Goal: Information Seeking & Learning: Learn about a topic

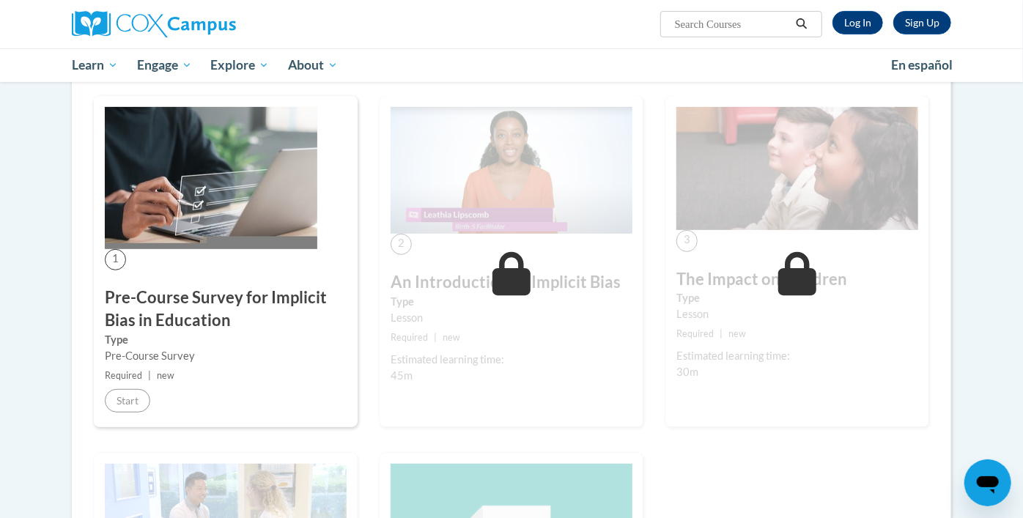
scroll to position [236, 0]
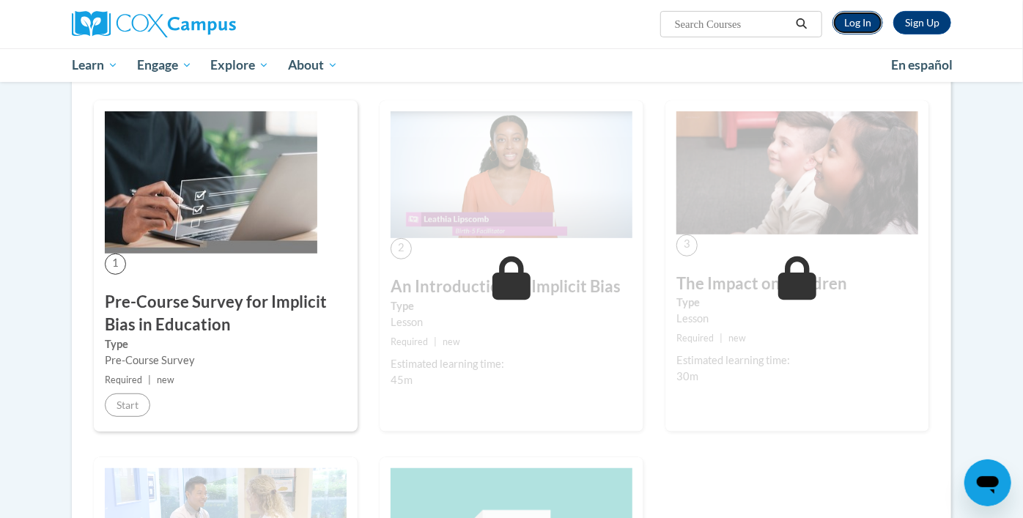
click at [850, 22] on link "Log In" at bounding box center [858, 22] width 51 height 23
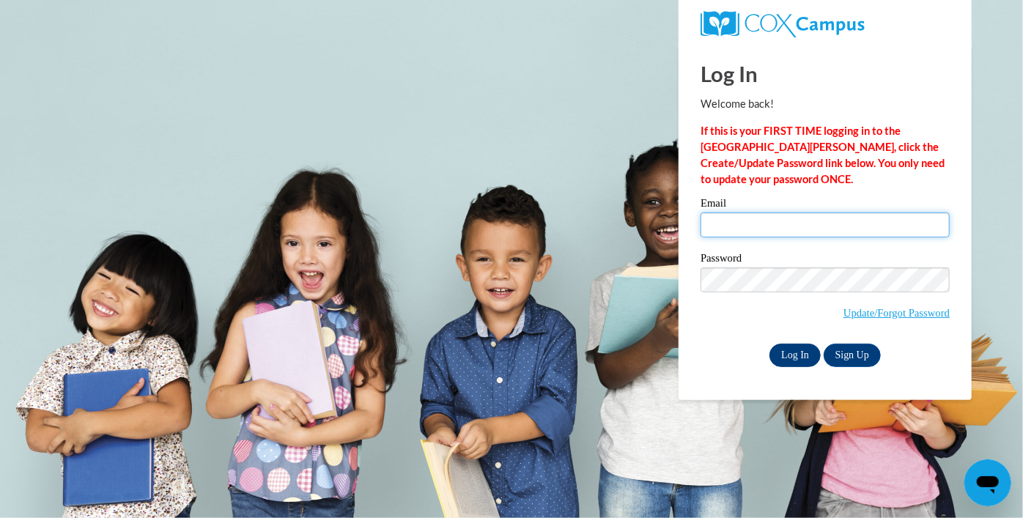
type input "geraldenealorrayed@mkschoolsbh.com"
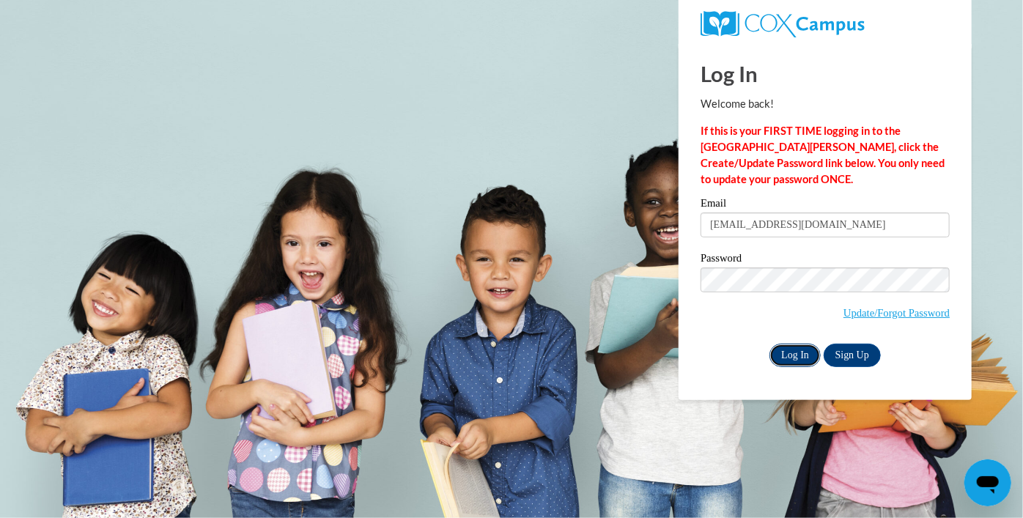
click at [793, 351] on input "Log In" at bounding box center [795, 355] width 51 height 23
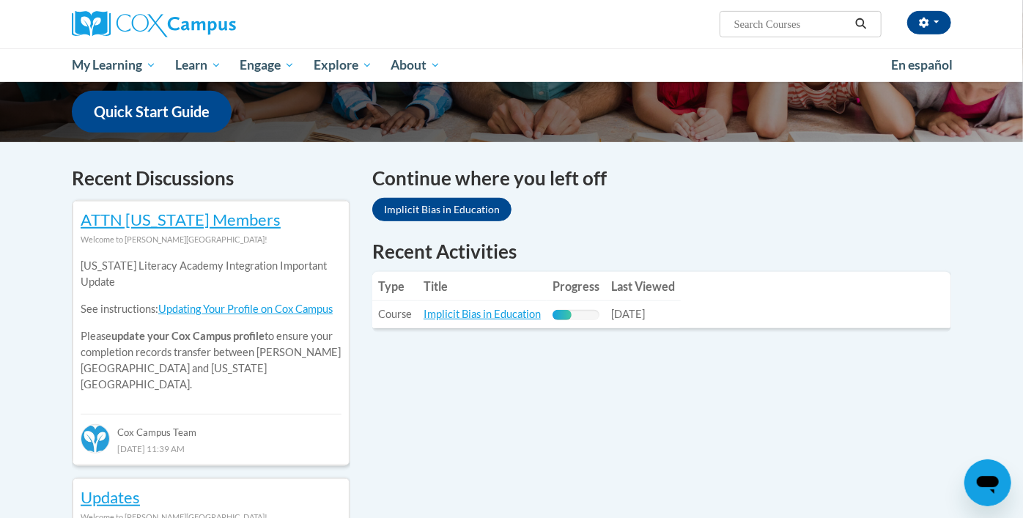
scroll to position [373, 0]
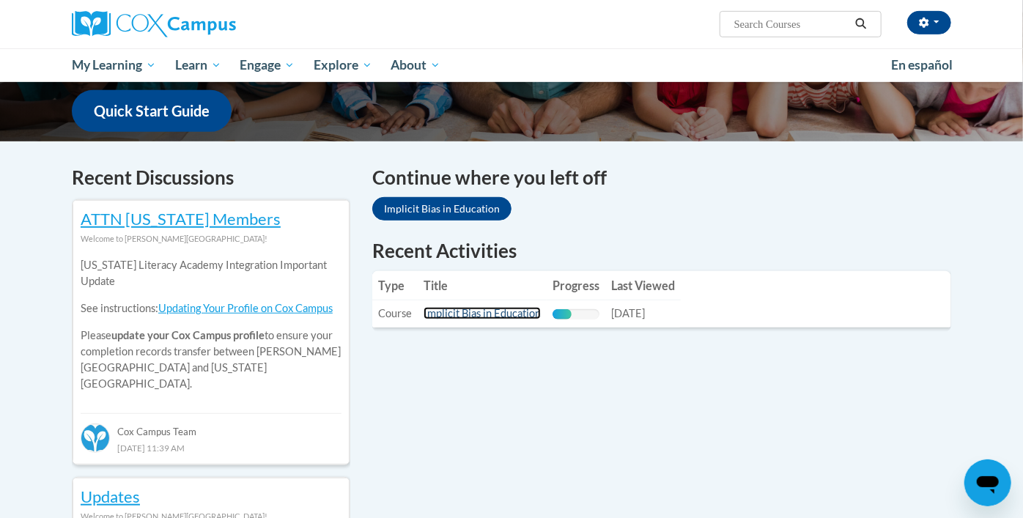
click at [503, 316] on link "Implicit Bias in Education" at bounding box center [482, 313] width 117 height 12
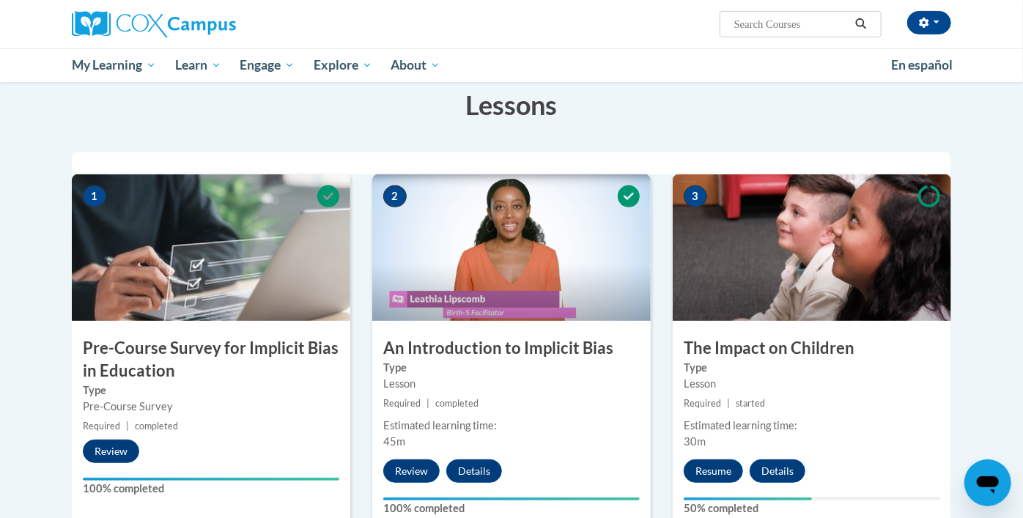
scroll to position [235, 0]
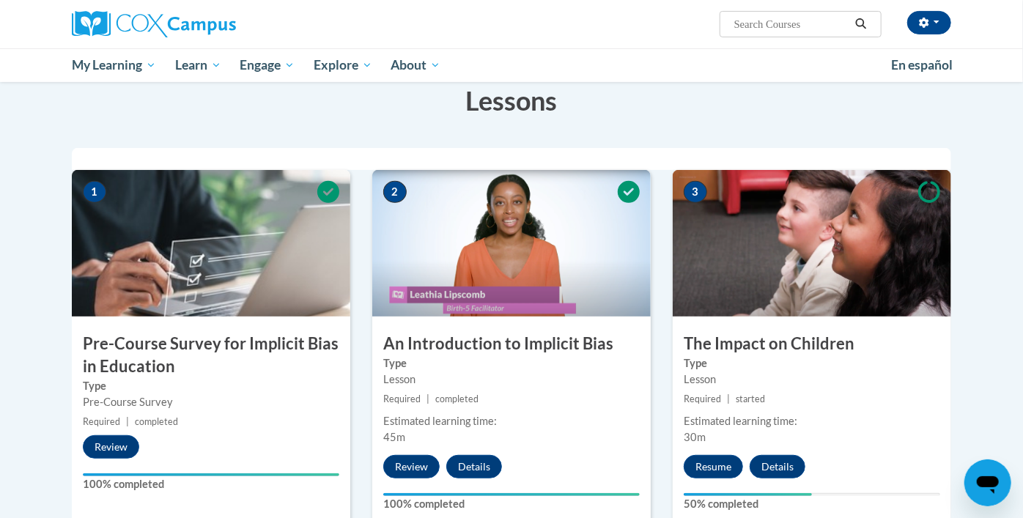
click at [480, 268] on img at bounding box center [511, 243] width 279 height 147
click at [558, 468] on div "2 An Introduction to Implicit Bias Type Lesson Required | completed Estimated l…" at bounding box center [511, 348] width 279 height 356
click at [463, 268] on img at bounding box center [511, 243] width 279 height 147
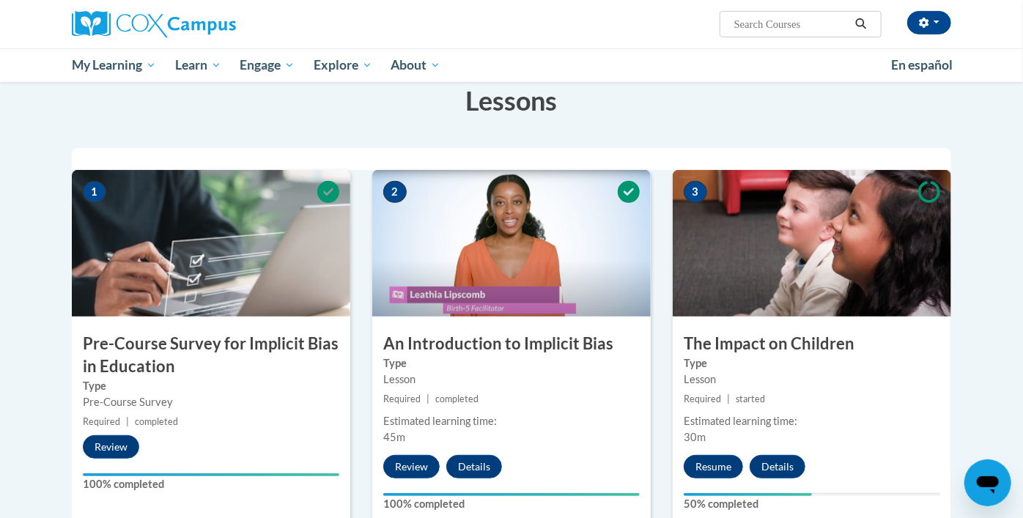
click at [830, 402] on small "Required | started" at bounding box center [812, 399] width 279 height 16
click at [718, 467] on button "Resume" at bounding box center [713, 466] width 59 height 23
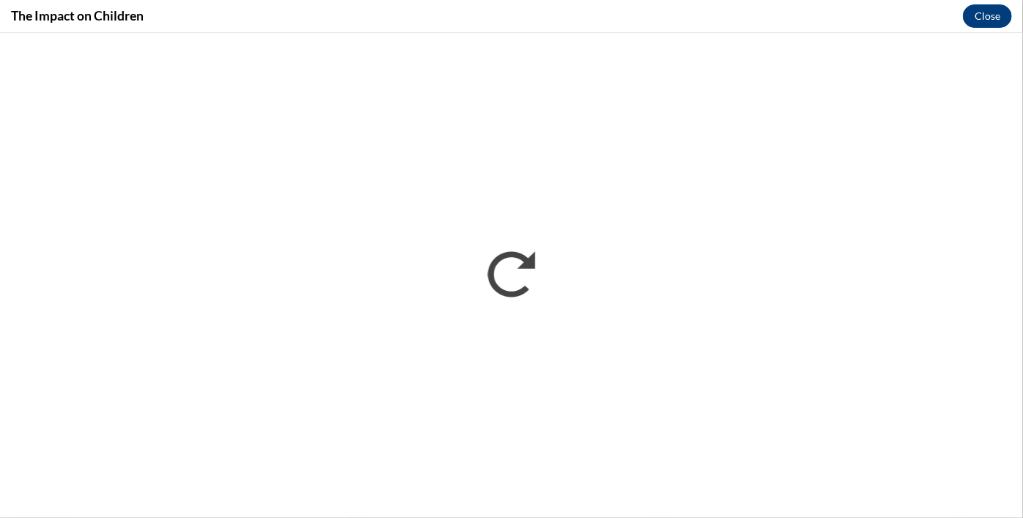
scroll to position [0, 0]
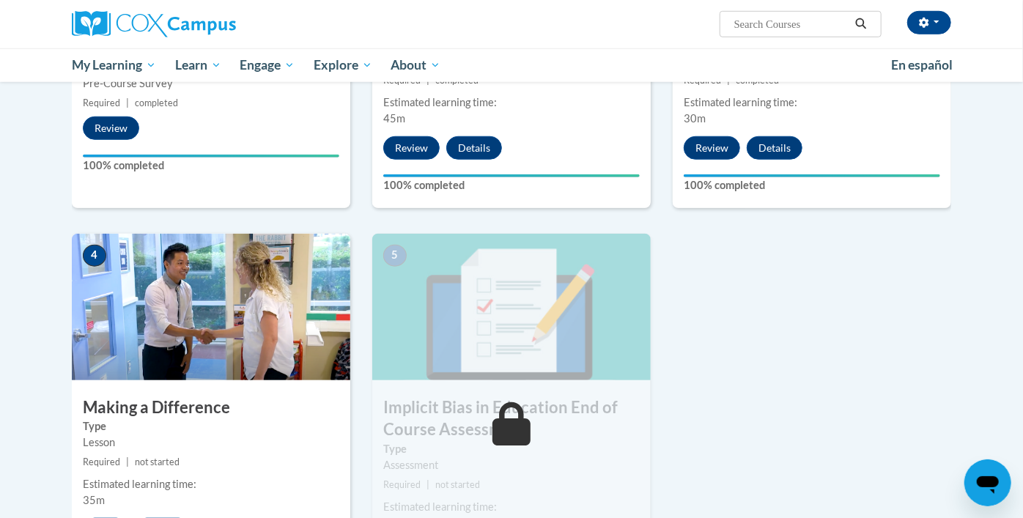
scroll to position [553, 0]
click at [175, 423] on label "Type" at bounding box center [211, 427] width 257 height 16
click at [185, 327] on img at bounding box center [211, 308] width 279 height 147
click at [166, 388] on div "4 Making a Difference Type Lesson Required | not started Estimated learning tim…" at bounding box center [211, 413] width 279 height 356
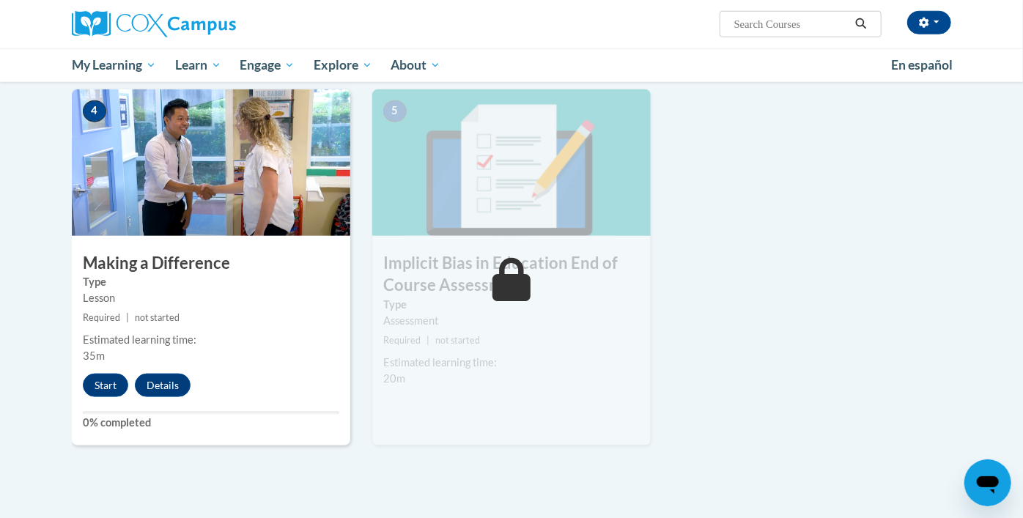
scroll to position [711, 0]
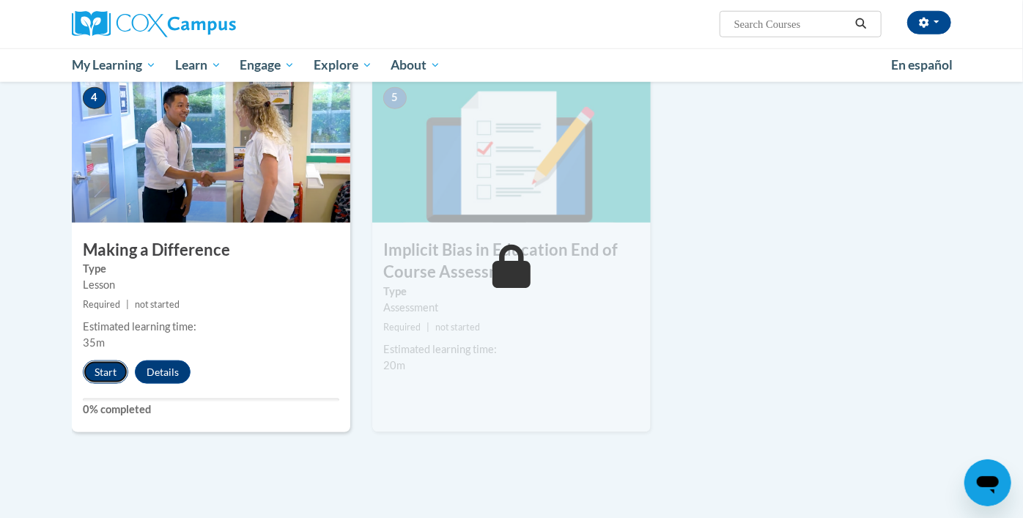
click at [109, 366] on button "Start" at bounding box center [105, 372] width 45 height 23
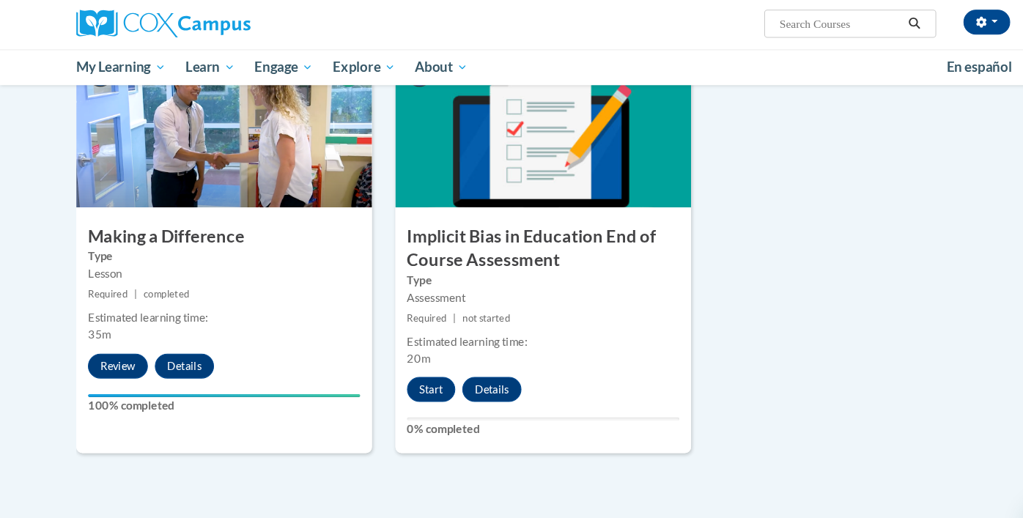
scroll to position [735, 0]
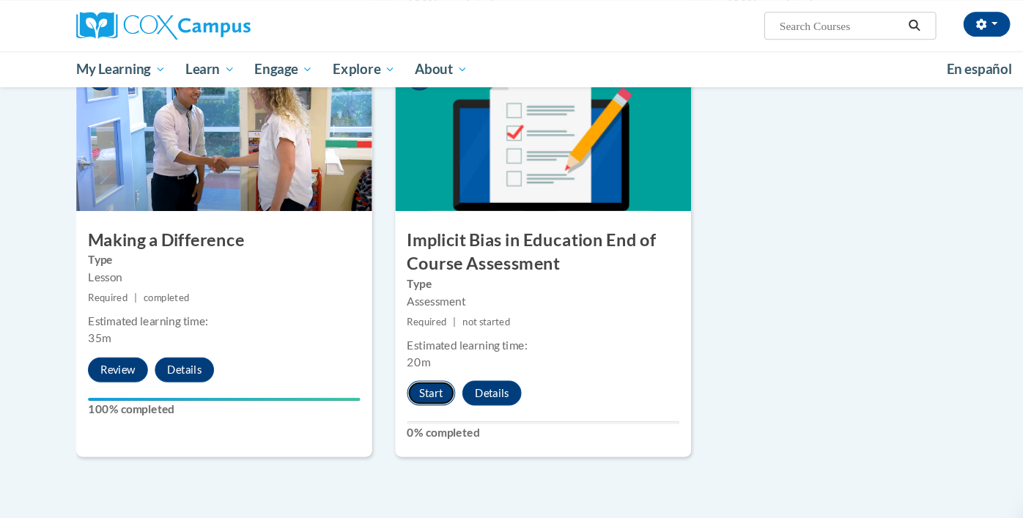
click at [408, 369] on button "Start" at bounding box center [405, 369] width 45 height 23
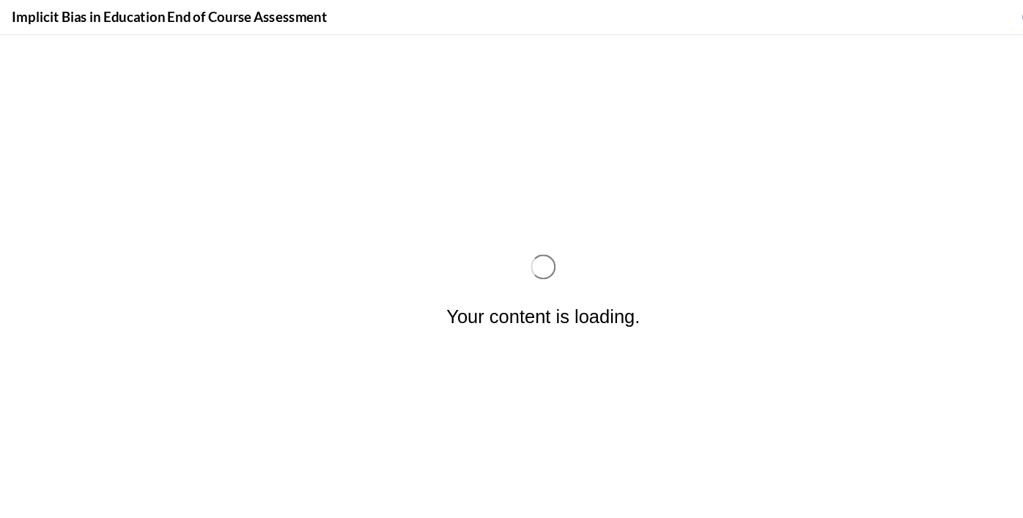
scroll to position [0, 0]
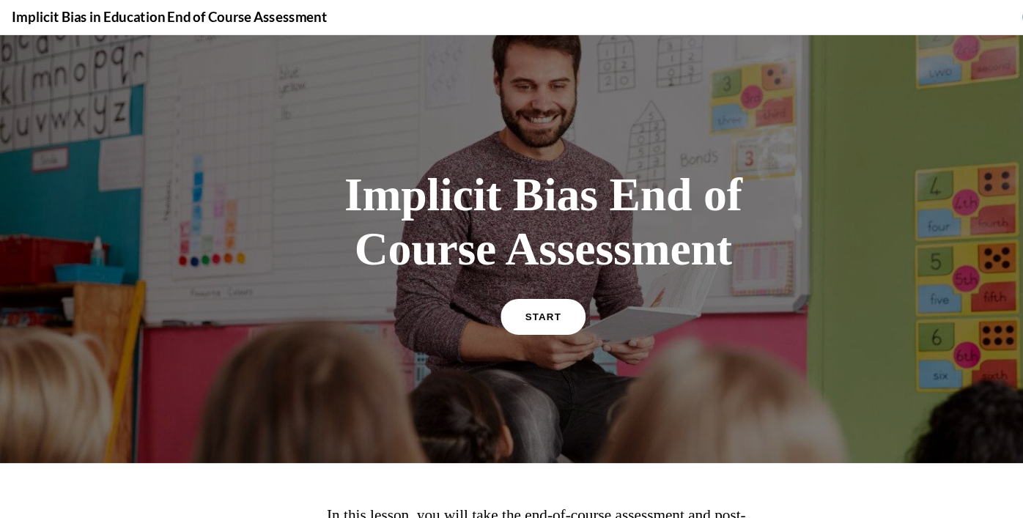
click at [523, 295] on span "START" at bounding box center [512, 299] width 34 height 11
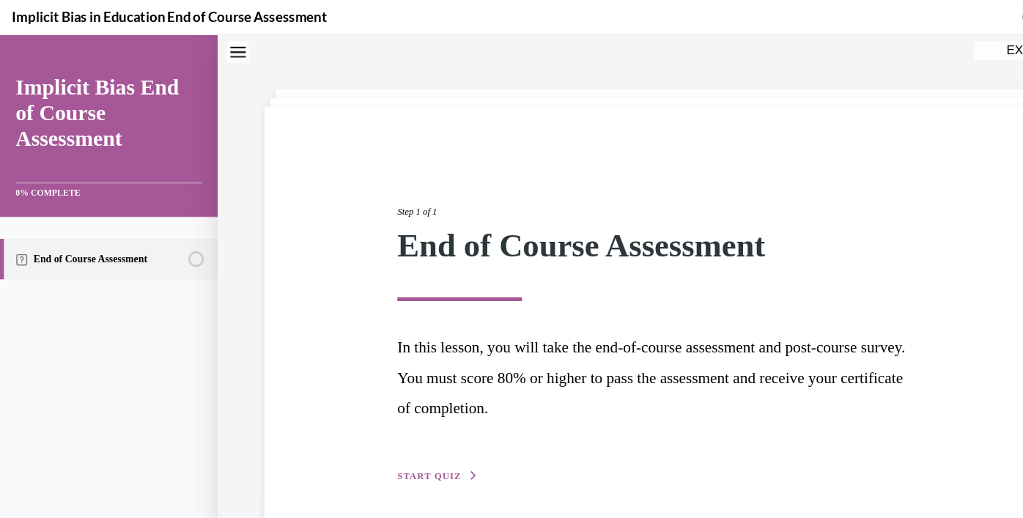
scroll to position [71, 0]
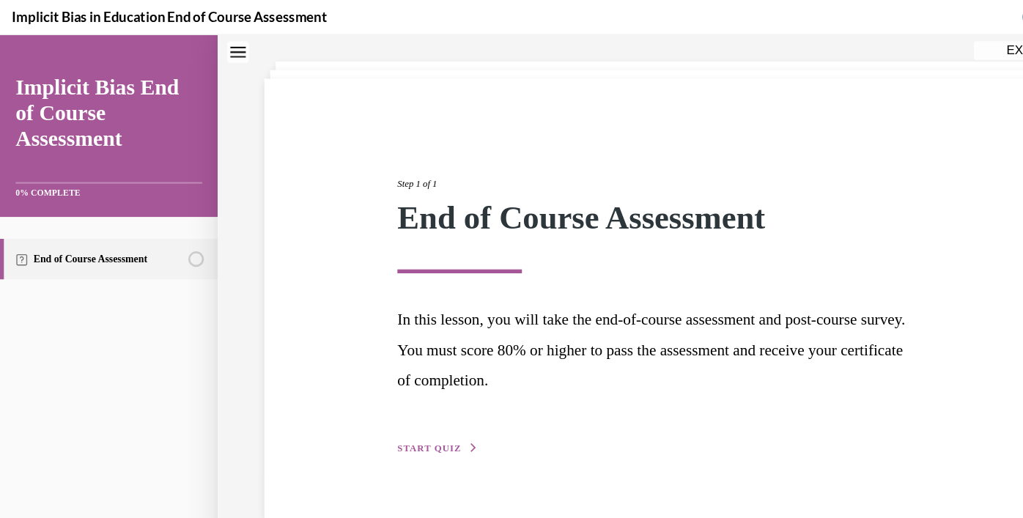
click at [423, 426] on span "START QUIZ" at bounding box center [405, 424] width 60 height 10
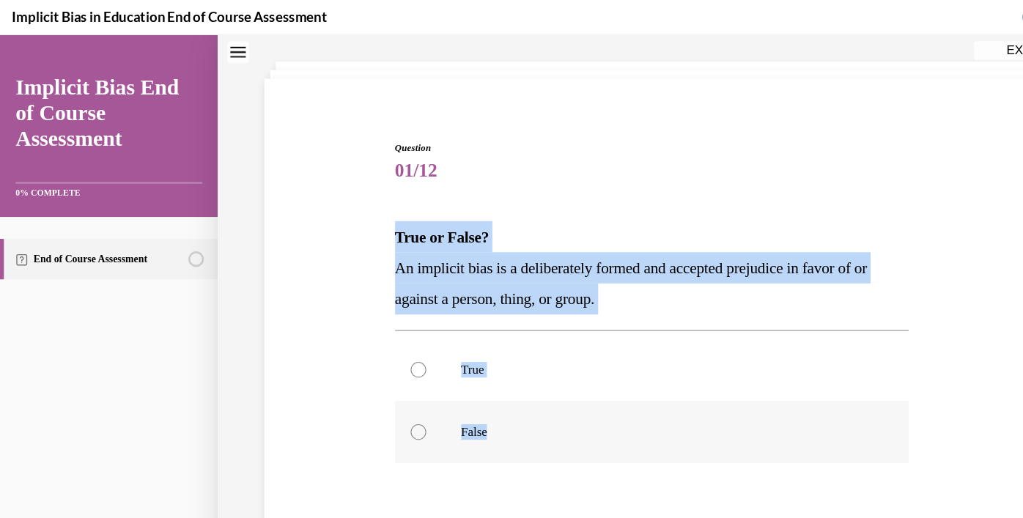
drag, startPoint x: 374, startPoint y: 223, endPoint x: 465, endPoint y: 430, distance: 226.1
click at [465, 430] on div "Question 01/12 True or False? An implicit bias is a deliberately formed and acc…" at bounding box center [614, 376] width 484 height 485
copy div "True or False? An implicit bias is a deliberately formed and accepted prejudice…"
click at [396, 408] on div at bounding box center [394, 408] width 15 height 15
click at [396, 408] on input "False" at bounding box center [394, 408] width 15 height 15
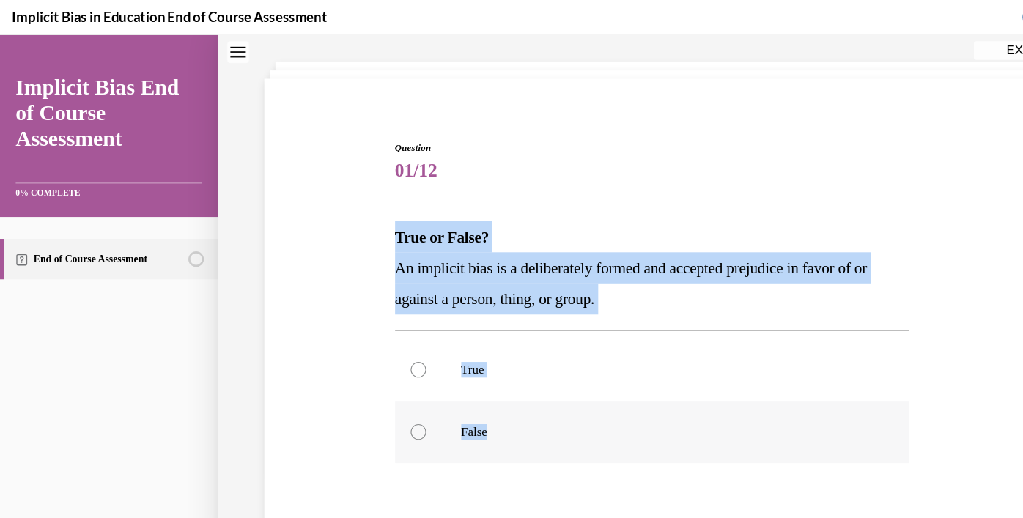
radio input "true"
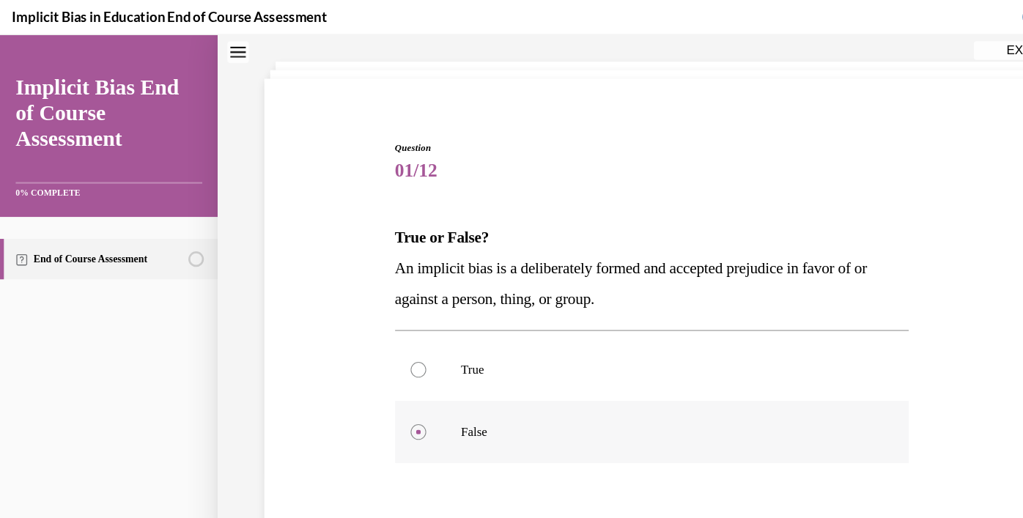
scroll to position [199, 0]
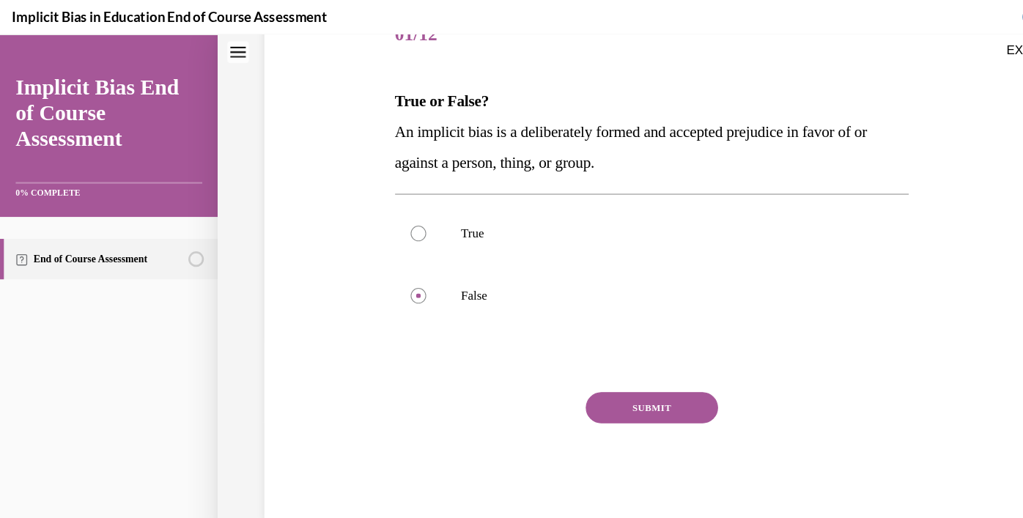
click at [634, 391] on button "SUBMIT" at bounding box center [614, 385] width 125 height 29
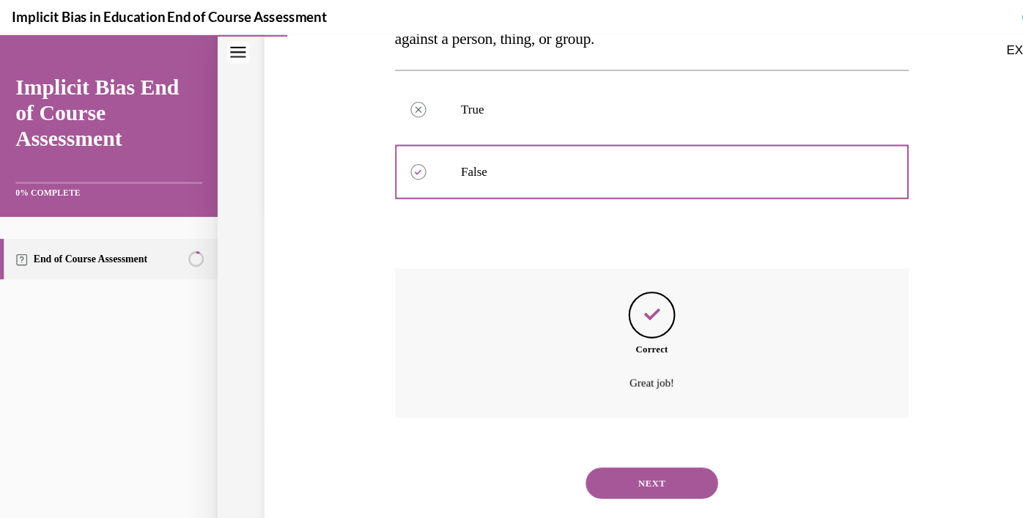
scroll to position [318, 0]
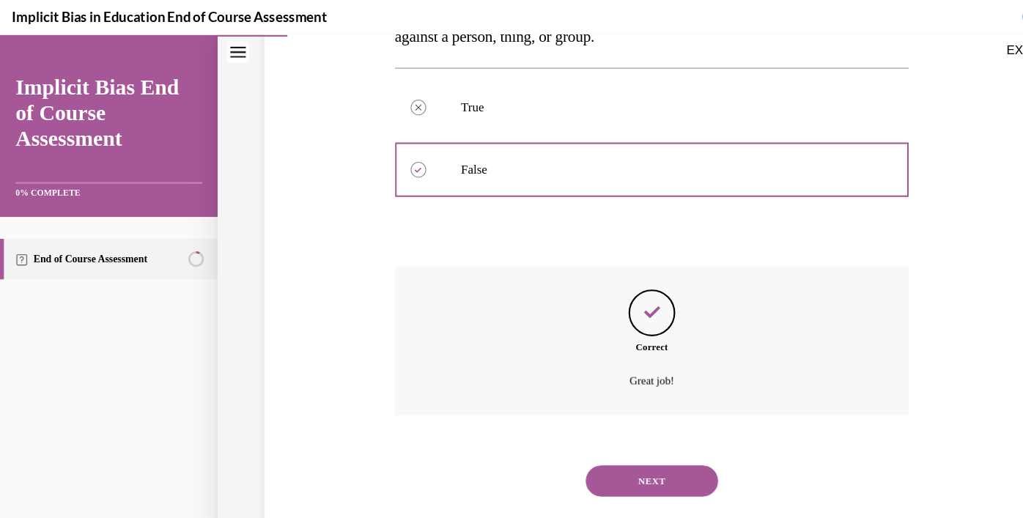
click at [632, 457] on button "NEXT" at bounding box center [614, 454] width 125 height 29
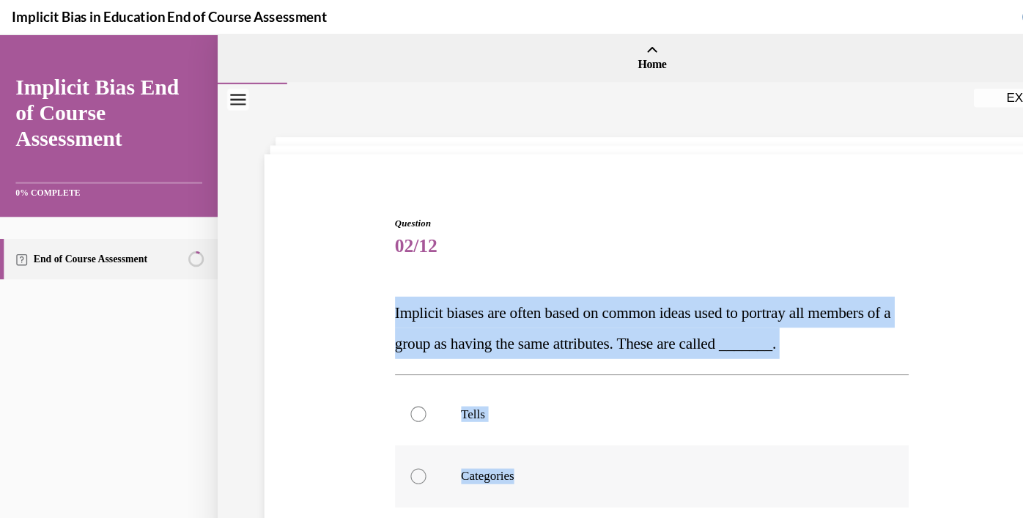
drag, startPoint x: 373, startPoint y: 293, endPoint x: 526, endPoint y: 452, distance: 220.8
click at [526, 452] on div "Question 02/12 Implicit biases are often based on common ideas used to portray …" at bounding box center [614, 491] width 484 height 573
copy div "Implicit biases are often based on common ideas used to portray all members of …"
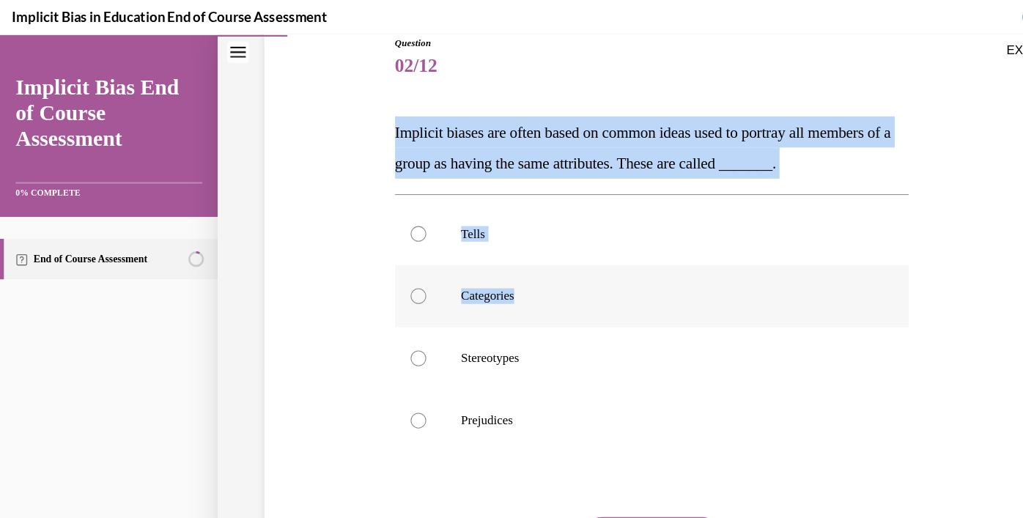
scroll to position [170, 0]
click at [456, 350] on label "Stereotypes" at bounding box center [614, 338] width 484 height 59
click at [402, 346] on input "Stereotypes" at bounding box center [394, 338] width 15 height 15
radio input "true"
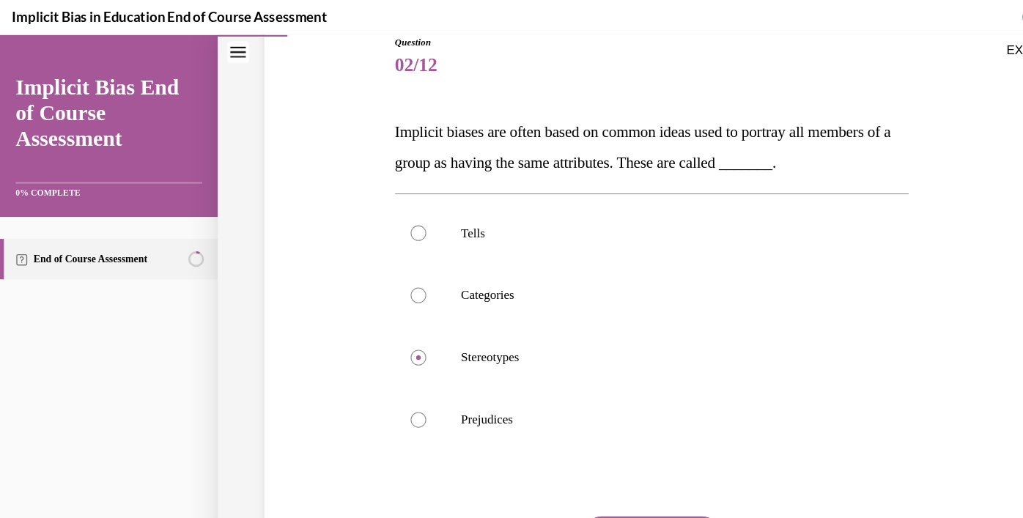
scroll to position [287, 0]
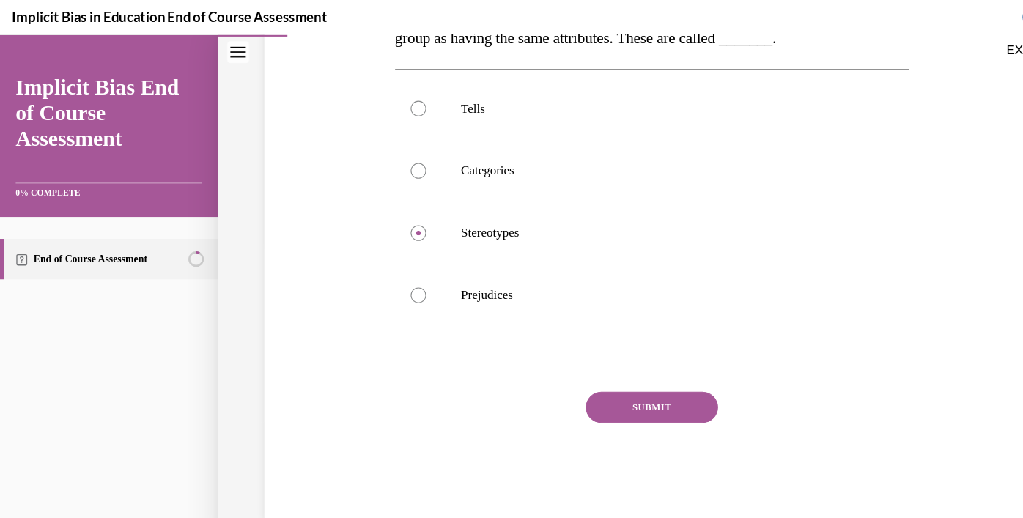
click at [655, 380] on button "SUBMIT" at bounding box center [614, 385] width 125 height 29
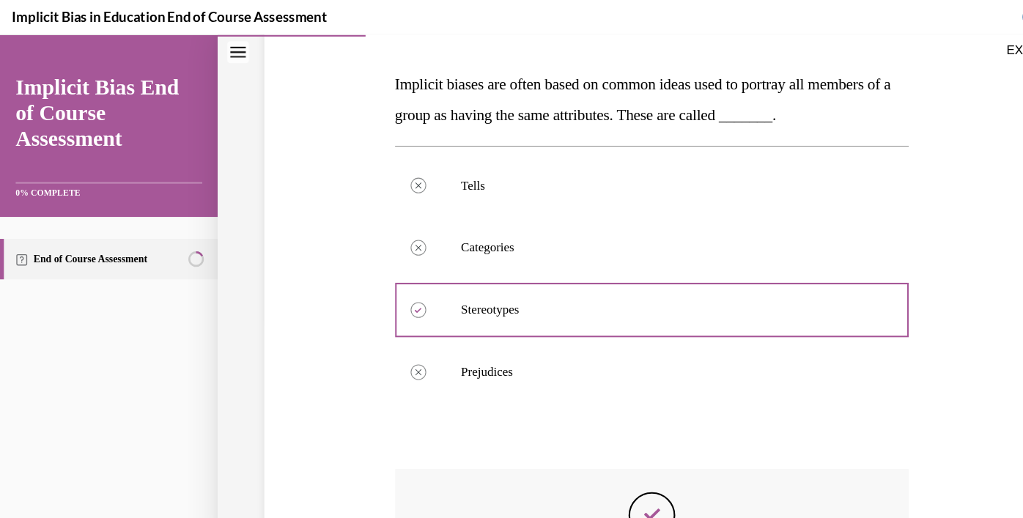
scroll to position [406, 0]
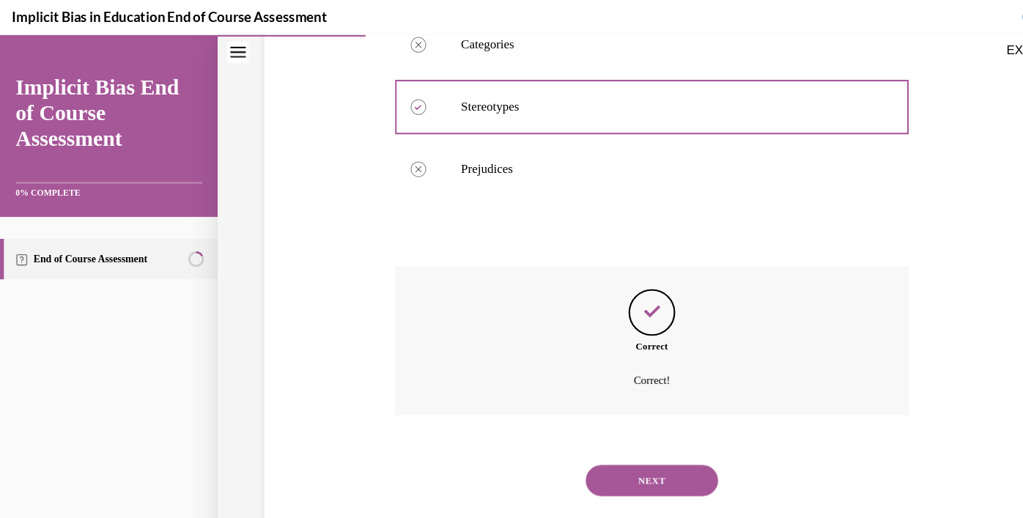
click at [604, 452] on button "NEXT" at bounding box center [614, 454] width 125 height 29
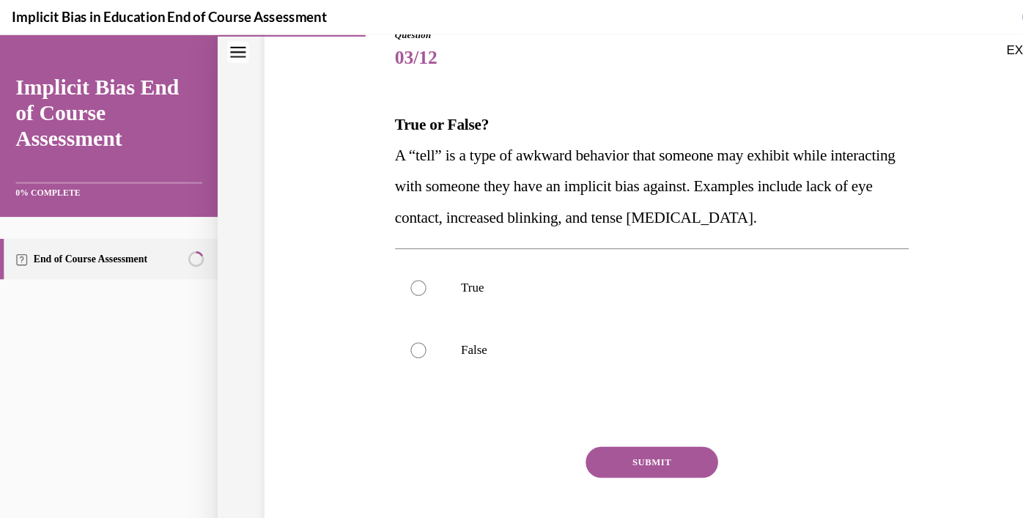
scroll to position [188, 0]
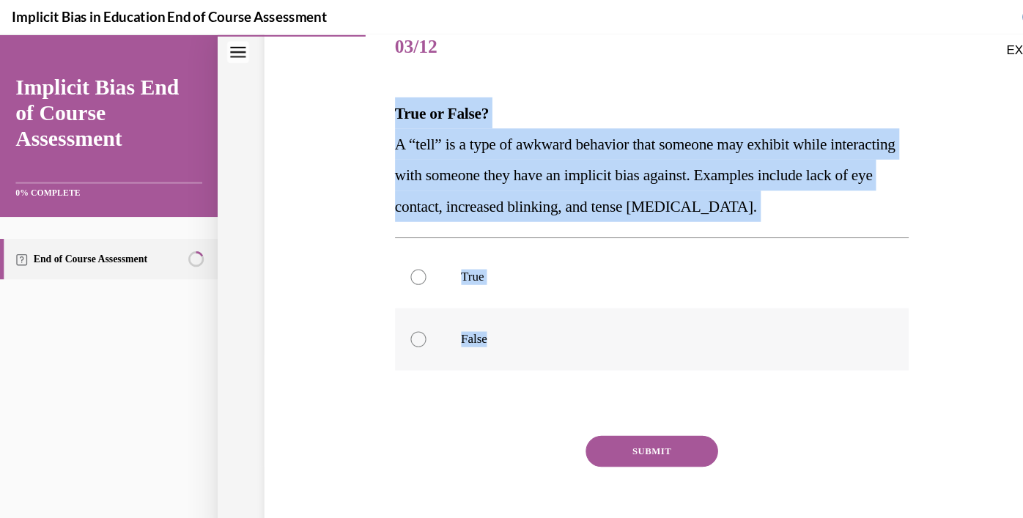
drag, startPoint x: 374, startPoint y: 106, endPoint x: 473, endPoint y: 318, distance: 234.5
click at [473, 318] on div "Question 03/12 True or False? A “tell” is a type of awkward behavior that someo…" at bounding box center [614, 275] width 484 height 515
copy div "True or False? A “tell” is a type of awkward behavior that someone may exhibit …"
click at [462, 342] on label "False" at bounding box center [614, 321] width 484 height 59
click at [402, 328] on input "False" at bounding box center [394, 321] width 15 height 15
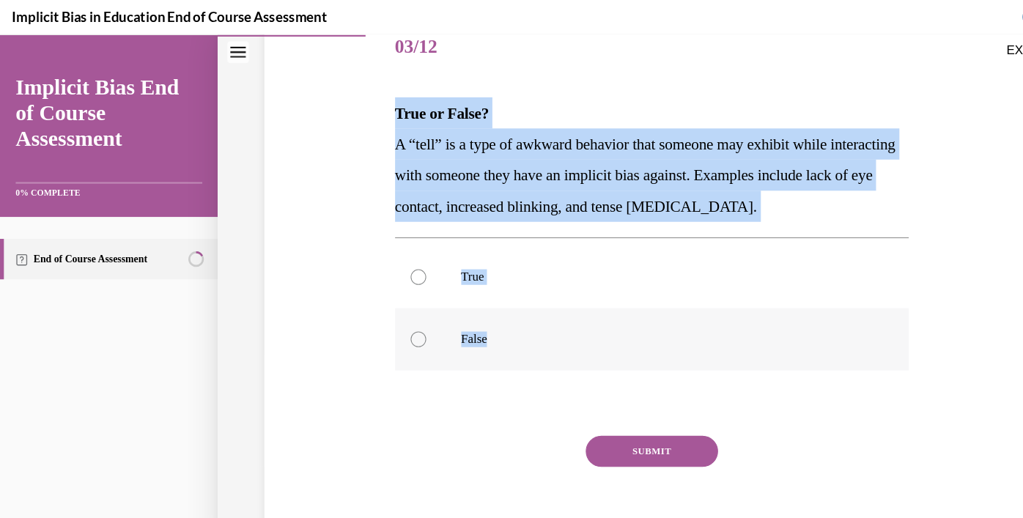
radio input "true"
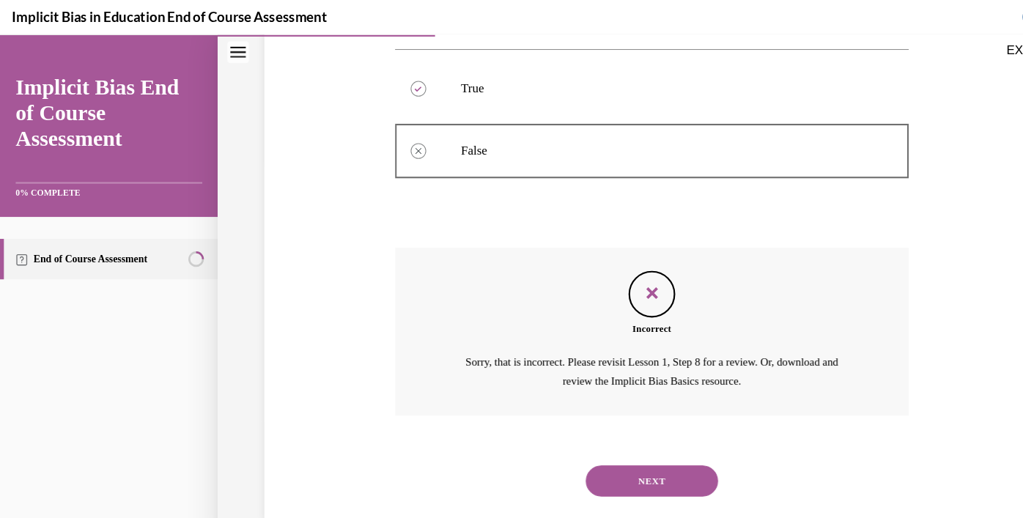
scroll to position [359, 0]
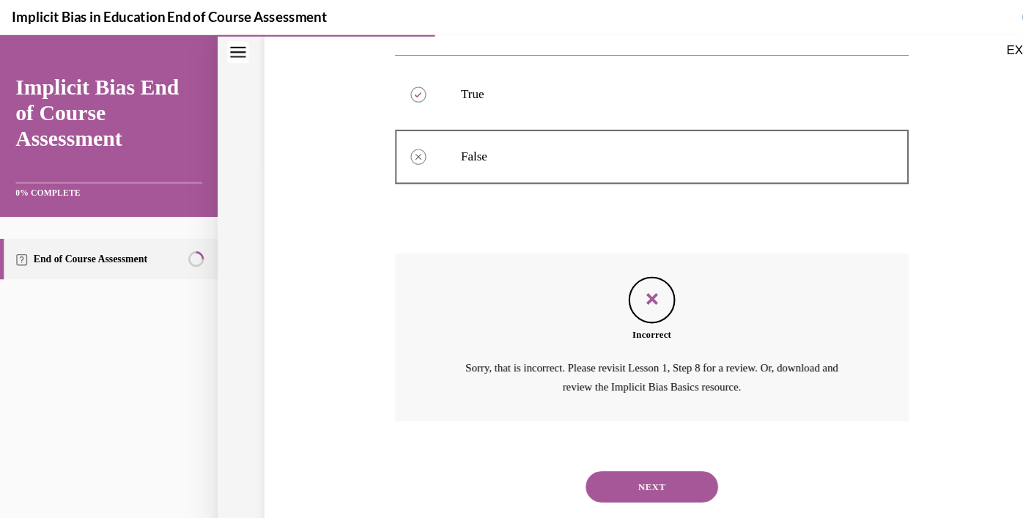
click at [591, 462] on button "NEXT" at bounding box center [614, 460] width 125 height 29
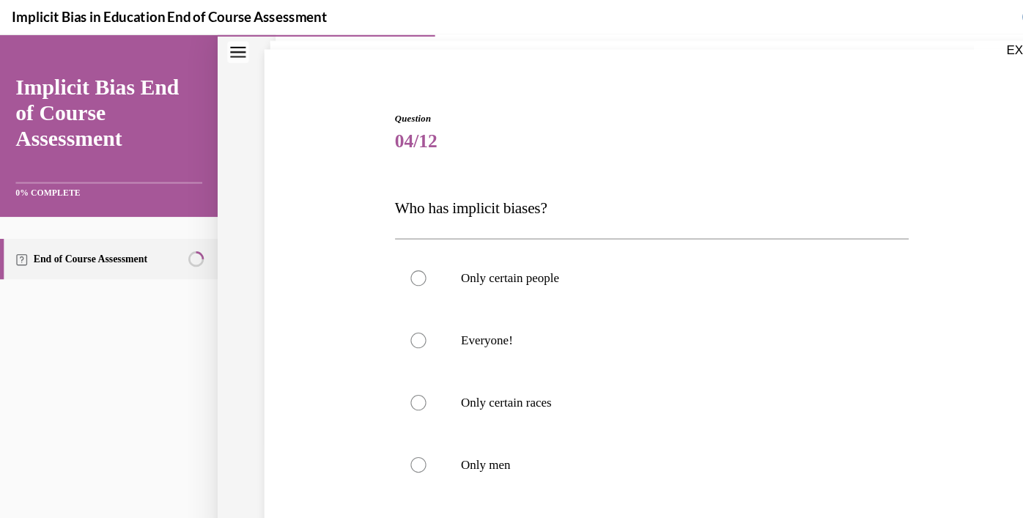
scroll to position [145, 0]
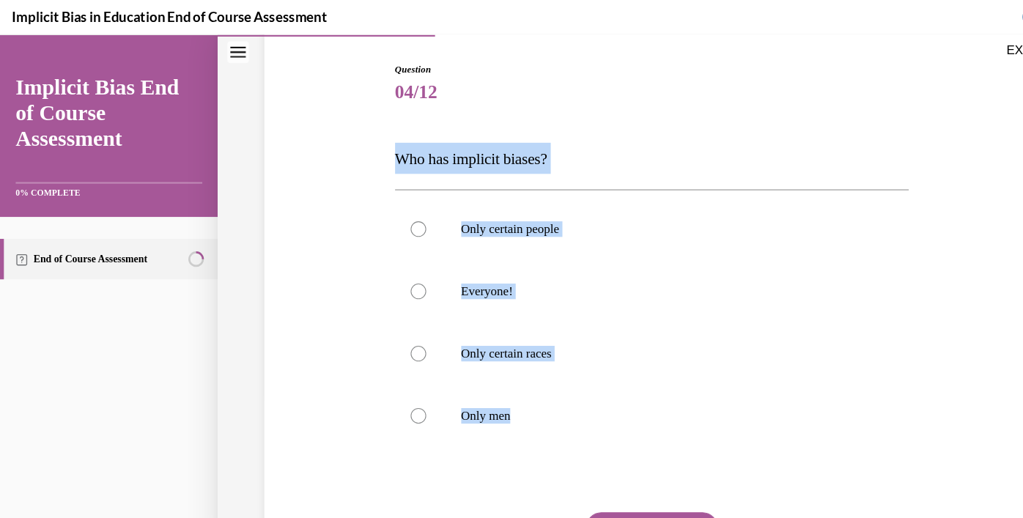
drag, startPoint x: 372, startPoint y: 150, endPoint x: 581, endPoint y: 457, distance: 372.4
click at [581, 457] on div "Question 04/12 Who has implicit biases? Only certain people Everyone! Only cert…" at bounding box center [614, 332] width 484 height 544
copy div "Who has implicit biases? Only certain people Everyone! Only certain races Only …"
click at [474, 276] on p "Everyone!" at bounding box center [628, 275] width 386 height 15
click at [402, 276] on input "Everyone!" at bounding box center [394, 275] width 15 height 15
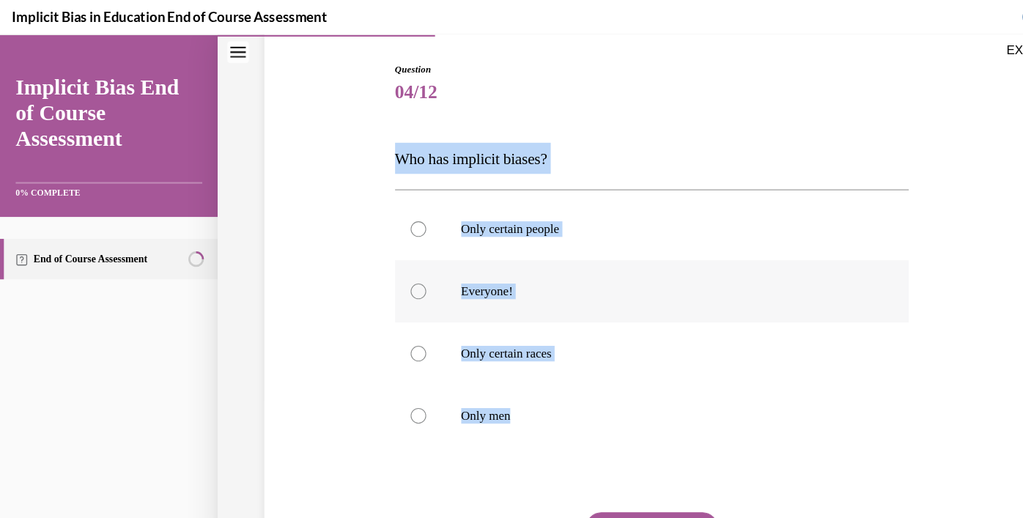
radio input "true"
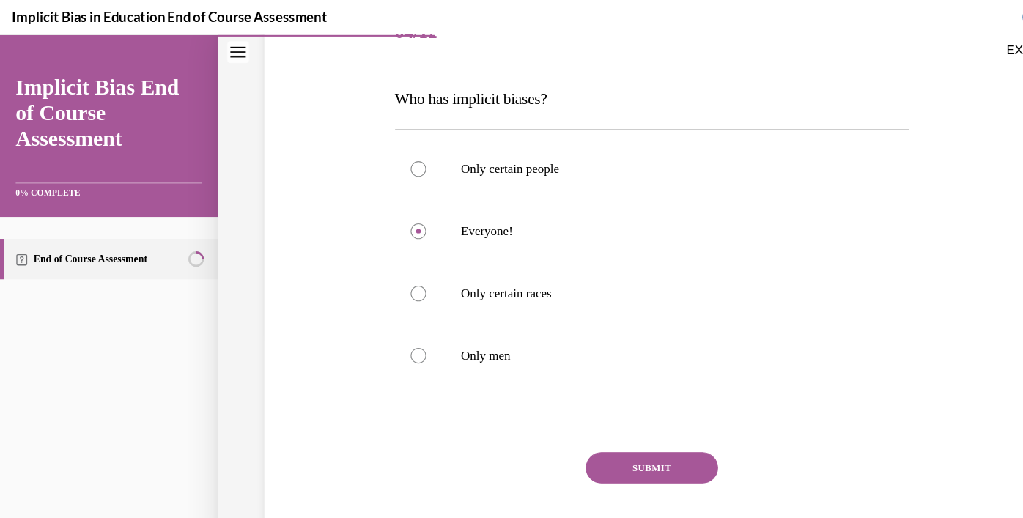
scroll to position [258, 0]
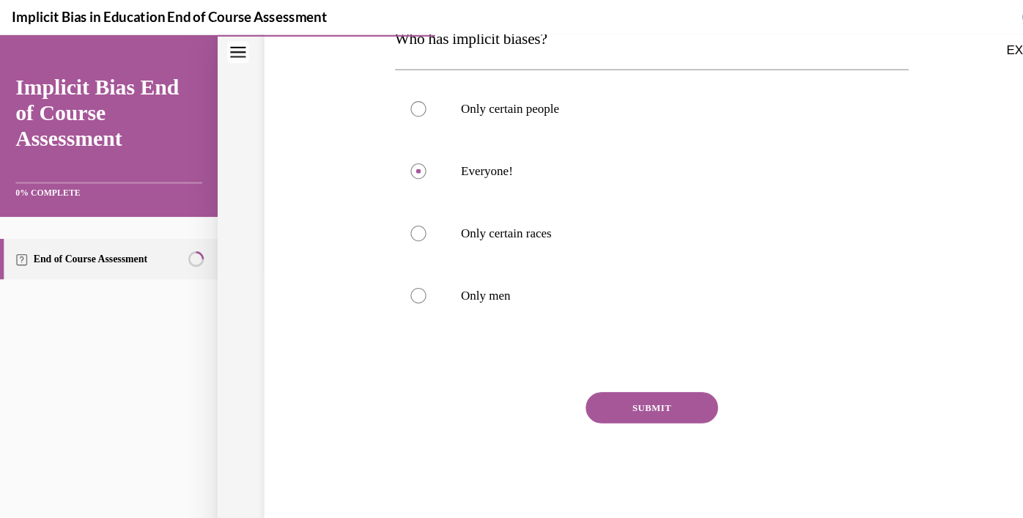
click at [629, 386] on button "SUBMIT" at bounding box center [614, 385] width 125 height 29
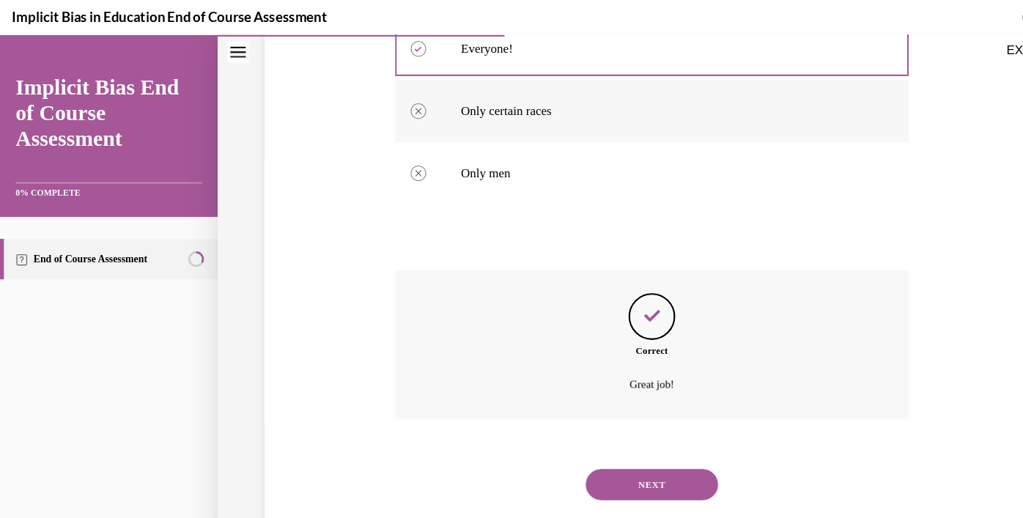
scroll to position [377, 0]
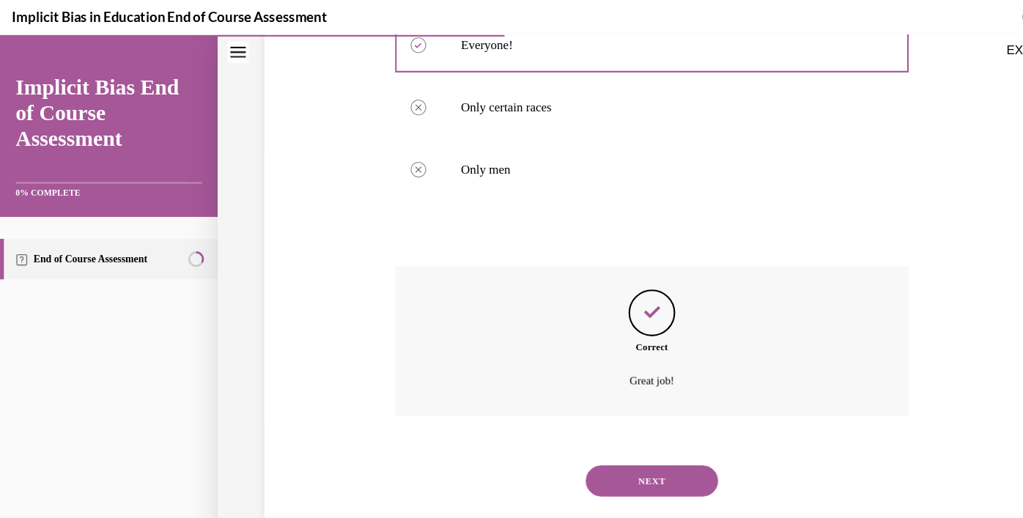
click at [622, 454] on button "NEXT" at bounding box center [614, 454] width 125 height 29
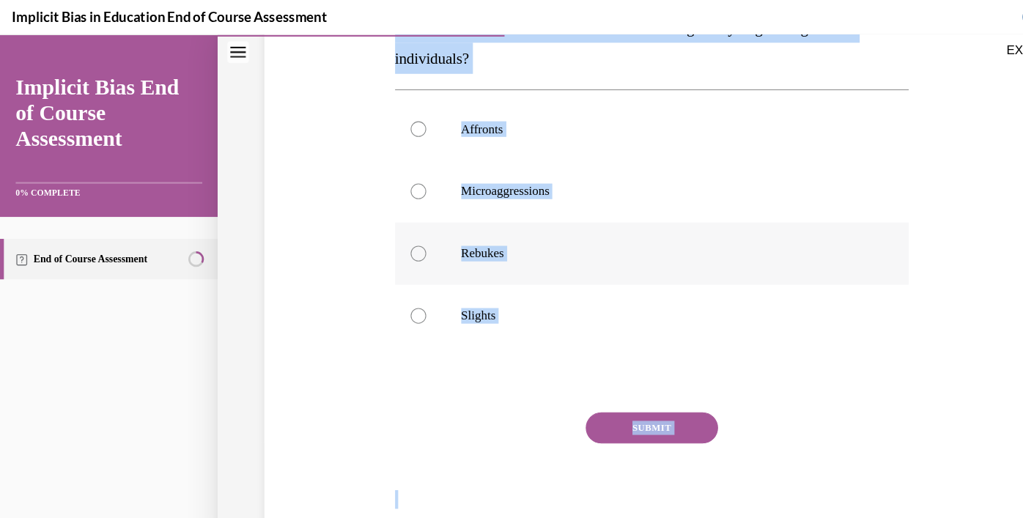
scroll to position [287, 0]
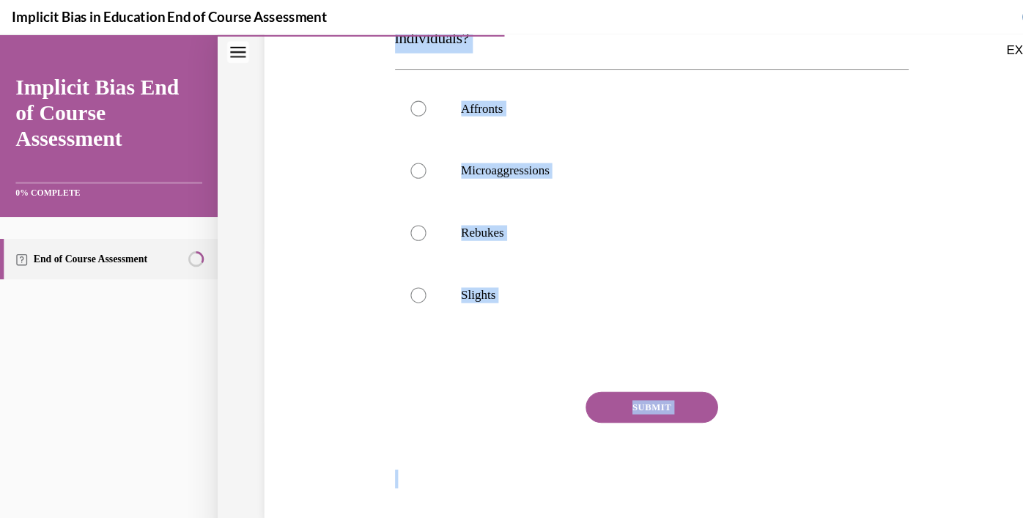
drag, startPoint x: 377, startPoint y: 295, endPoint x: 737, endPoint y: 477, distance: 403.2
click at [737, 477] on div "Question 05/12 What are the subtle actions or comments that negatively target m…" at bounding box center [614, 204] width 484 height 573
copy div "What are the subtle actions or comments that negatively target marginalized ind…"
click at [440, 163] on p "Microaggressions" at bounding box center [628, 162] width 386 height 15
click at [402, 163] on input "Microaggressions" at bounding box center [394, 162] width 15 height 15
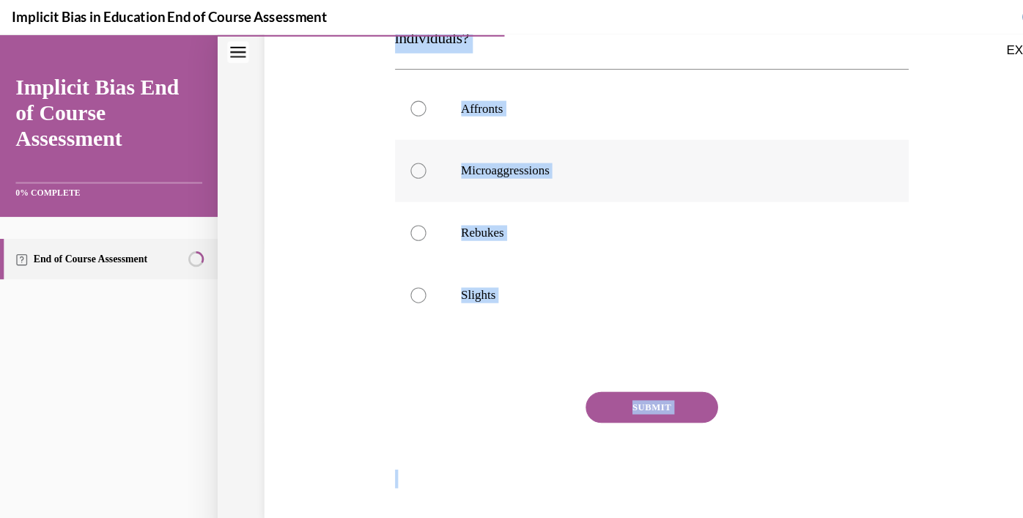
radio input "true"
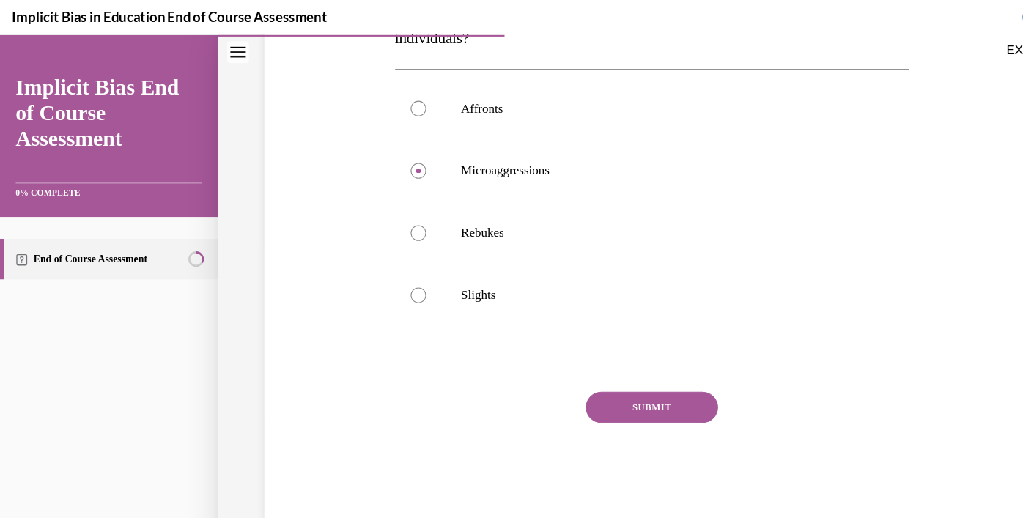
click at [634, 380] on button "SUBMIT" at bounding box center [614, 385] width 125 height 29
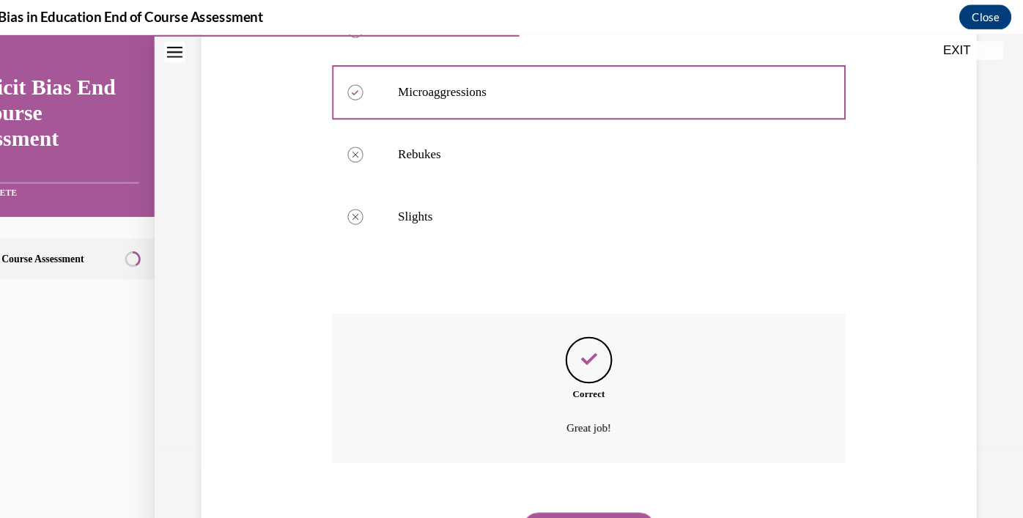
scroll to position [406, 0]
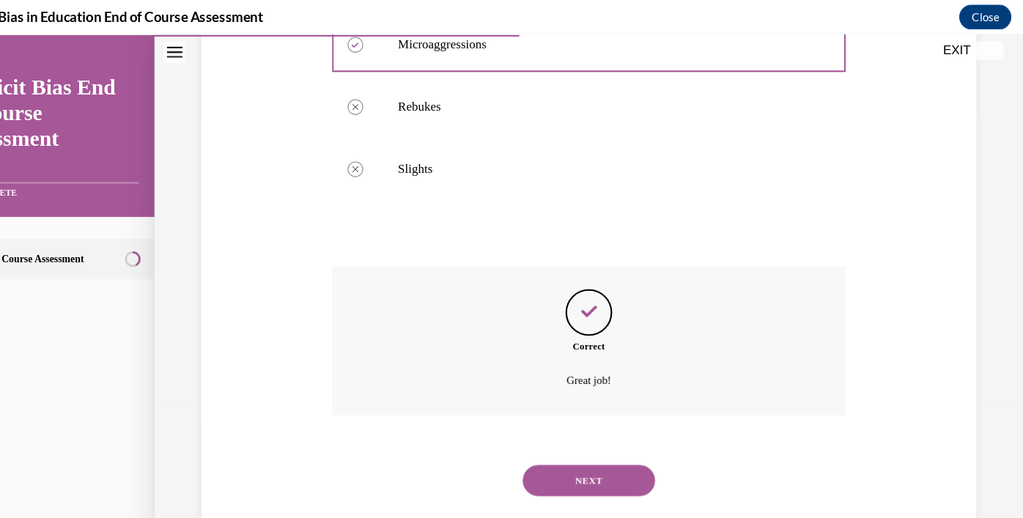
click at [545, 449] on button "NEXT" at bounding box center [551, 454] width 125 height 29
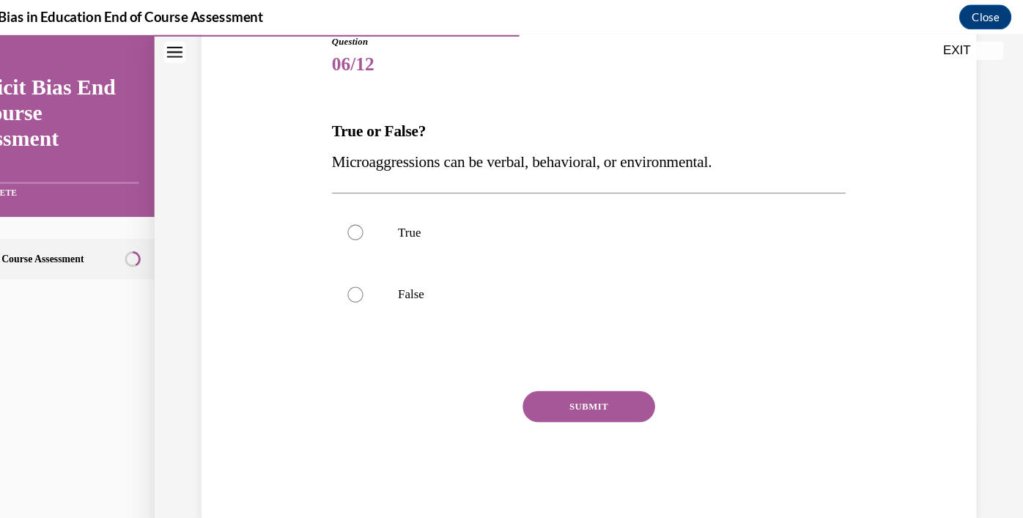
scroll to position [162, 0]
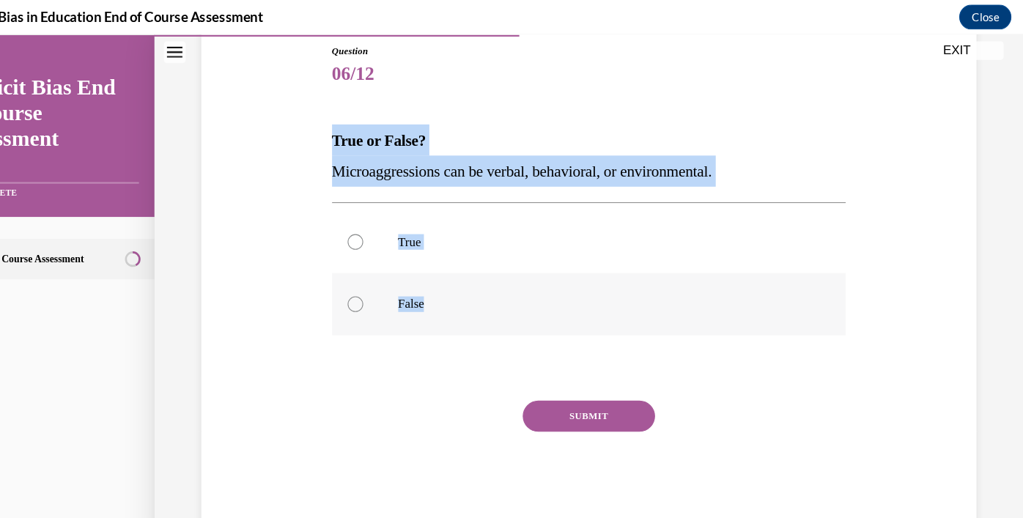
drag, startPoint x: 312, startPoint y: 133, endPoint x: 408, endPoint y: 294, distance: 187.0
click at [408, 294] on div "Question 06/12 True or False? Microaggressions can be verbal, behavioral, or en…" at bounding box center [551, 271] width 484 height 456
copy div "True or False? Microaggressions can be verbal, behavioral, or environmental. Tr…"
click at [408, 246] on label "True" at bounding box center [551, 229] width 484 height 59
click at [339, 237] on input "True" at bounding box center [331, 229] width 15 height 15
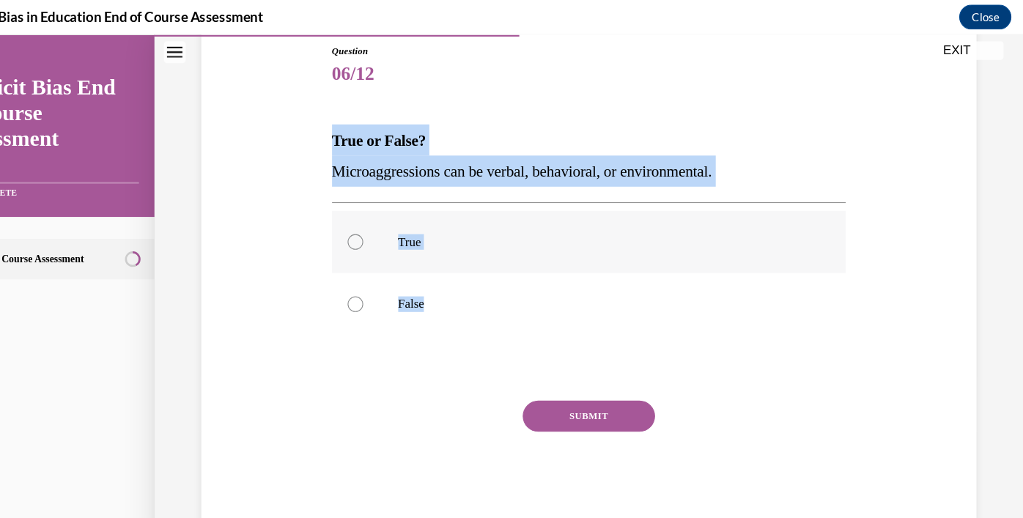
radio input "true"
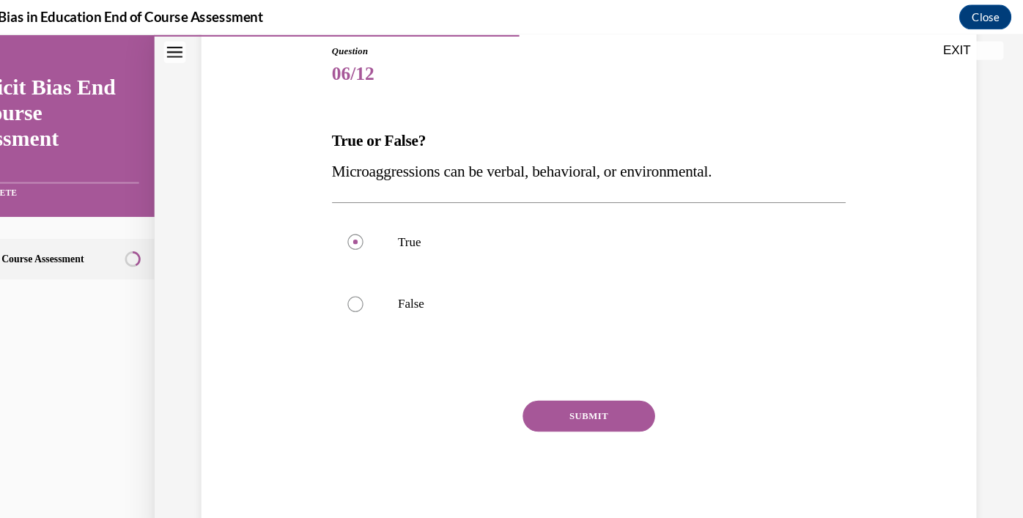
click at [575, 394] on button "SUBMIT" at bounding box center [551, 393] width 125 height 29
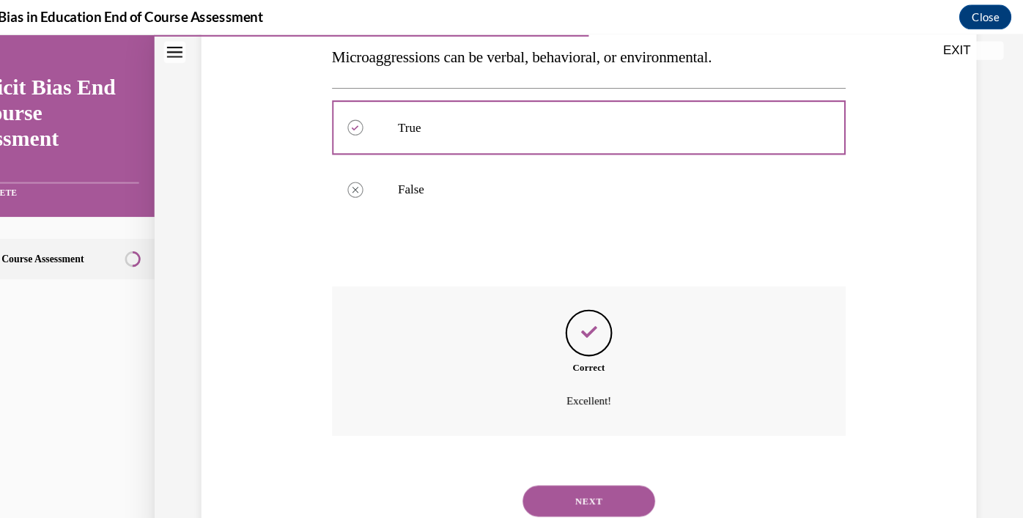
scroll to position [289, 0]
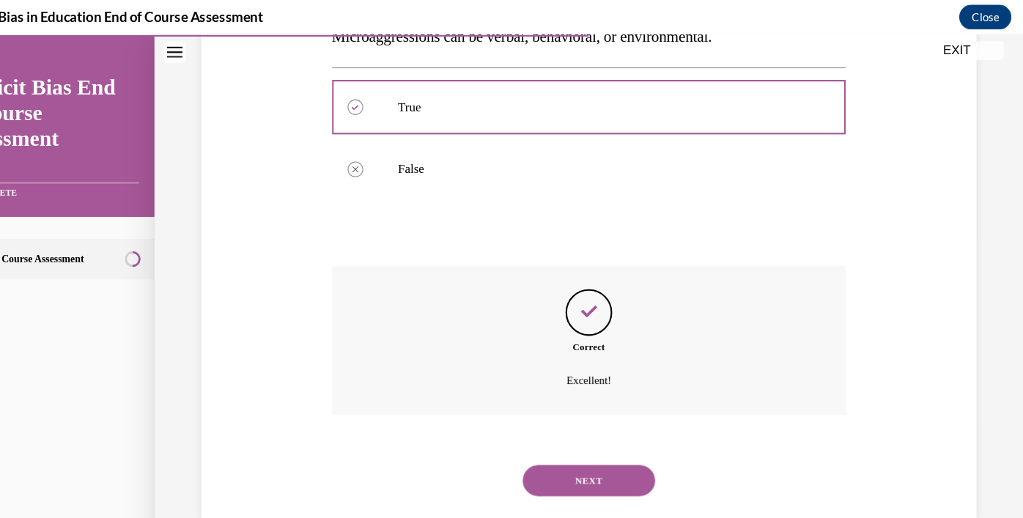
click at [552, 452] on button "NEXT" at bounding box center [551, 454] width 125 height 29
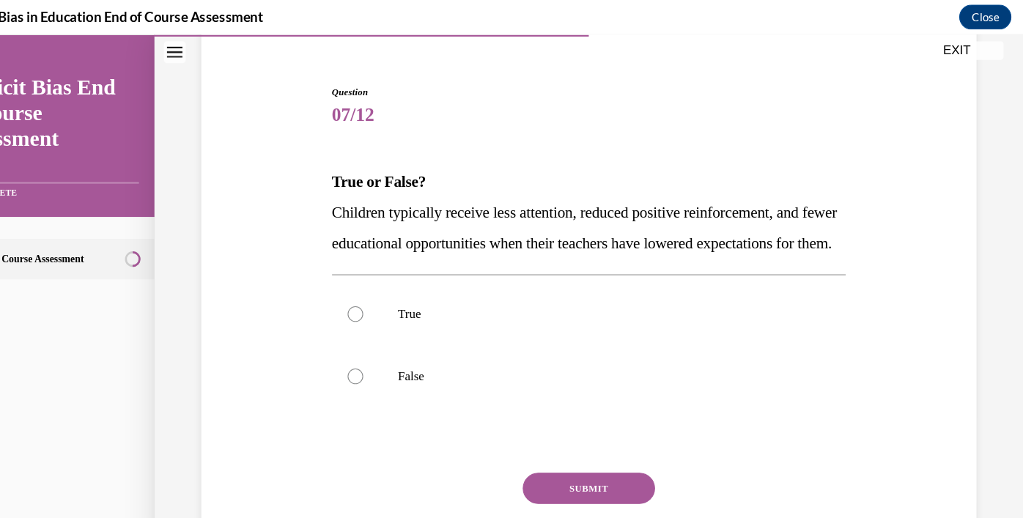
scroll to position [229, 0]
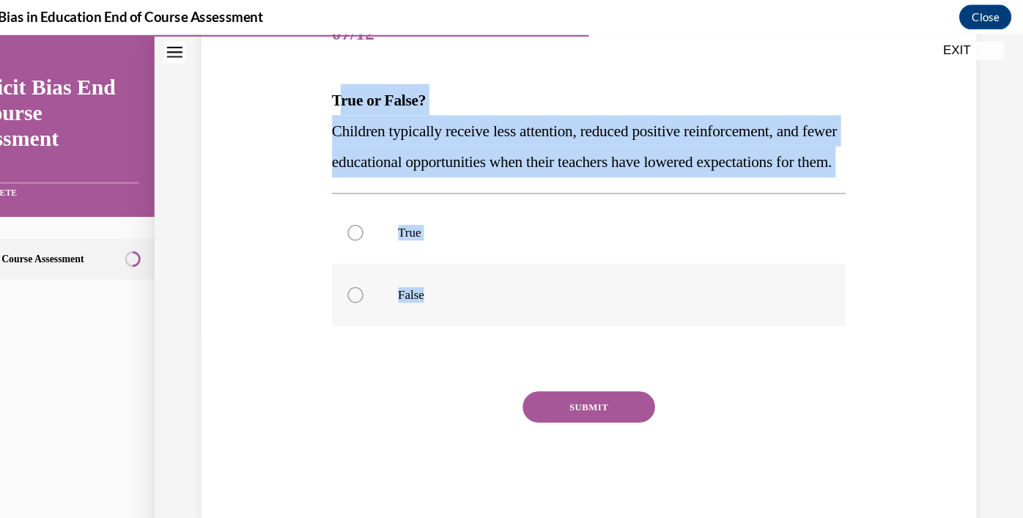
drag, startPoint x: 313, startPoint y: 67, endPoint x: 397, endPoint y: 298, distance: 246.2
click at [397, 298] on div "Question 07/12 True or False? Children typically receive less attention, reduce…" at bounding box center [551, 247] width 484 height 485
click at [314, 87] on span "True or False?" at bounding box center [353, 95] width 89 height 16
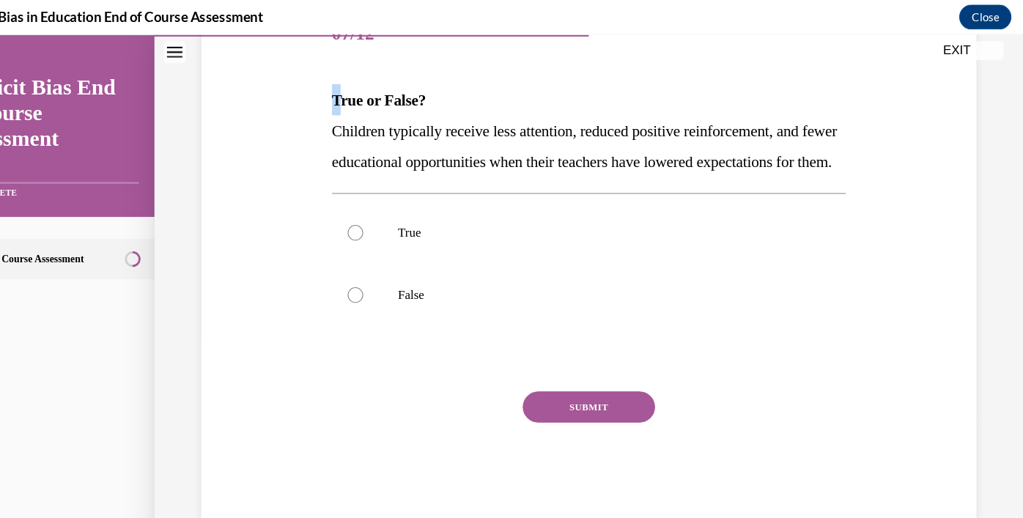
drag, startPoint x: 308, startPoint y: 63, endPoint x: 318, endPoint y: 64, distance: 10.4
click at [318, 64] on div "Question 07/12 True or False? Children typically receive less attention, reduce…" at bounding box center [552, 236] width 492 height 507
click at [318, 87] on span "True or False?" at bounding box center [353, 95] width 89 height 16
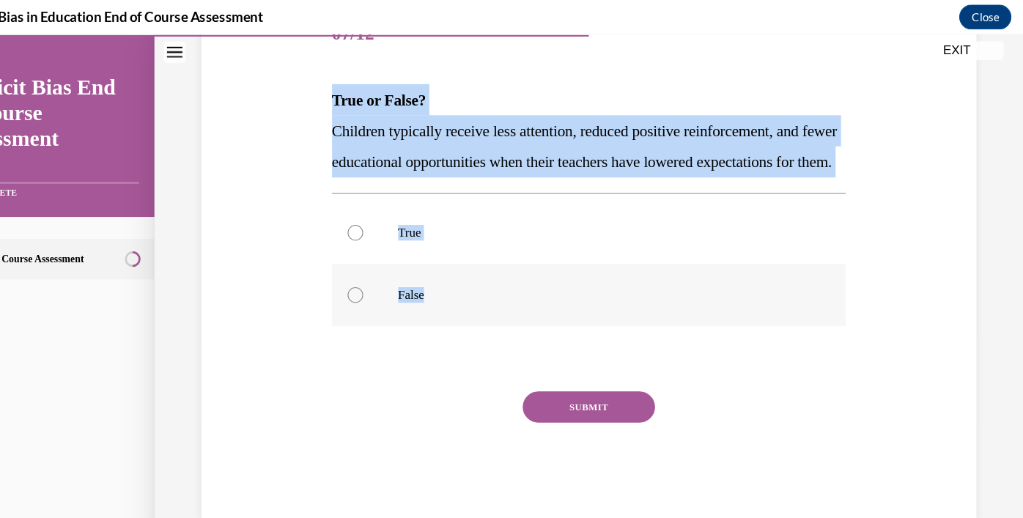
drag, startPoint x: 311, startPoint y: 62, endPoint x: 435, endPoint y: 287, distance: 256.2
click at [435, 287] on div "Question 07/12 True or False? Children typically receive less attention, reduce…" at bounding box center [551, 247] width 484 height 485
copy div "True or False? Children typically receive less attention, reduced positive rein…"
click at [410, 215] on p "True" at bounding box center [565, 220] width 386 height 15
click at [339, 215] on input "True" at bounding box center [331, 220] width 15 height 15
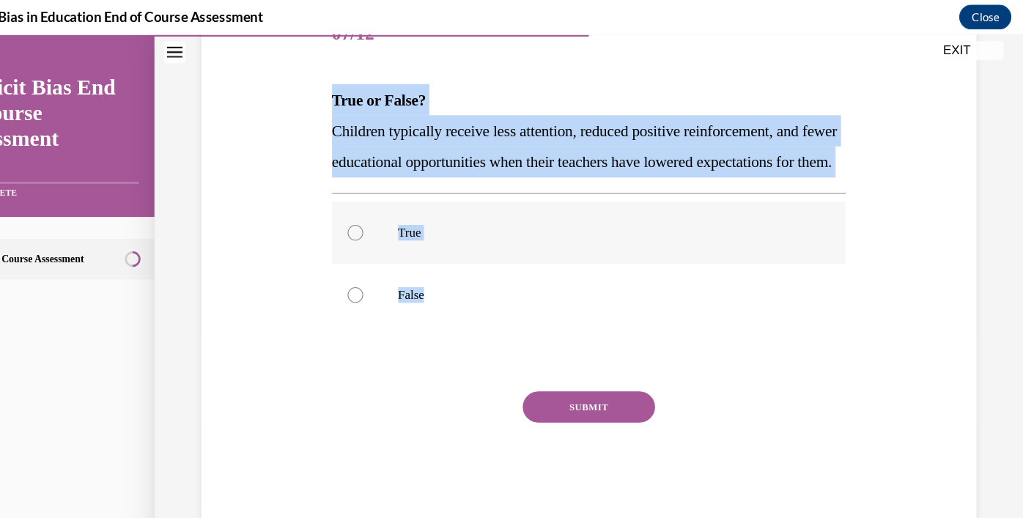
radio input "true"
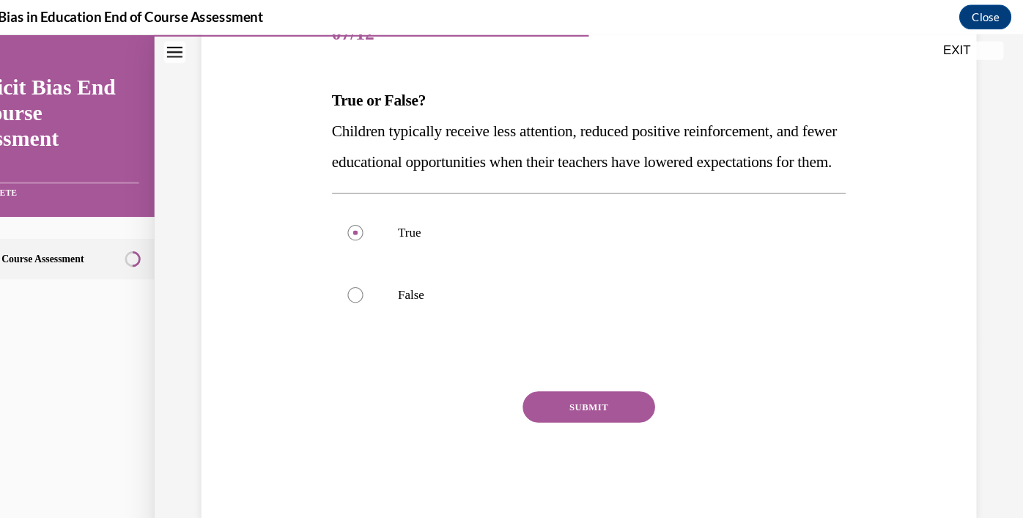
click at [572, 396] on button "SUBMIT" at bounding box center [551, 384] width 125 height 29
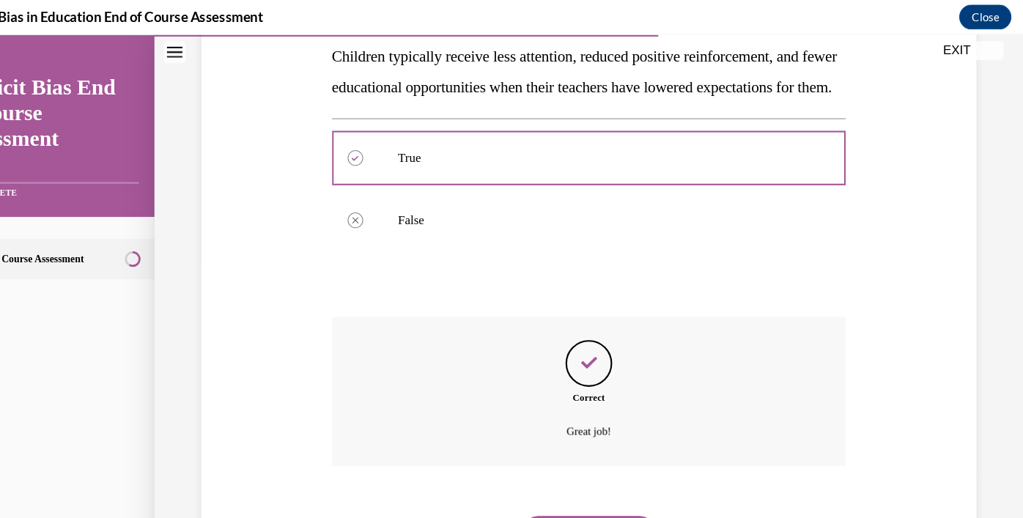
scroll to position [347, 0]
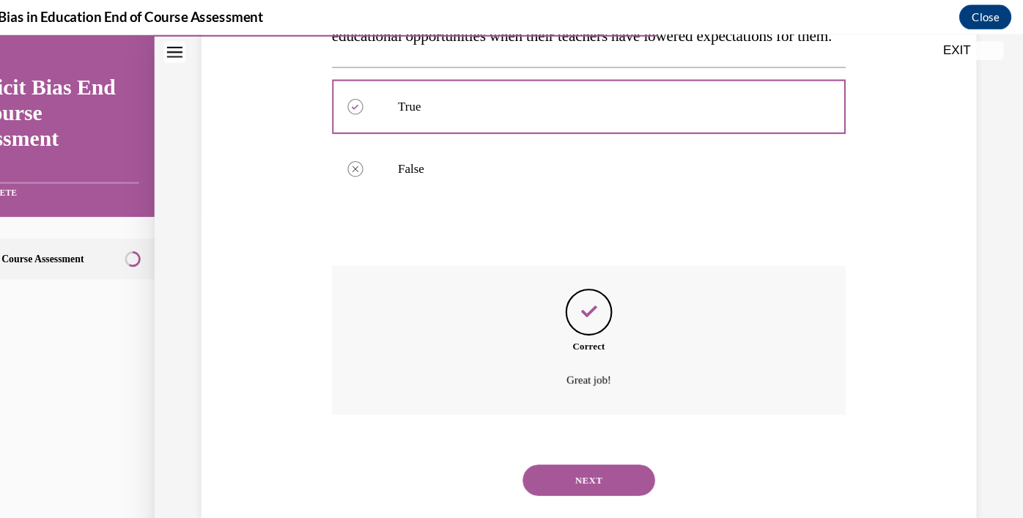
click at [565, 455] on button "NEXT" at bounding box center [551, 453] width 125 height 29
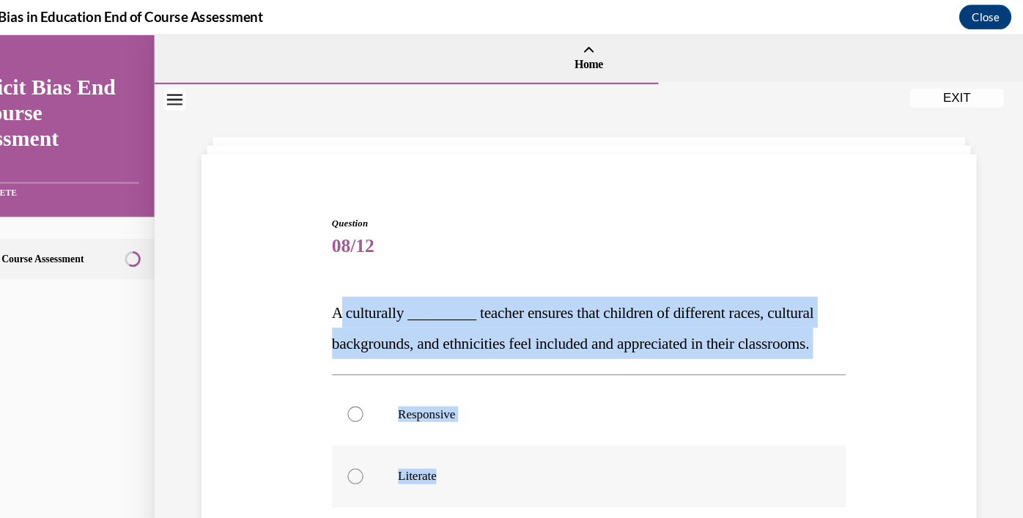
drag, startPoint x: 314, startPoint y: 293, endPoint x: 718, endPoint y: 488, distance: 449.1
click at [718, 488] on div "Question 08/12 A culturally _________ teacher ensures that children of differen…" at bounding box center [551, 491] width 484 height 573
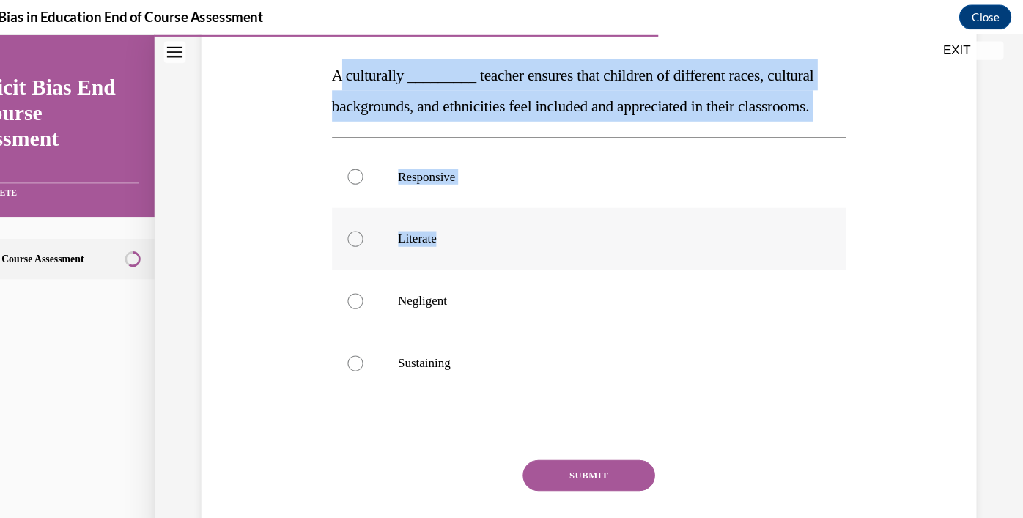
scroll to position [226, 0]
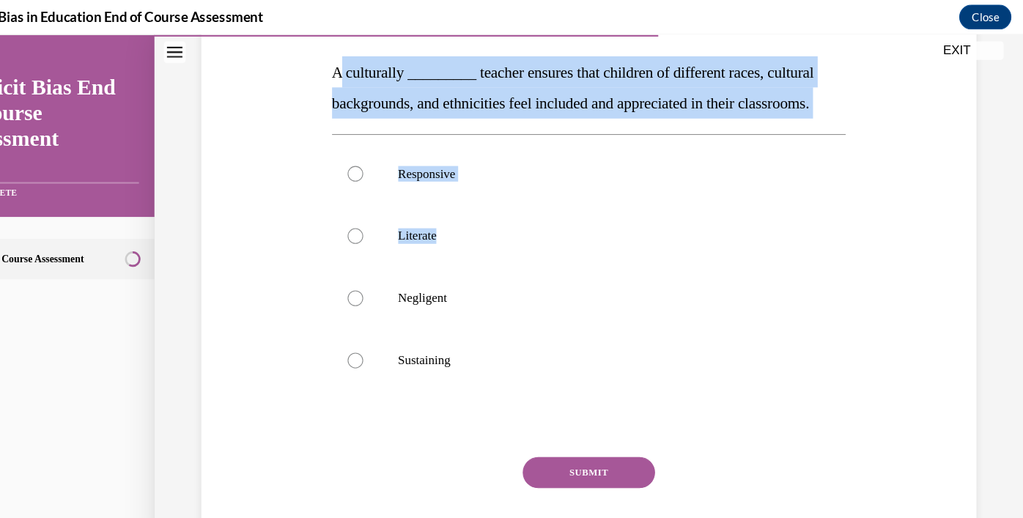
copy div "culturally _________ teacher ensures that children of different races, cultural…"
click at [386, 172] on p "Responsive" at bounding box center [565, 165] width 386 height 15
click at [339, 172] on input "Responsive" at bounding box center [331, 165] width 15 height 15
radio input "true"
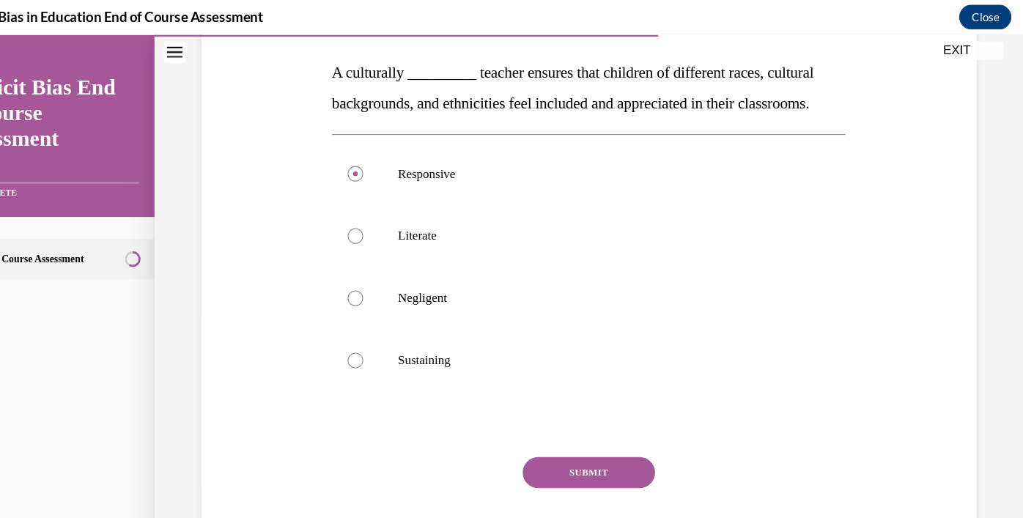
click at [565, 461] on button "SUBMIT" at bounding box center [551, 446] width 125 height 29
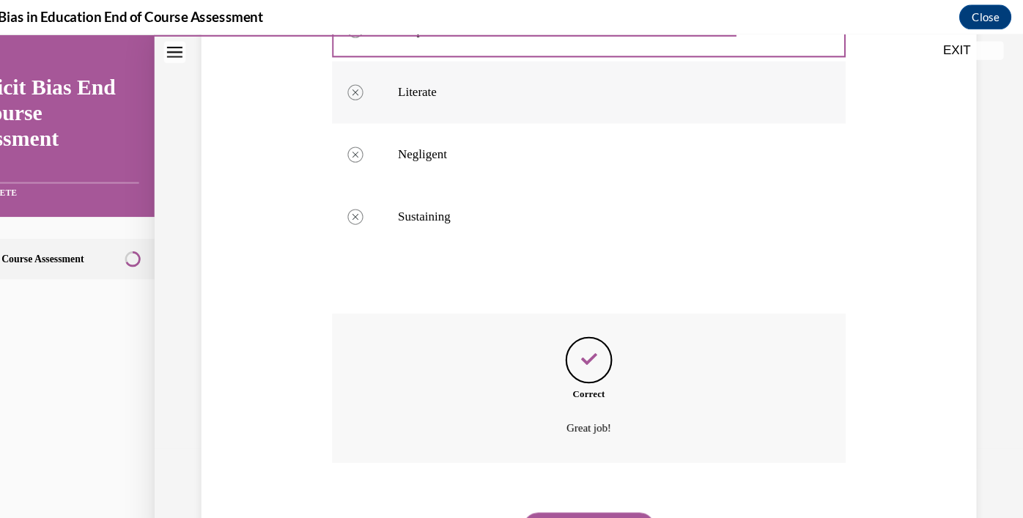
scroll to position [435, 0]
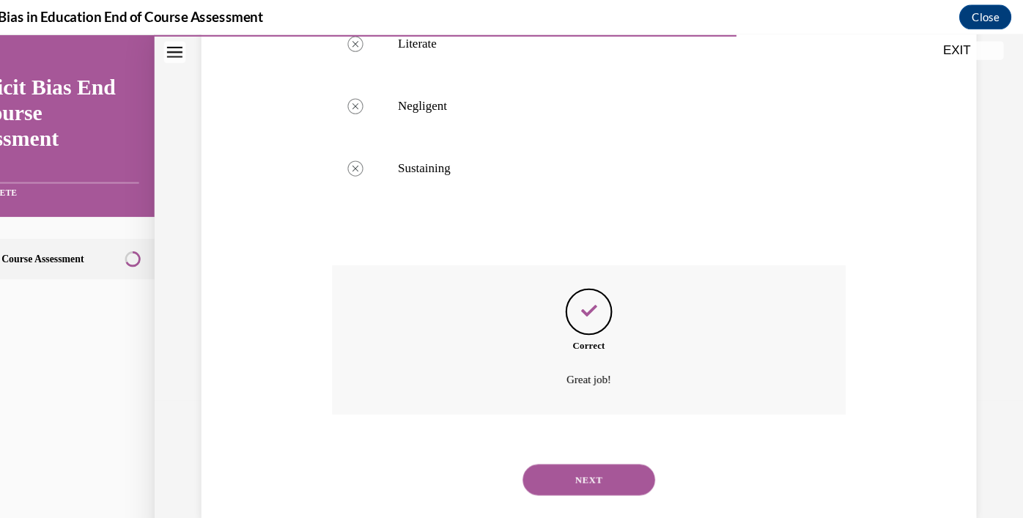
click at [554, 464] on button "NEXT" at bounding box center [551, 453] width 125 height 29
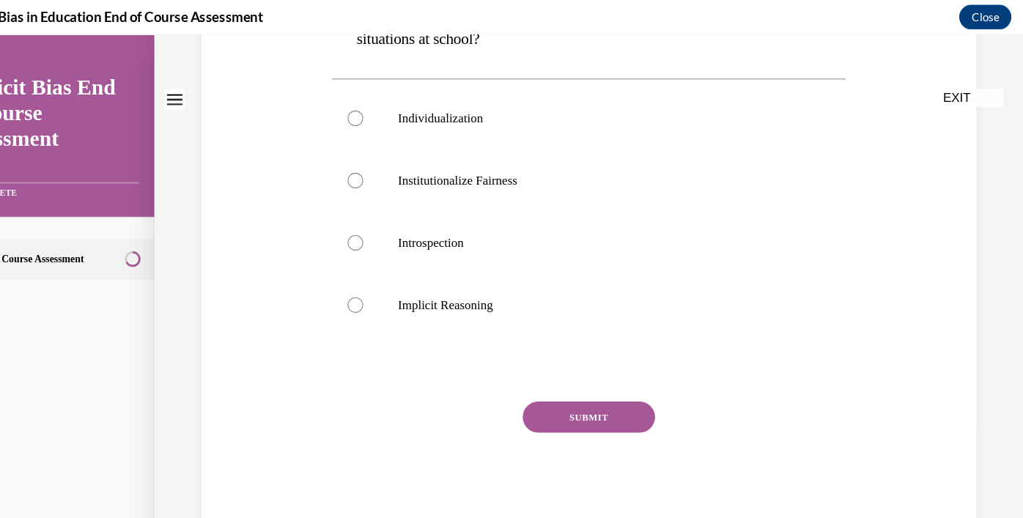
scroll to position [0, 0]
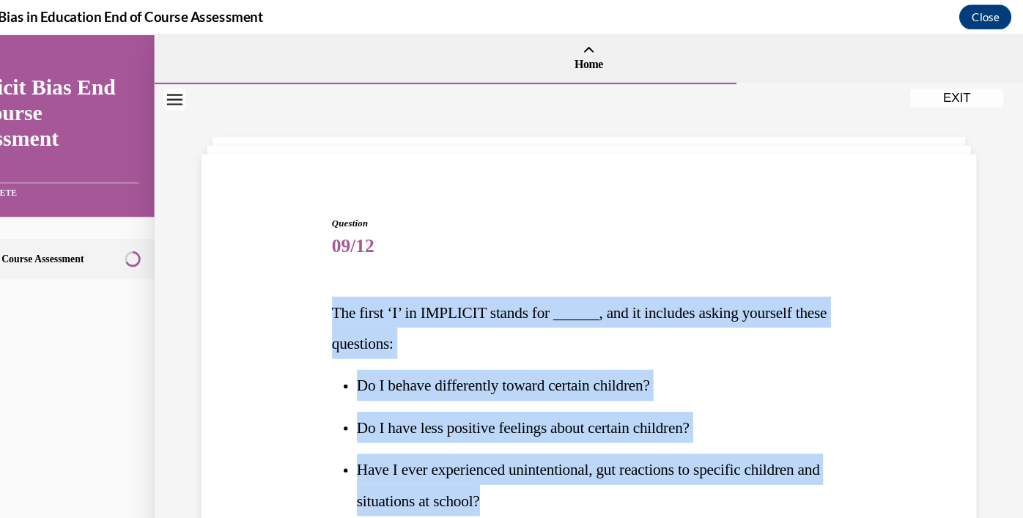
drag, startPoint x: 312, startPoint y: 292, endPoint x: 531, endPoint y: 484, distance: 291.9
click at [531, 484] on div "The first ‘I’ in IMPLICIT stands for ______, and it includes asking yourself th…" at bounding box center [551, 384] width 484 height 207
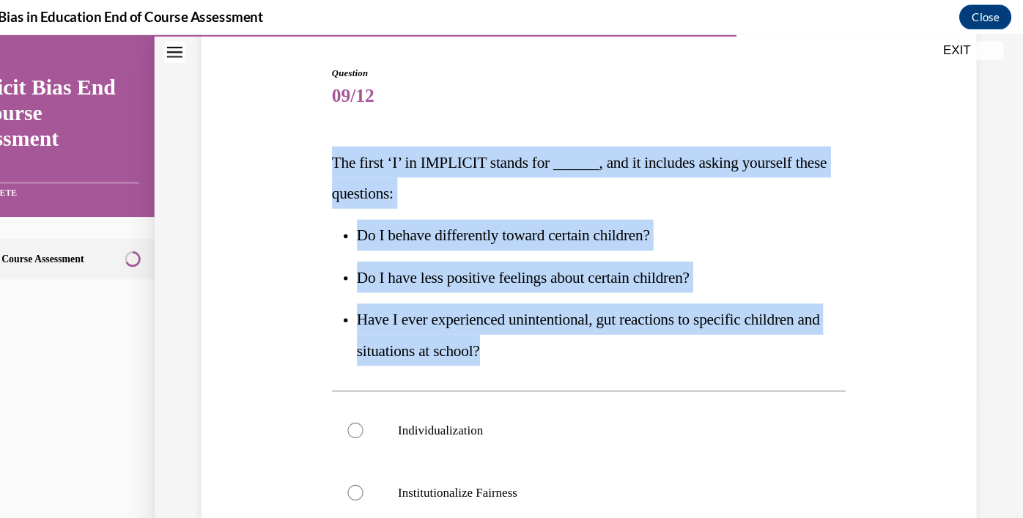
scroll to position [144, 0]
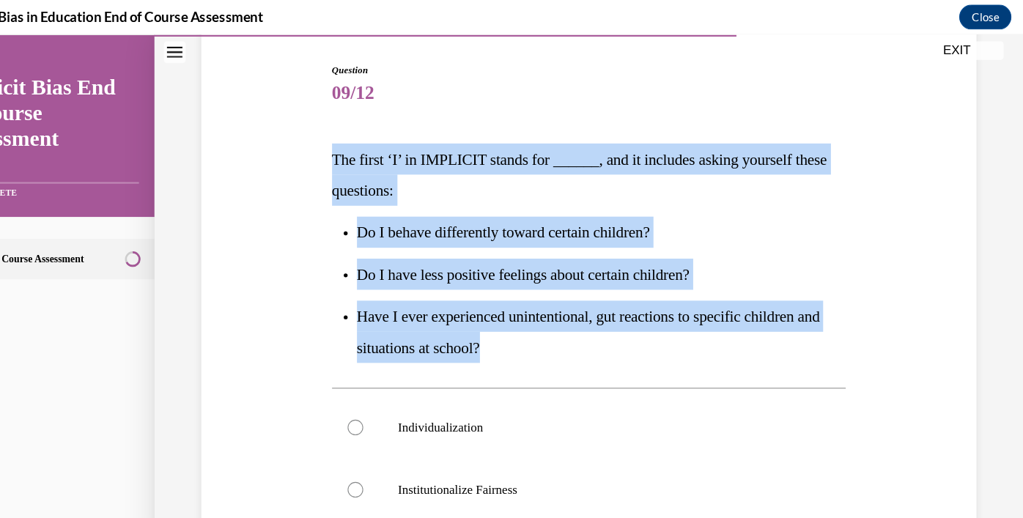
click at [309, 142] on p "The first ‘I’ in IMPLICIT stands for ______, and it includes asking yourself th…" at bounding box center [551, 165] width 484 height 59
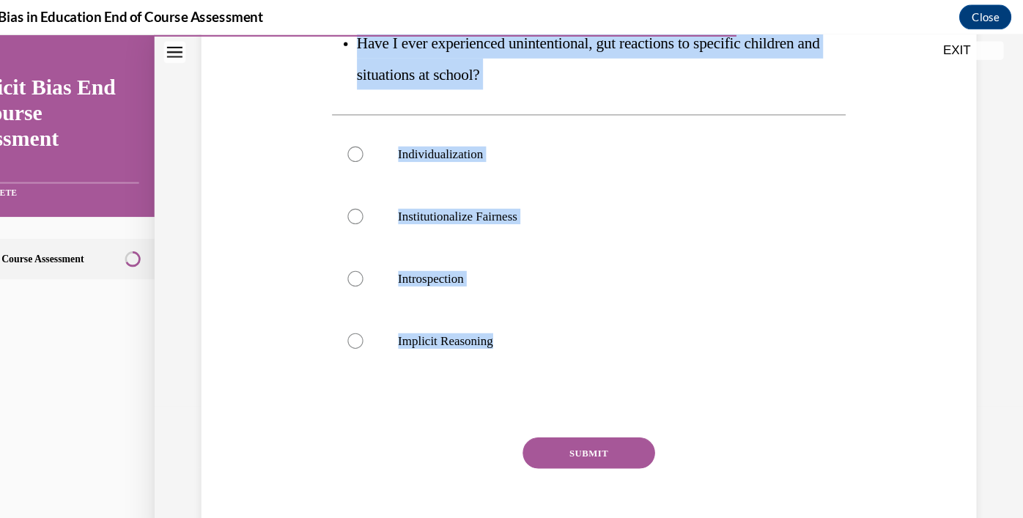
scroll to position [445, 0]
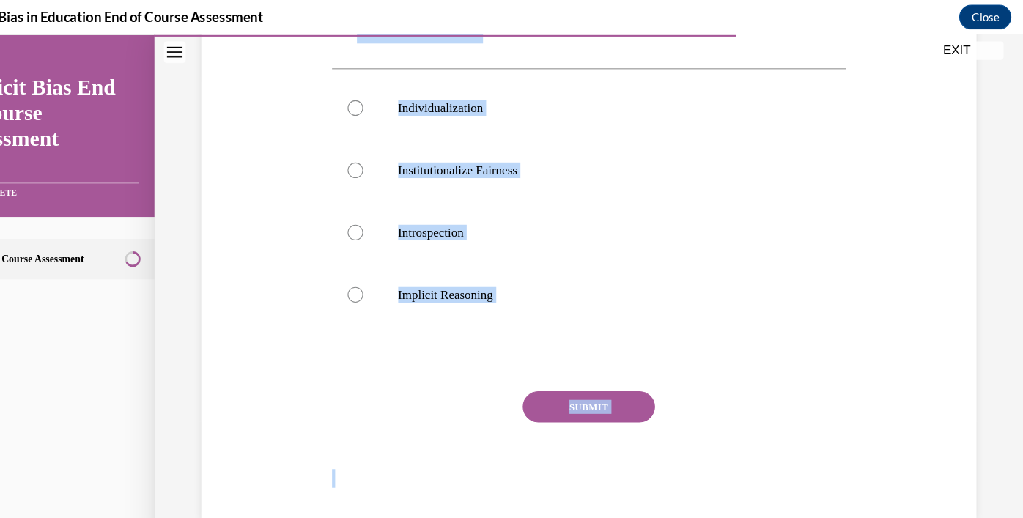
drag, startPoint x: 314, startPoint y: 148, endPoint x: 869, endPoint y: 488, distance: 651.4
click at [869, 488] on div "Question 09/12 The first ‘I’ in IMPLICIT stands for ______, and it includes ask…" at bounding box center [551, 103] width 737 height 774
copy div "he first ‘I’ in IMPLICIT stands for ______, and it includes asking yourself the…"
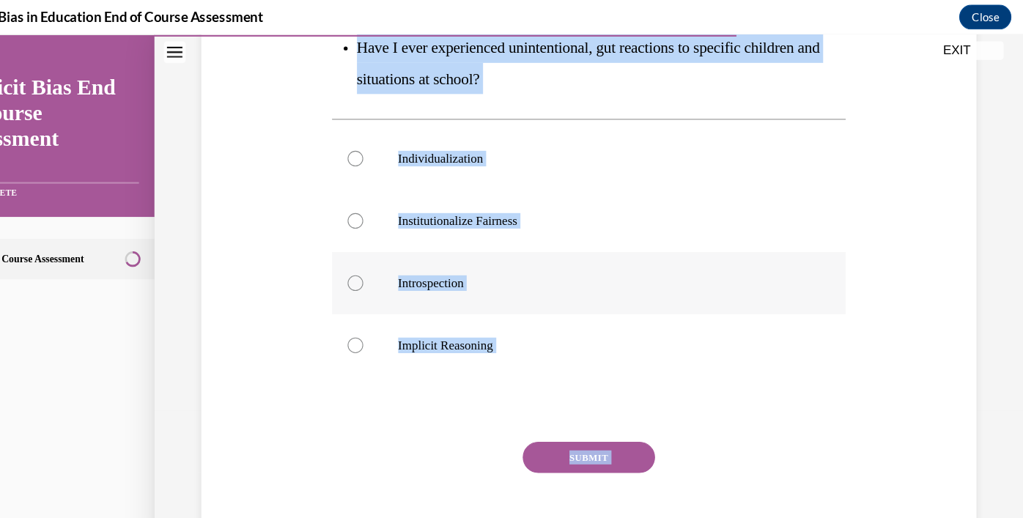
scroll to position [391, 0]
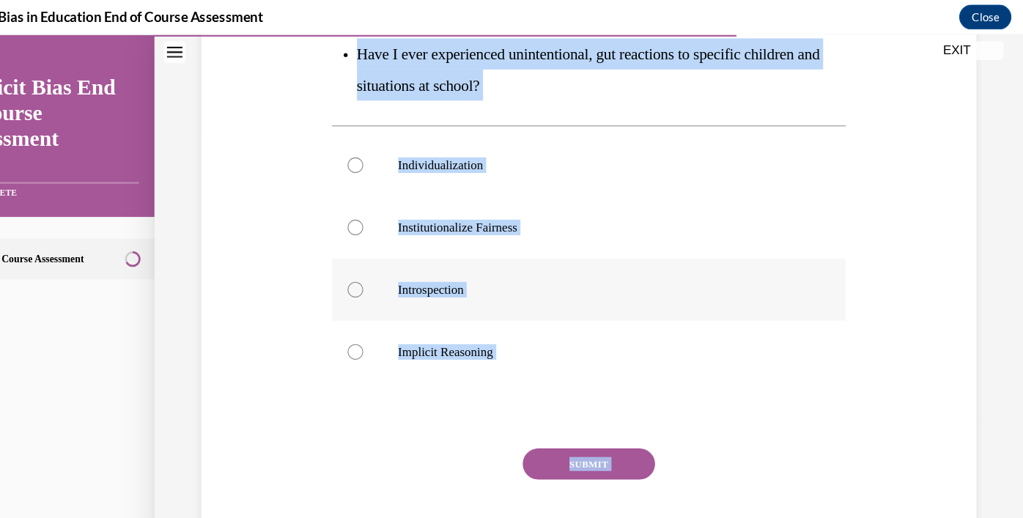
click at [454, 292] on label "Introspection" at bounding box center [551, 274] width 484 height 59
click at [339, 281] on input "Introspection" at bounding box center [331, 274] width 15 height 15
radio input "true"
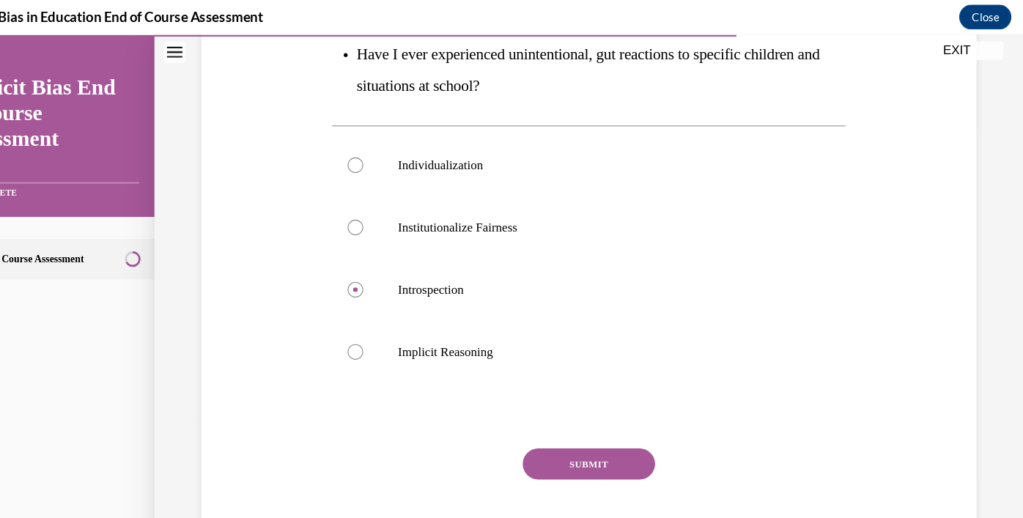
click at [564, 443] on button "SUBMIT" at bounding box center [551, 438] width 125 height 29
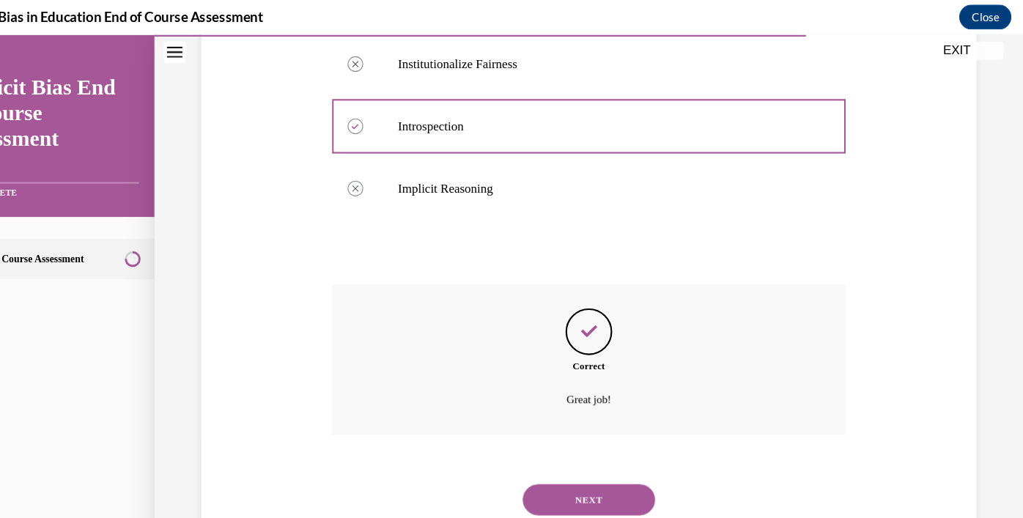
scroll to position [563, 0]
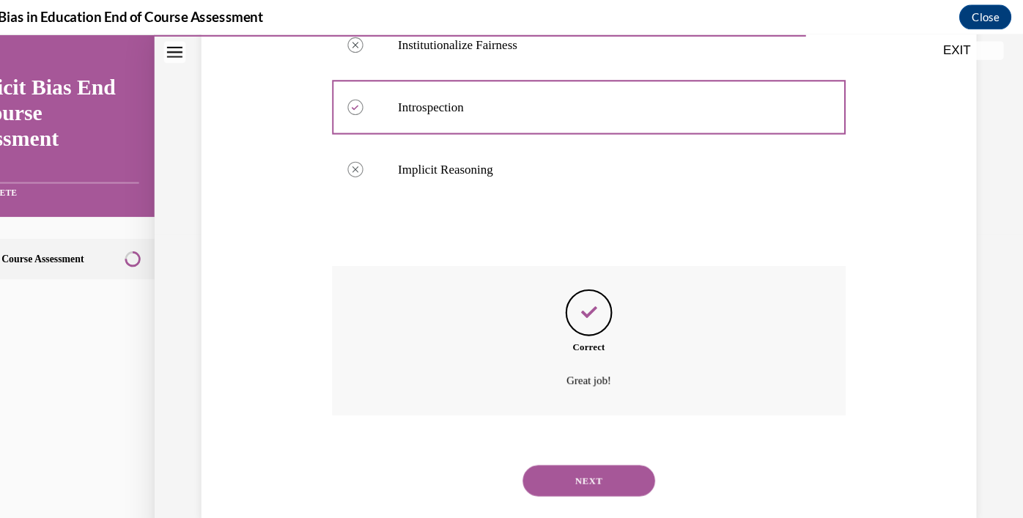
click at [549, 455] on button "NEXT" at bounding box center [551, 454] width 125 height 29
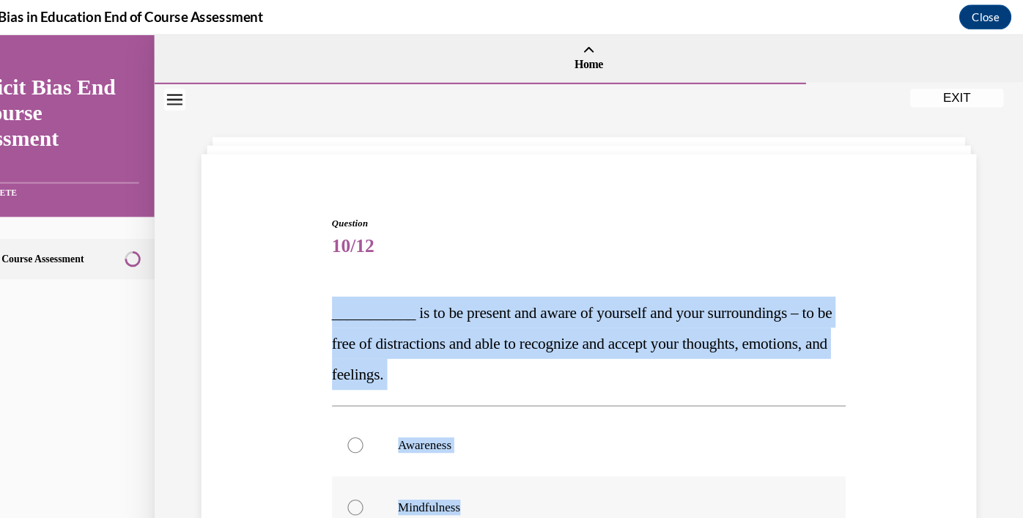
drag, startPoint x: 310, startPoint y: 298, endPoint x: 519, endPoint y: 486, distance: 280.8
click at [519, 486] on div "Question 10/12 ___________ is to be present and aware of yourself and your surr…" at bounding box center [551, 506] width 484 height 602
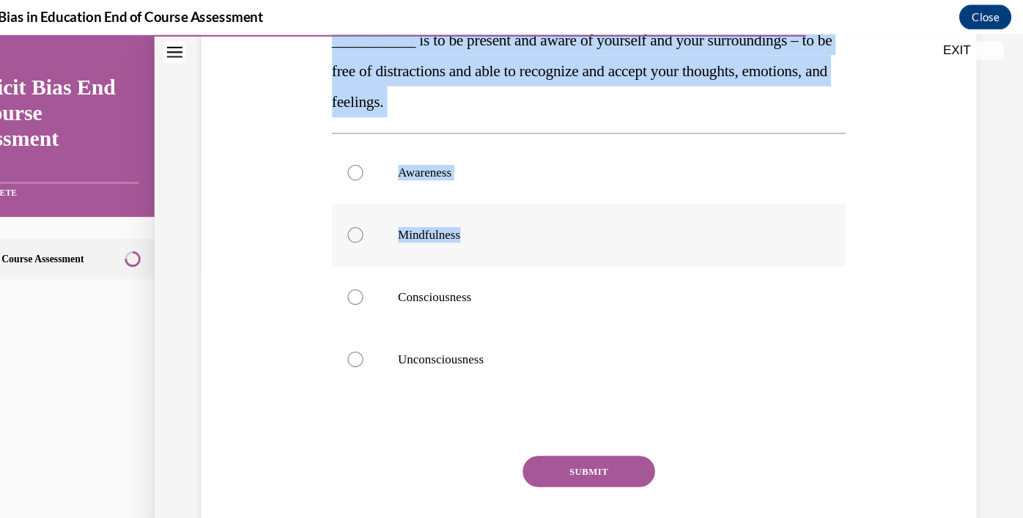
scroll to position [254, 0]
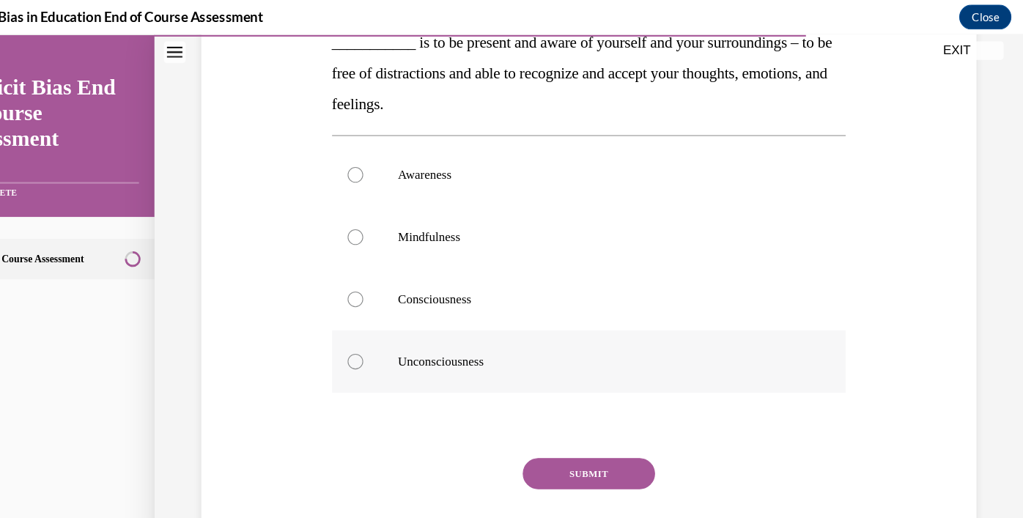
click at [476, 352] on label "Unconsciousness" at bounding box center [551, 342] width 484 height 59
click at [339, 350] on input "Unconsciousness" at bounding box center [331, 342] width 15 height 15
radio input "true"
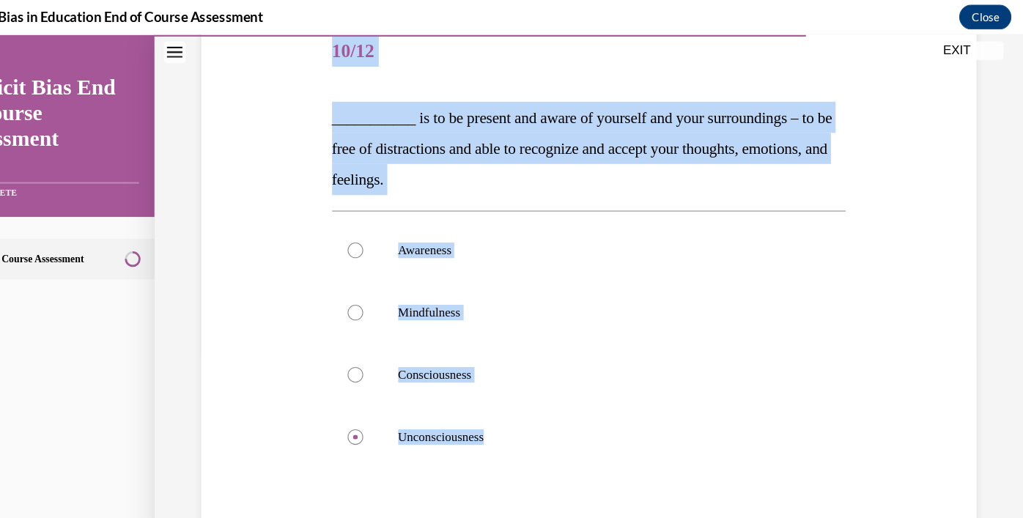
drag, startPoint x: 466, startPoint y: 343, endPoint x: 314, endPoint y: 43, distance: 336.3
click at [314, 43] on div "Question 10/12 ___________ is to be present and aware of yourself and your surr…" at bounding box center [551, 323] width 484 height 602
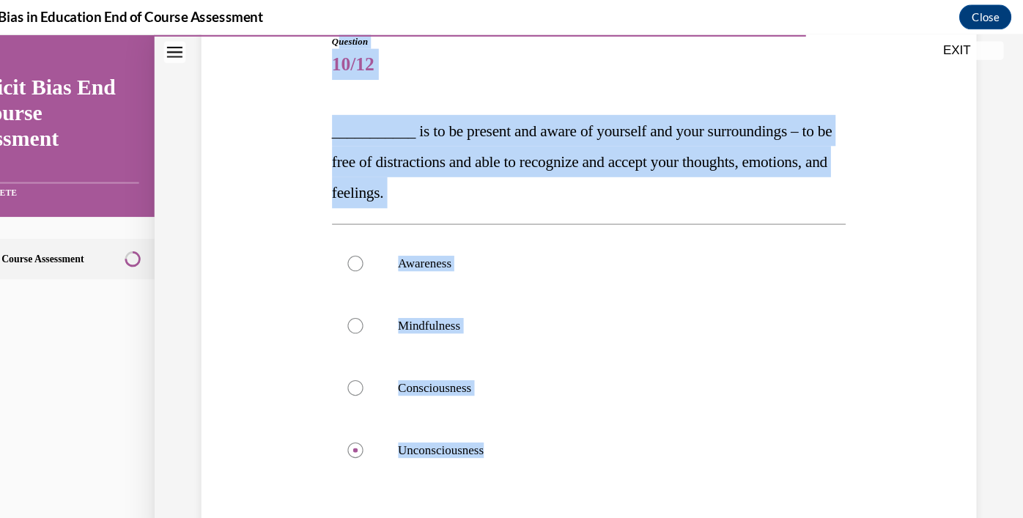
copy div "uestion 10/12 ___________ is to be present and aware of yourself and your surro…"
click at [318, 309] on label "Mindfulness" at bounding box center [551, 308] width 484 height 59
click at [324, 309] on input "Mindfulness" at bounding box center [331, 308] width 15 height 15
radio input "true"
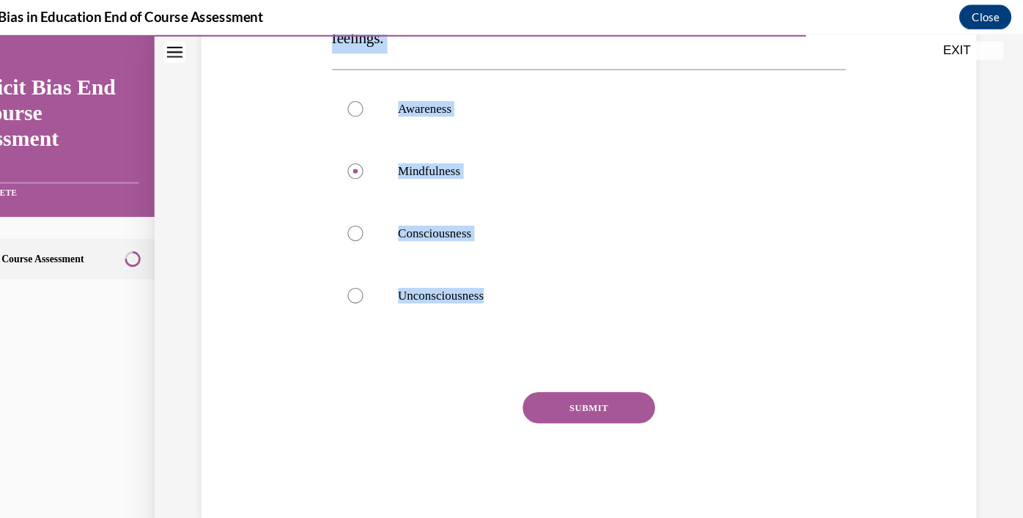
click at [534, 386] on button "SUBMIT" at bounding box center [551, 385] width 125 height 29
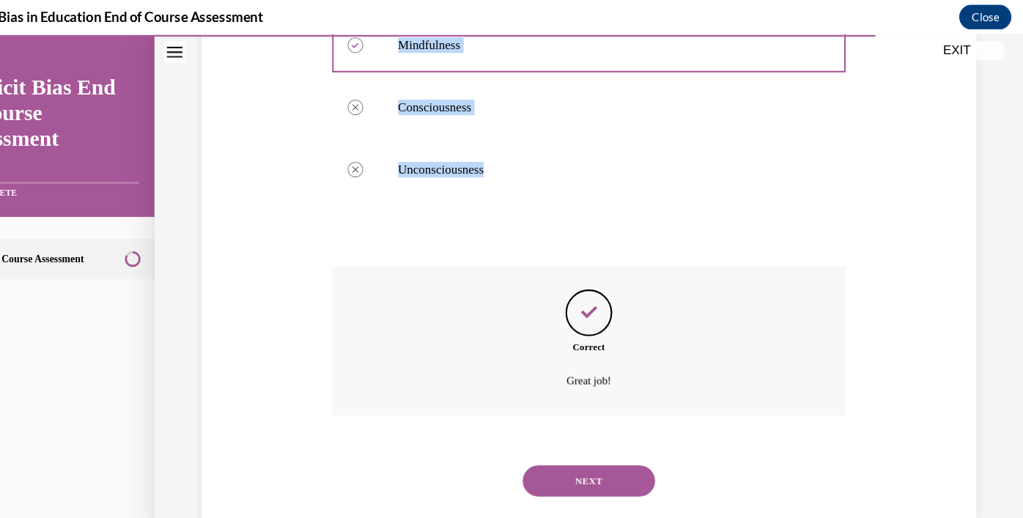
scroll to position [435, 0]
click at [527, 453] on button "NEXT" at bounding box center [551, 454] width 125 height 29
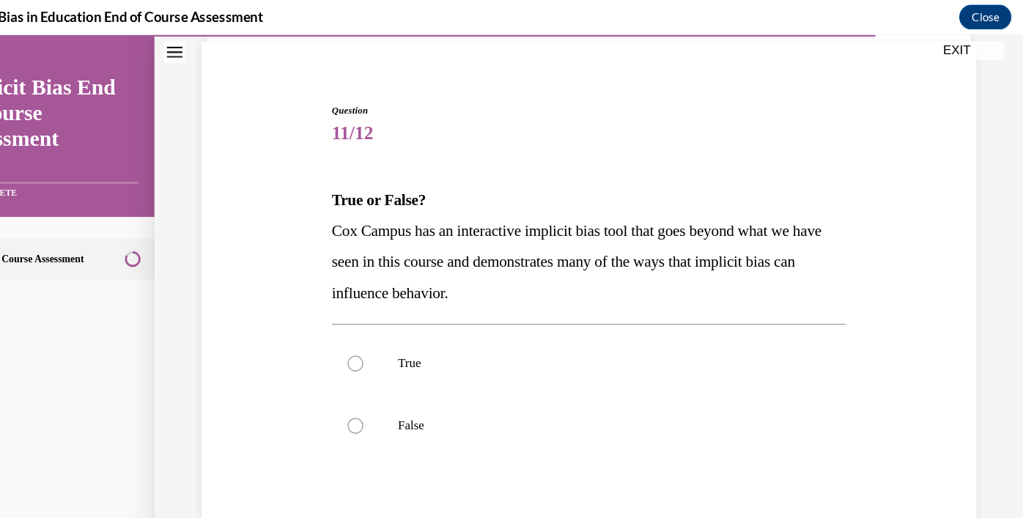
scroll to position [229, 0]
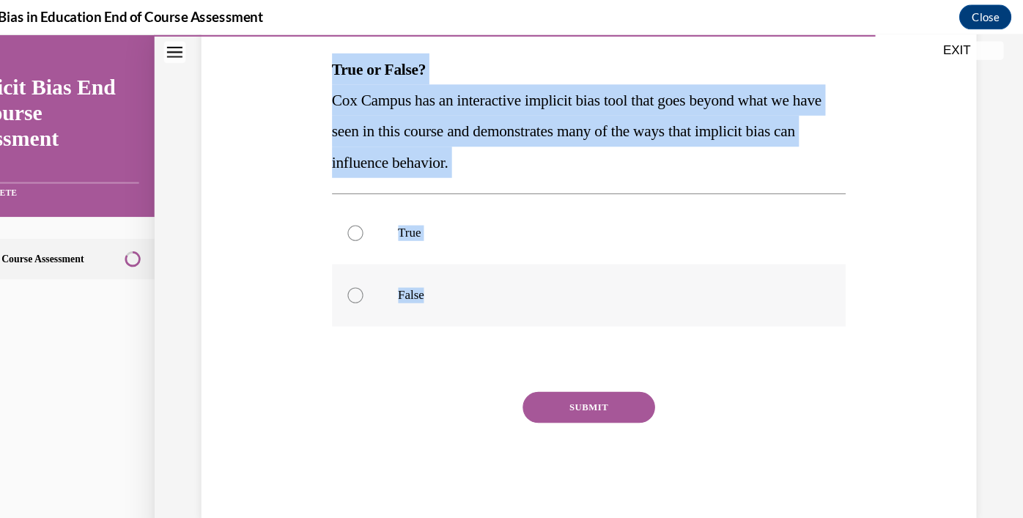
drag, startPoint x: 309, startPoint y: 60, endPoint x: 403, endPoint y: 293, distance: 251.3
click at [403, 293] on div "Question 11/12 True or False? Cox Campus has an interactive implicit bias tool …" at bounding box center [551, 234] width 484 height 515
click at [406, 263] on label "False" at bounding box center [551, 280] width 484 height 59
click at [339, 273] on input "False" at bounding box center [331, 280] width 15 height 15
radio input "true"
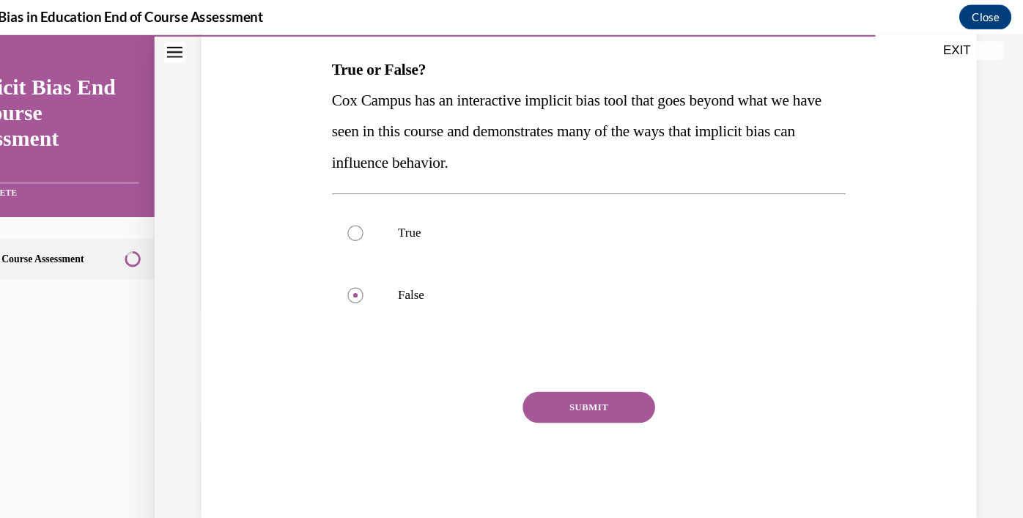
click at [526, 378] on button "SUBMIT" at bounding box center [551, 385] width 125 height 29
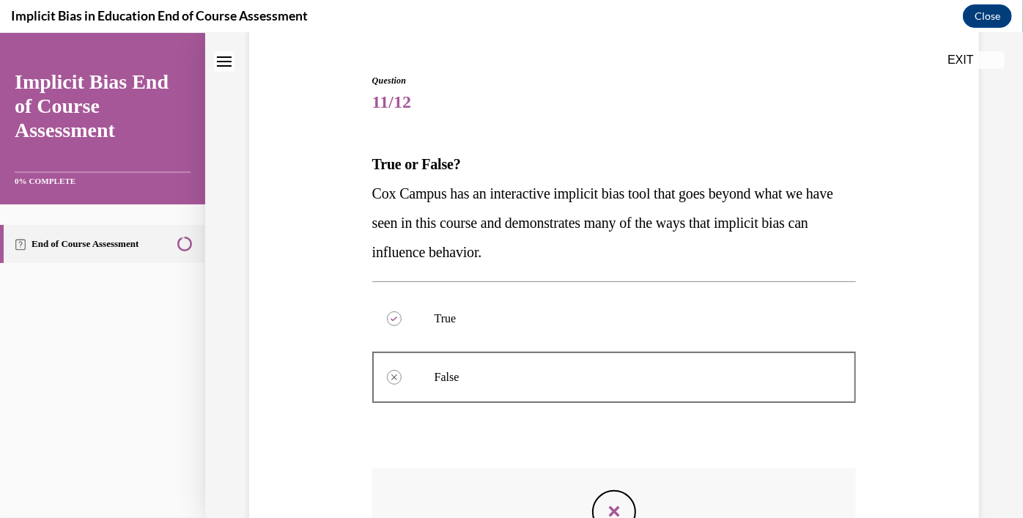
scroll to position [347, 0]
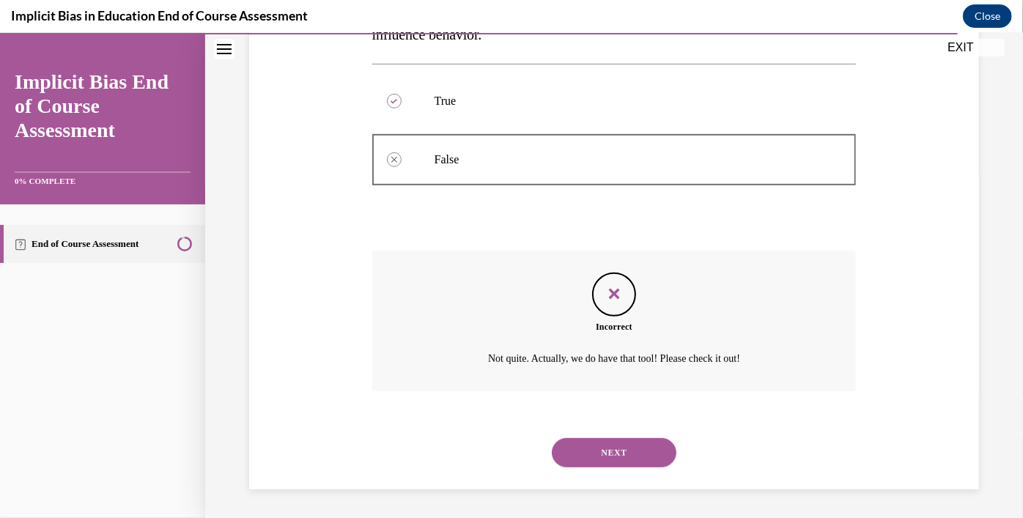
click at [638, 449] on button "NEXT" at bounding box center [614, 452] width 125 height 29
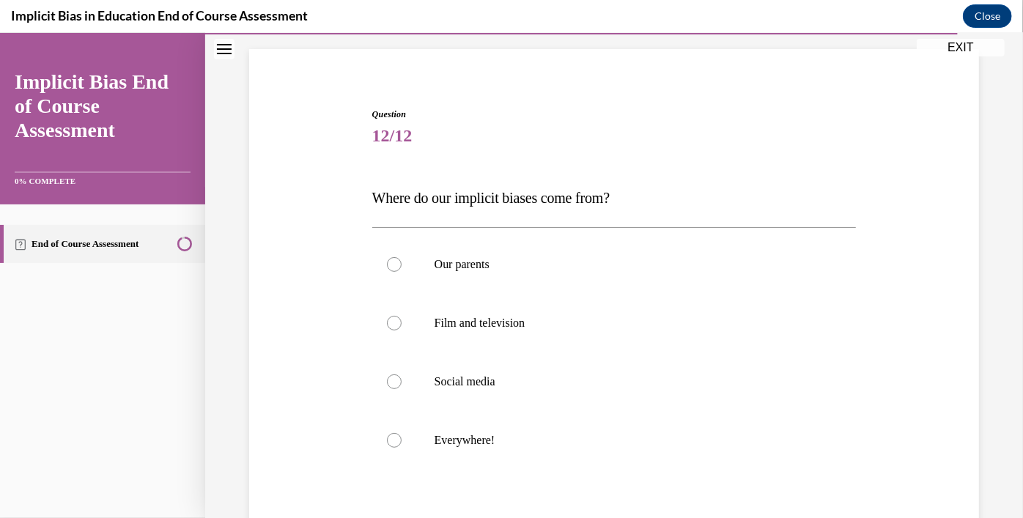
scroll to position [133, 0]
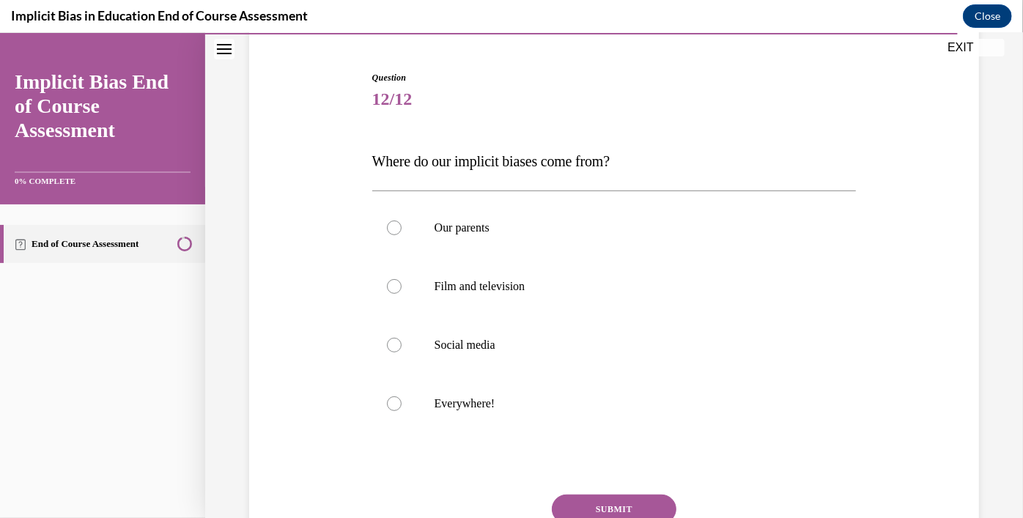
click at [377, 160] on div "Question 12/12 Where do our implicit biases come from? Our parents Film and tel…" at bounding box center [615, 331] width 492 height 566
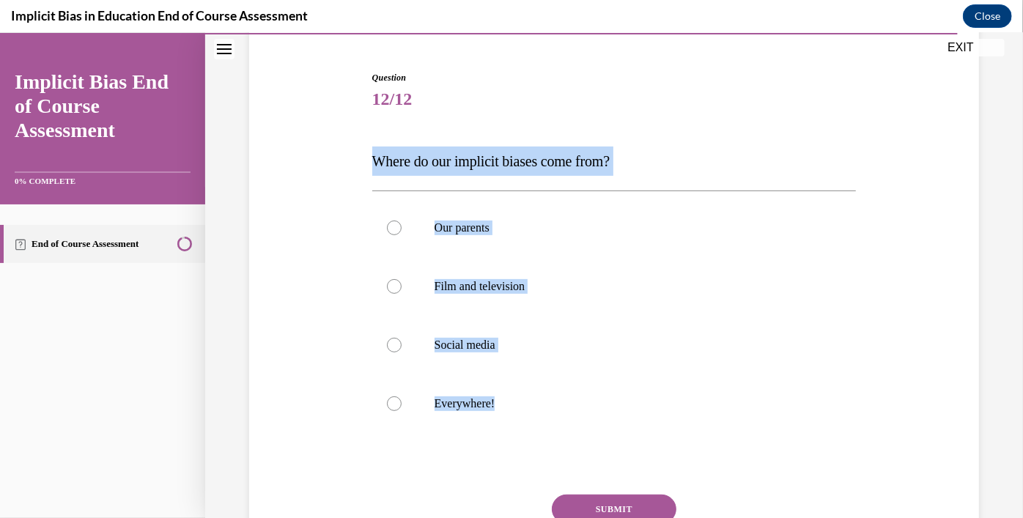
drag, startPoint x: 377, startPoint y: 160, endPoint x: 548, endPoint y: 439, distance: 327.7
click at [548, 439] on div "Question 12/12 Where do our implicit biases come from? Our parents Film and tel…" at bounding box center [614, 342] width 484 height 544
click at [398, 408] on div at bounding box center [394, 403] width 15 height 15
click at [398, 408] on input "Everywhere!" at bounding box center [394, 403] width 15 height 15
radio input "true"
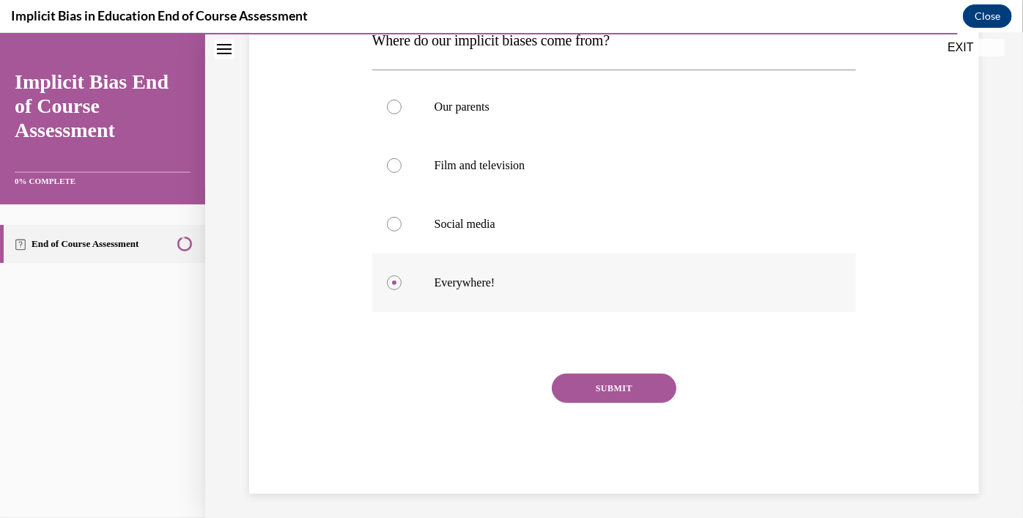
scroll to position [258, 0]
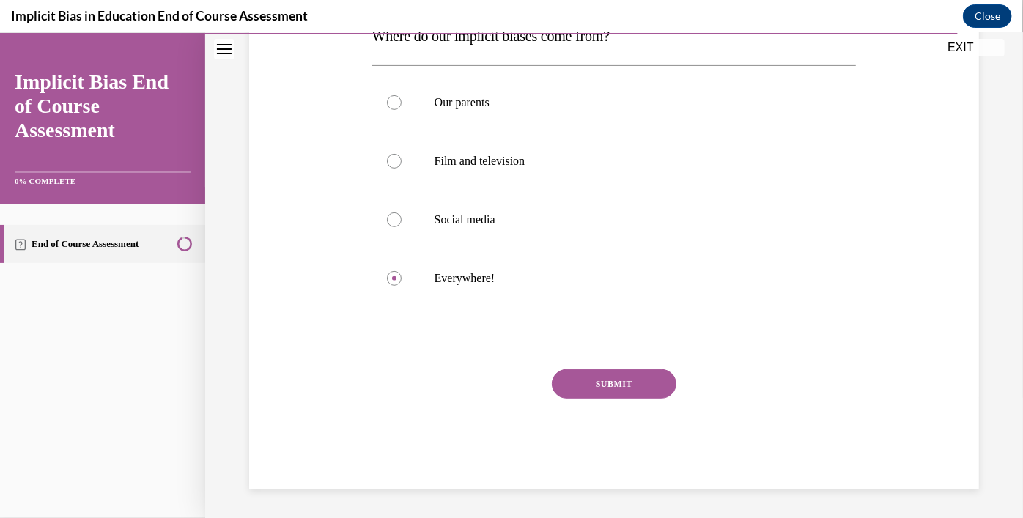
click at [622, 383] on button "SUBMIT" at bounding box center [614, 383] width 125 height 29
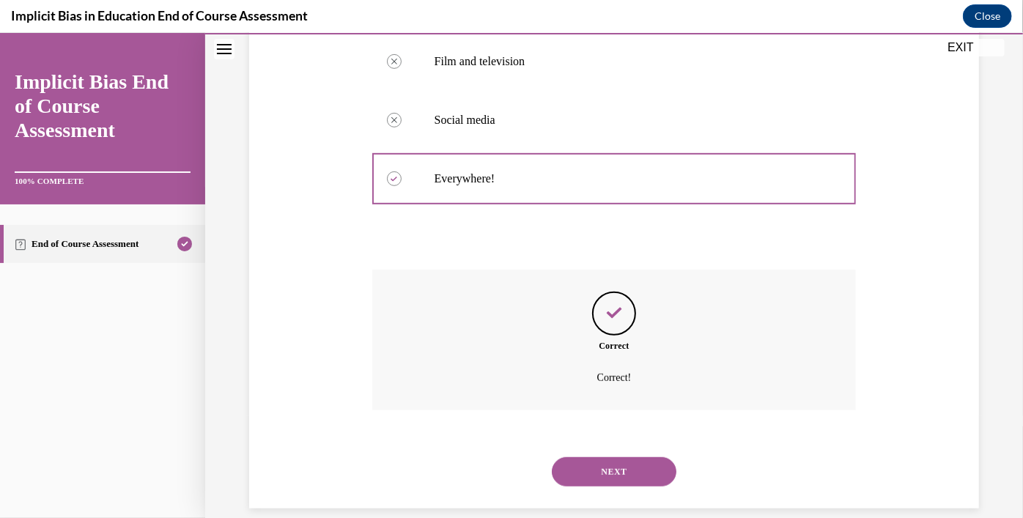
scroll to position [377, 0]
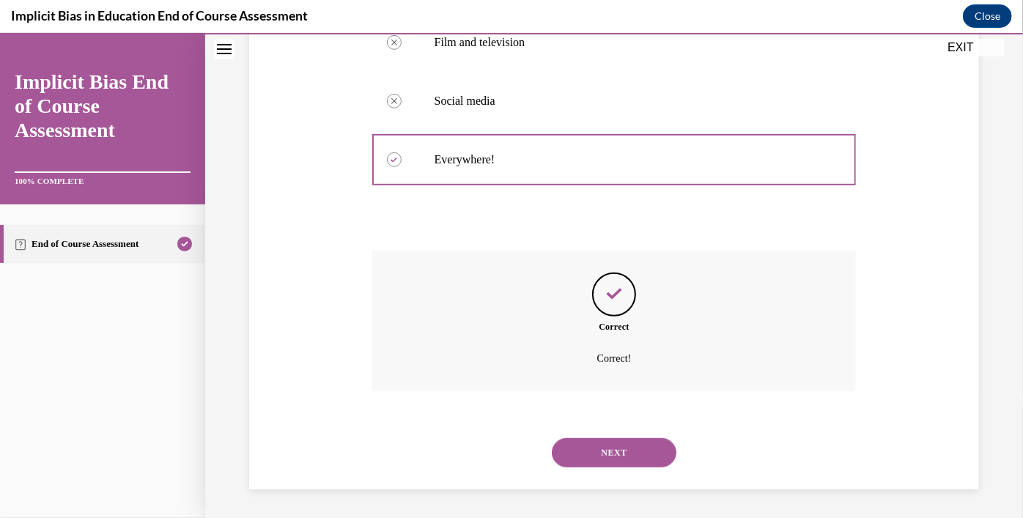
click at [623, 455] on button "NEXT" at bounding box center [614, 452] width 125 height 29
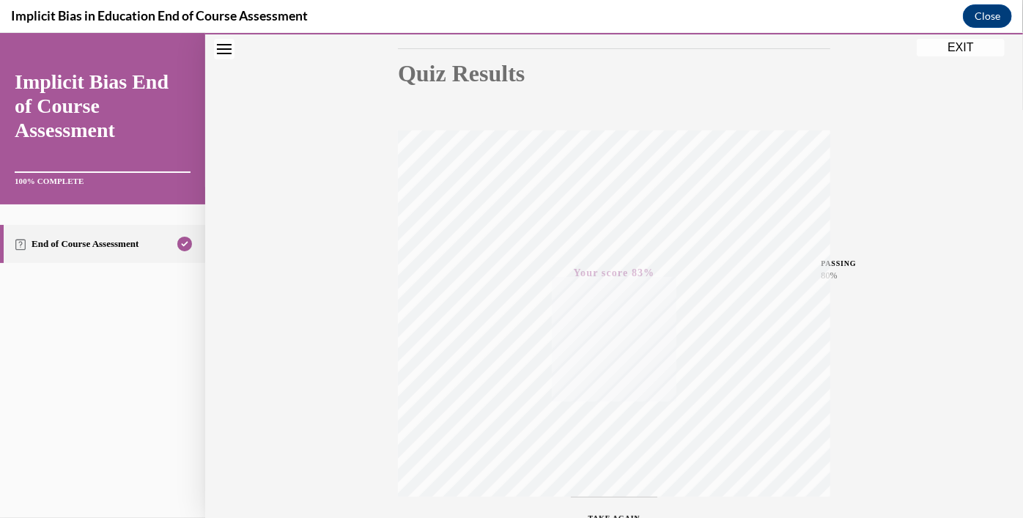
scroll to position [265, 0]
click at [617, 421] on icon "button" at bounding box center [615, 429] width 52 height 16
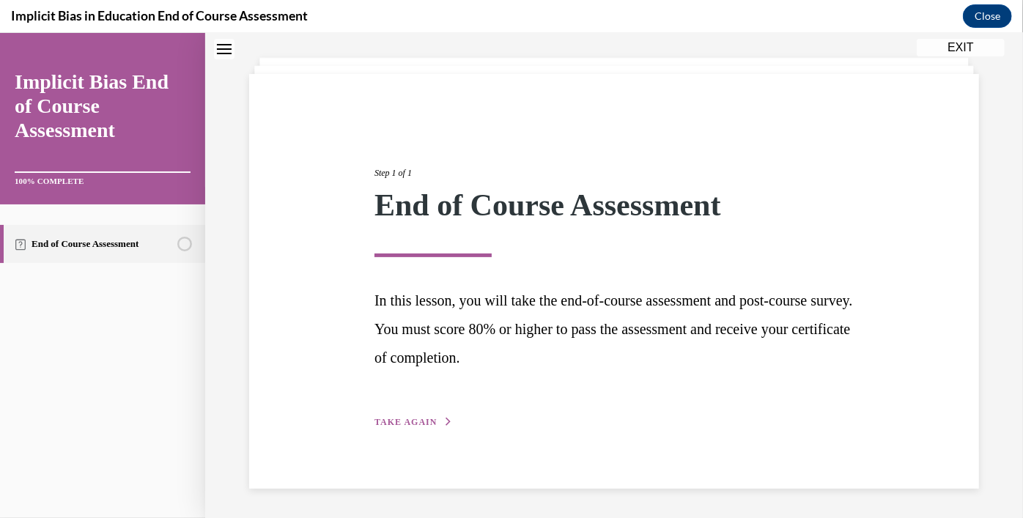
click at [340, 364] on div "Step 1 of 1 End of Course Assessment In this lesson, you will take the end-of-c…" at bounding box center [614, 281] width 752 height 298
click at [955, 35] on div "Step 1 of 1 End of Course Assessment In this lesson, you will take the end-of-c…" at bounding box center [614, 262] width 818 height 510
click at [953, 49] on button "EXIT" at bounding box center [961, 47] width 88 height 18
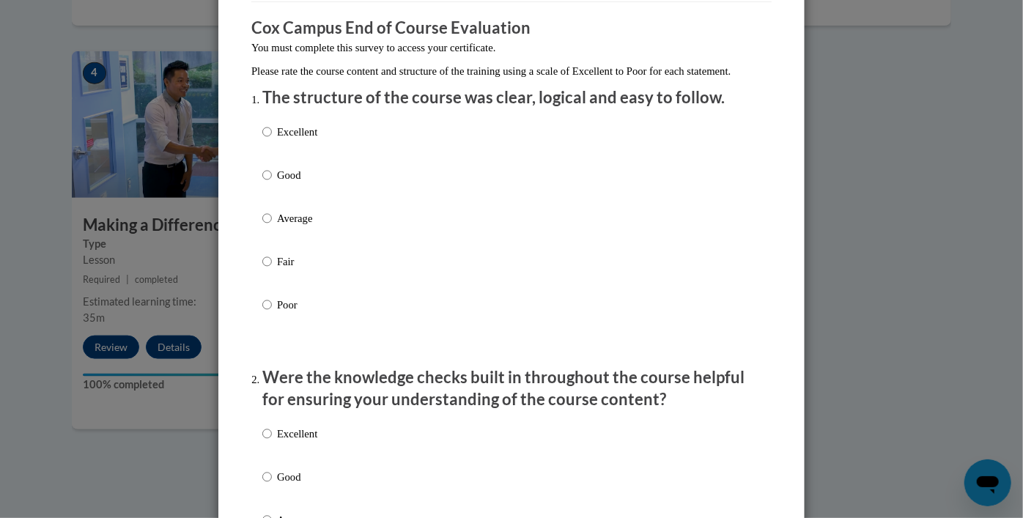
scroll to position [117, 0]
click at [267, 141] on input "Excellent" at bounding box center [267, 133] width 10 height 16
radio input "true"
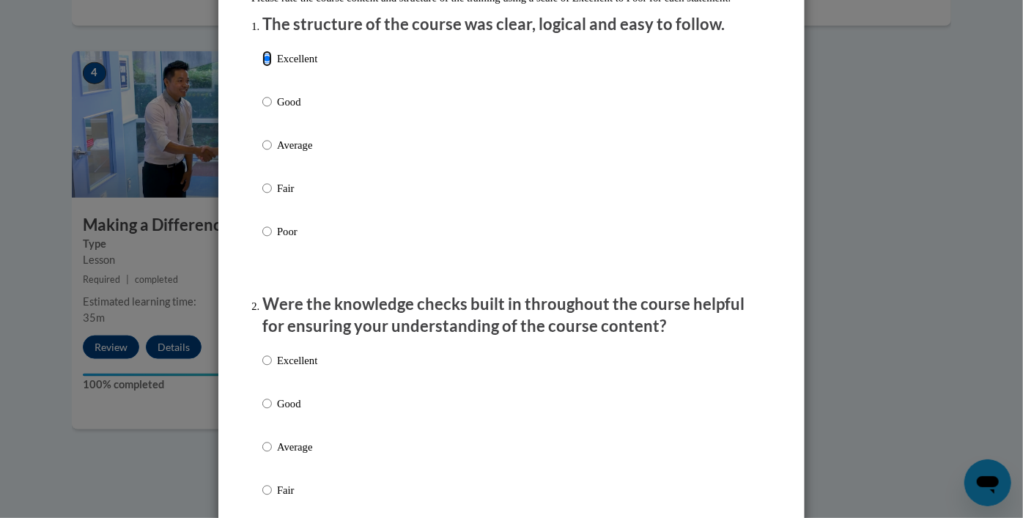
scroll to position [191, 0]
click at [266, 67] on input "Excellent" at bounding box center [267, 59] width 10 height 16
click at [295, 67] on p "Excellent" at bounding box center [297, 59] width 40 height 16
click at [272, 67] on input "Excellent" at bounding box center [267, 59] width 10 height 16
click at [271, 67] on input "Excellent" at bounding box center [267, 59] width 10 height 16
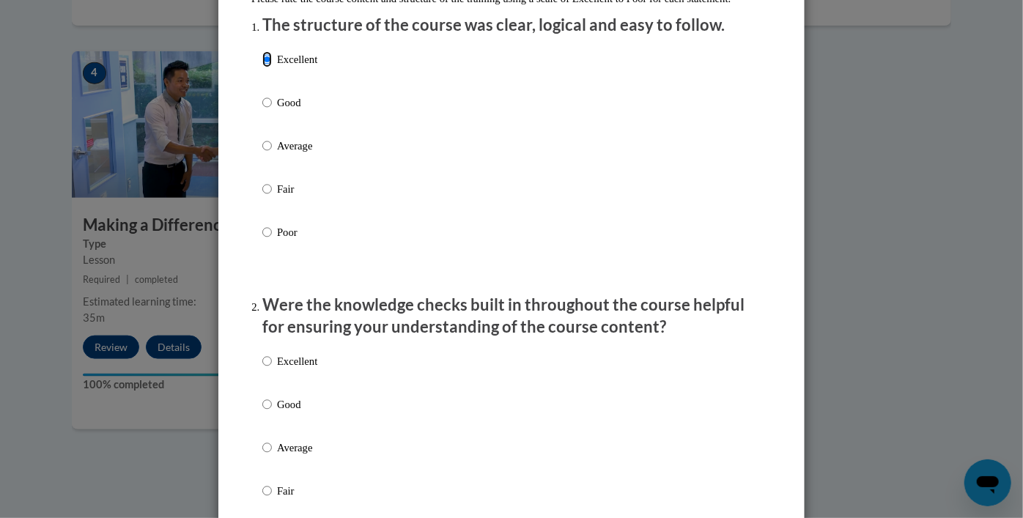
click at [267, 67] on input "Excellent" at bounding box center [267, 59] width 10 height 16
click at [269, 111] on input "Good" at bounding box center [267, 103] width 10 height 16
radio input "true"
click at [267, 67] on input "Excellent" at bounding box center [267, 59] width 10 height 16
radio input "true"
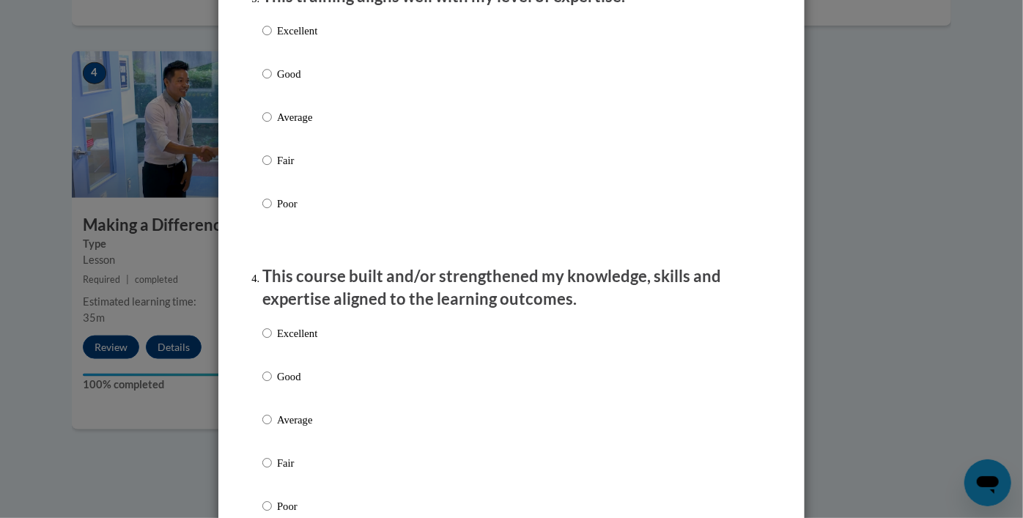
scroll to position [802, 0]
click at [262, 341] on input "Excellent" at bounding box center [267, 333] width 10 height 16
radio input "true"
click at [262, 341] on input "Excellent" at bounding box center [267, 333] width 10 height 16
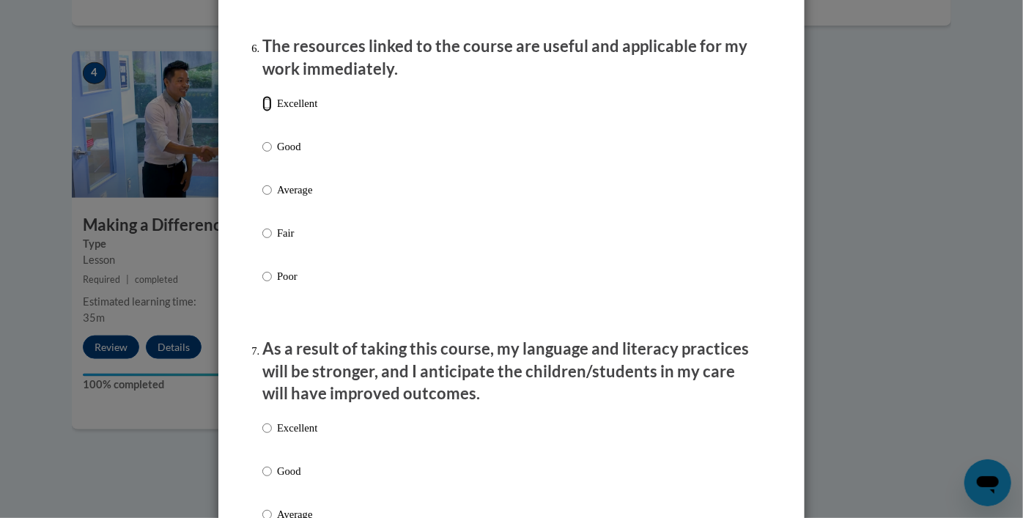
click at [268, 111] on input "Excellent" at bounding box center [267, 103] width 10 height 16
radio input "true"
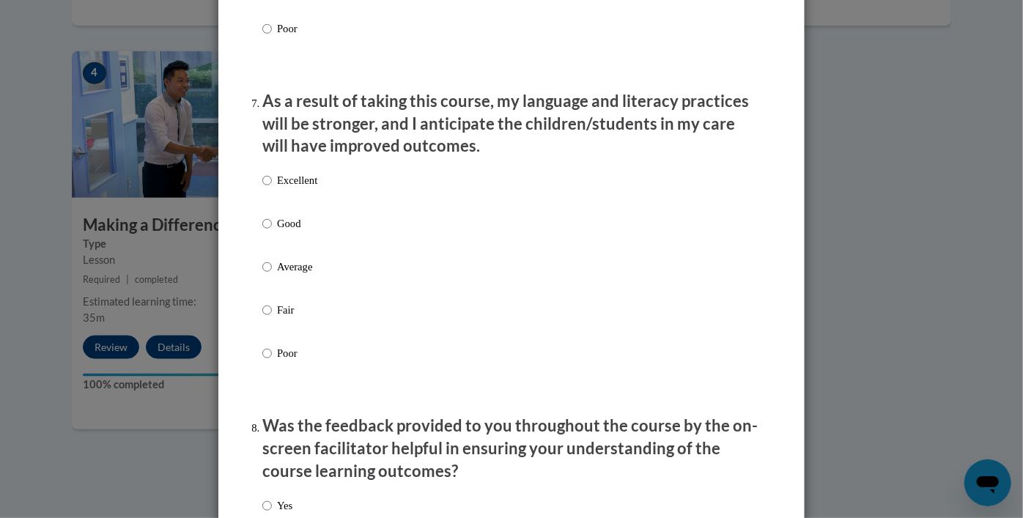
scroll to position [1885, 0]
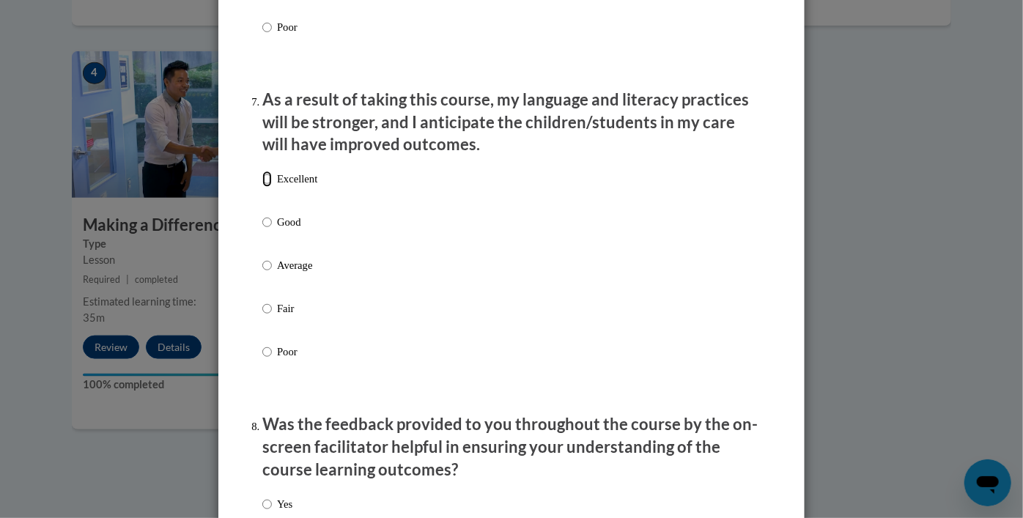
click at [268, 187] on input "Excellent" at bounding box center [267, 179] width 10 height 16
radio input "true"
click at [266, 187] on input "Excellent" at bounding box center [267, 179] width 10 height 16
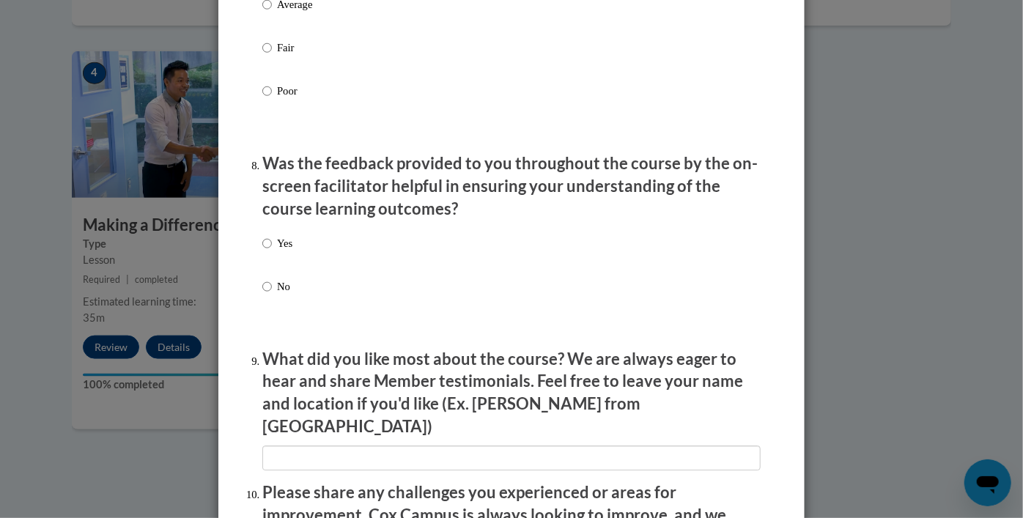
scroll to position [2535, 0]
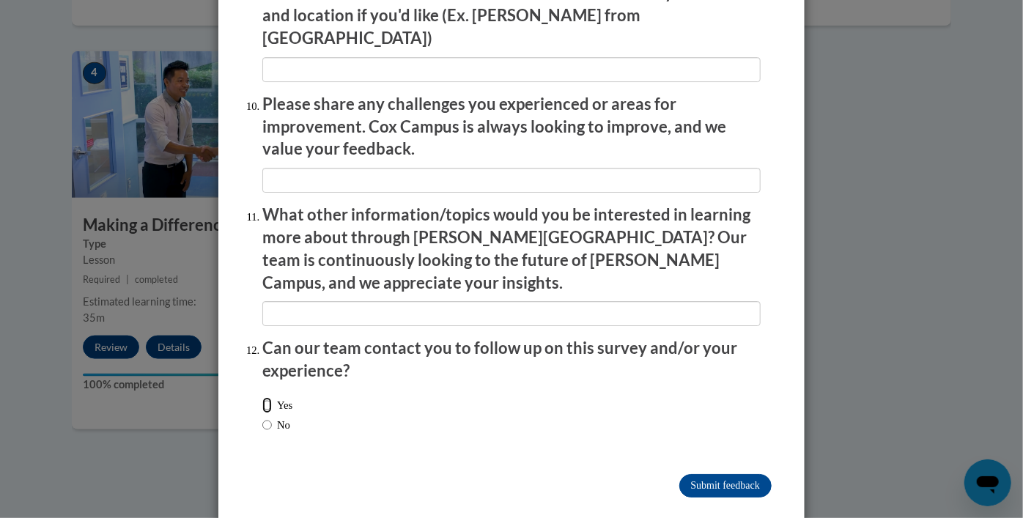
click at [265, 397] on input "Yes" at bounding box center [267, 405] width 10 height 16
radio input "true"
click at [749, 474] on input "Submit feedback" at bounding box center [725, 485] width 92 height 23
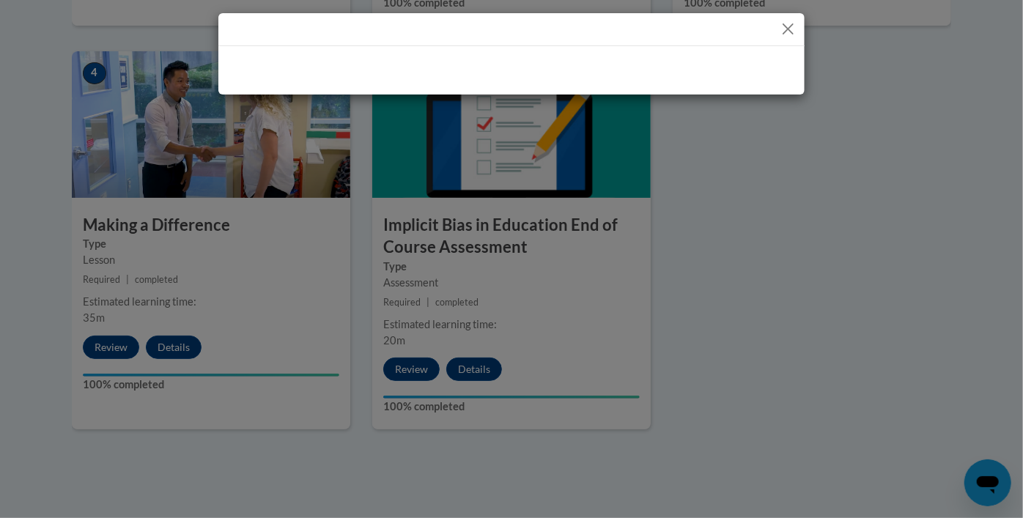
scroll to position [0, 0]
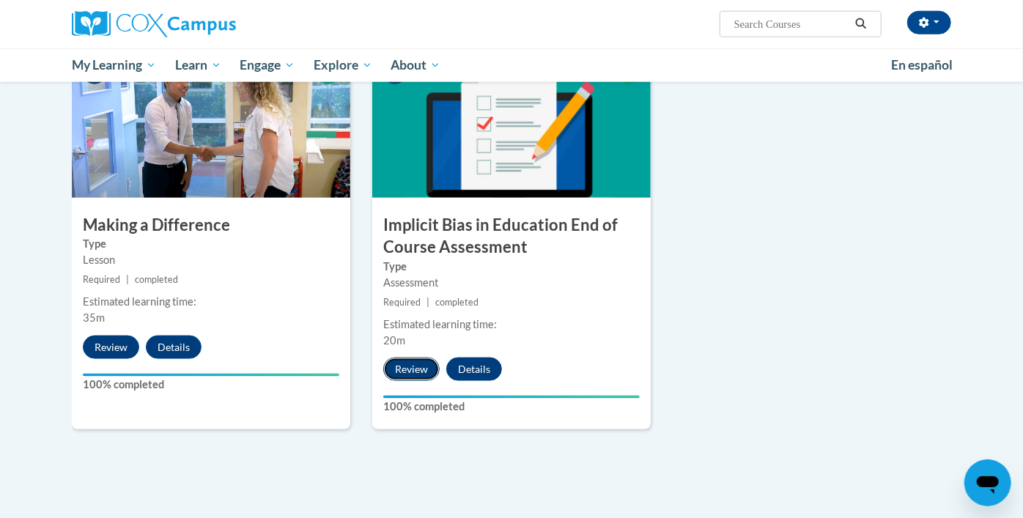
click at [416, 370] on button "Review" at bounding box center [411, 369] width 56 height 23
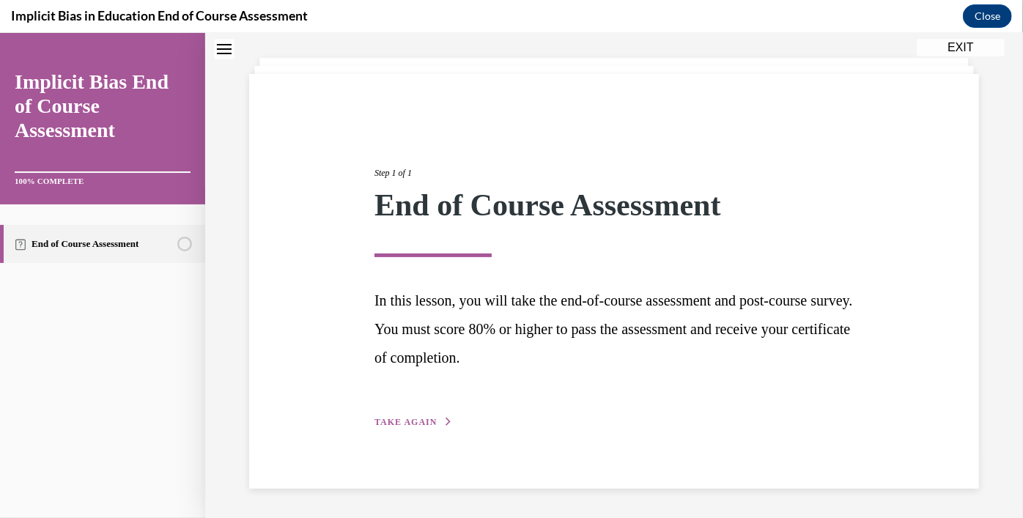
scroll to position [71, 0]
click at [394, 425] on span "TAKE AGAIN" at bounding box center [406, 421] width 62 height 10
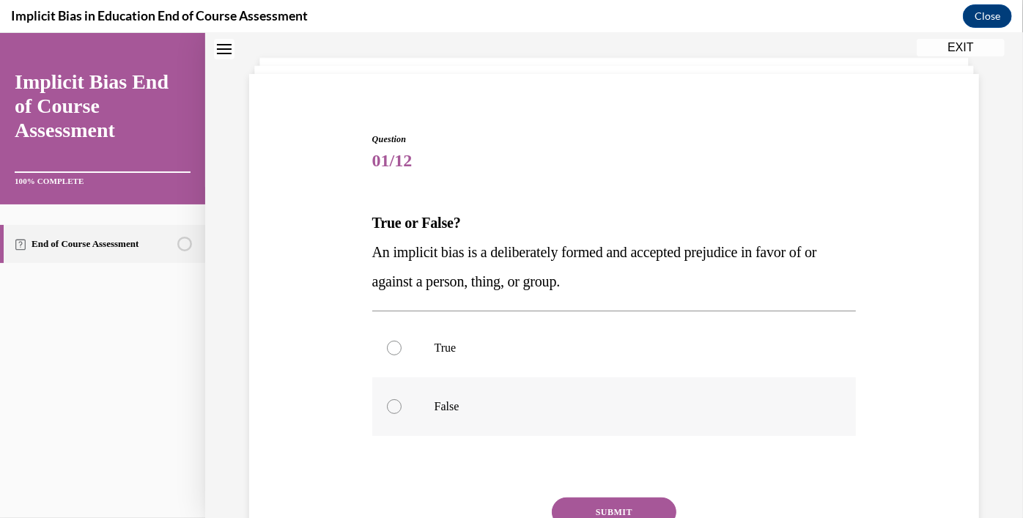
click at [391, 403] on div at bounding box center [394, 406] width 15 height 15
click at [391, 403] on input "False" at bounding box center [394, 406] width 15 height 15
radio input "true"
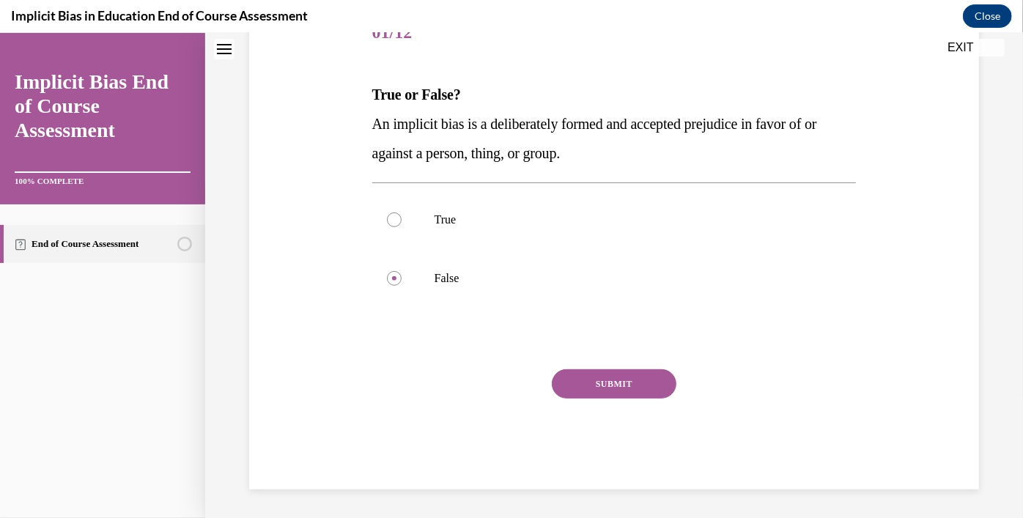
click at [601, 388] on button "SUBMIT" at bounding box center [614, 383] width 125 height 29
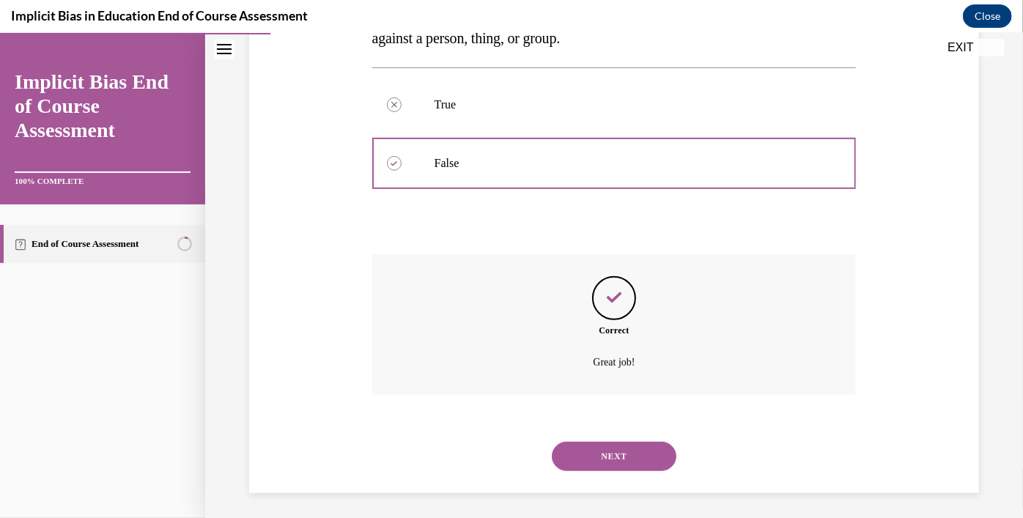
scroll to position [318, 0]
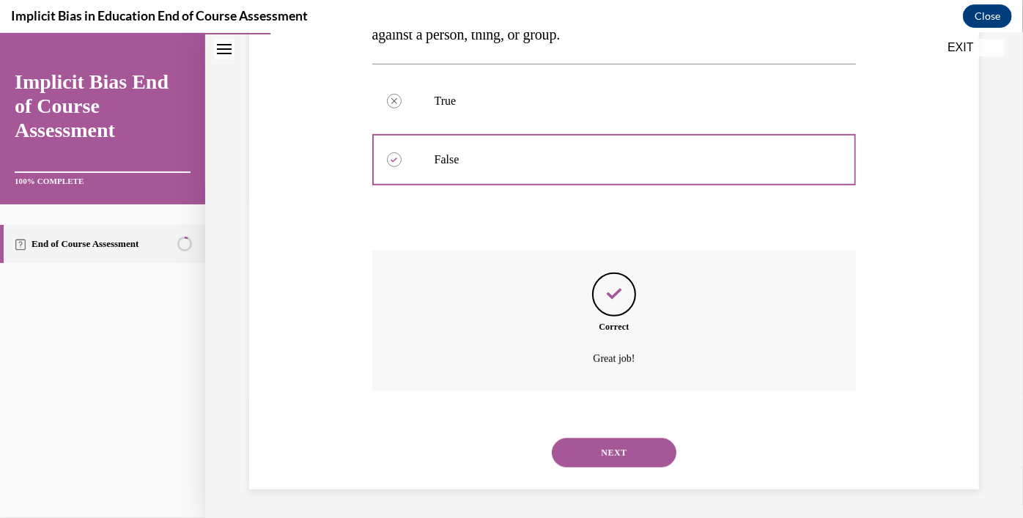
click at [602, 446] on button "NEXT" at bounding box center [614, 452] width 125 height 29
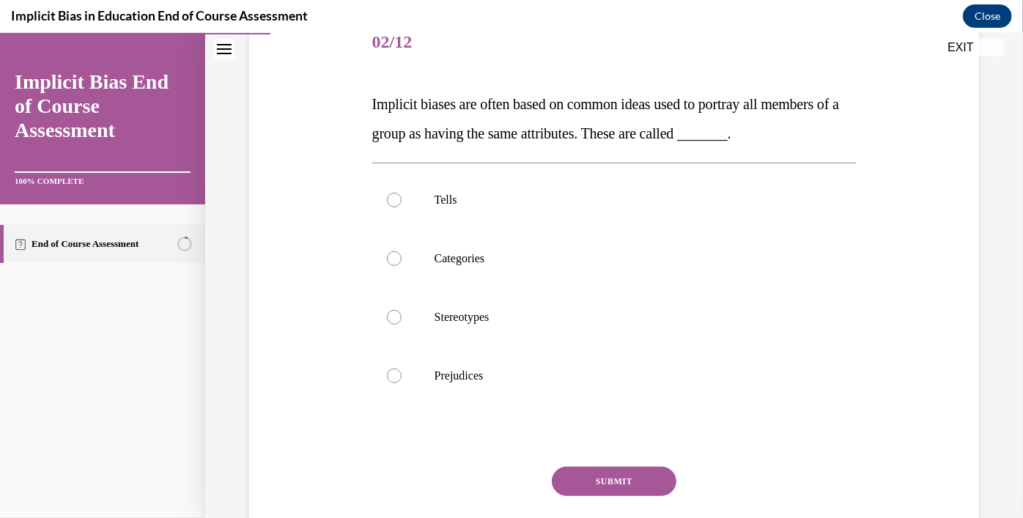
scroll to position [170, 0]
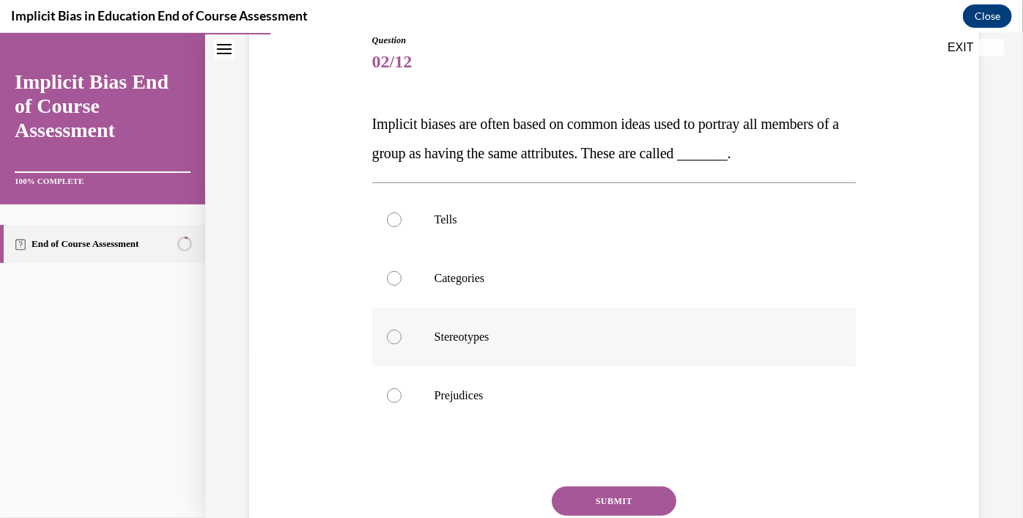
click at [394, 339] on div at bounding box center [394, 336] width 15 height 15
click at [394, 339] on input "Stereotypes" at bounding box center [394, 336] width 15 height 15
radio input "true"
click at [598, 509] on button "SUBMIT" at bounding box center [614, 500] width 125 height 29
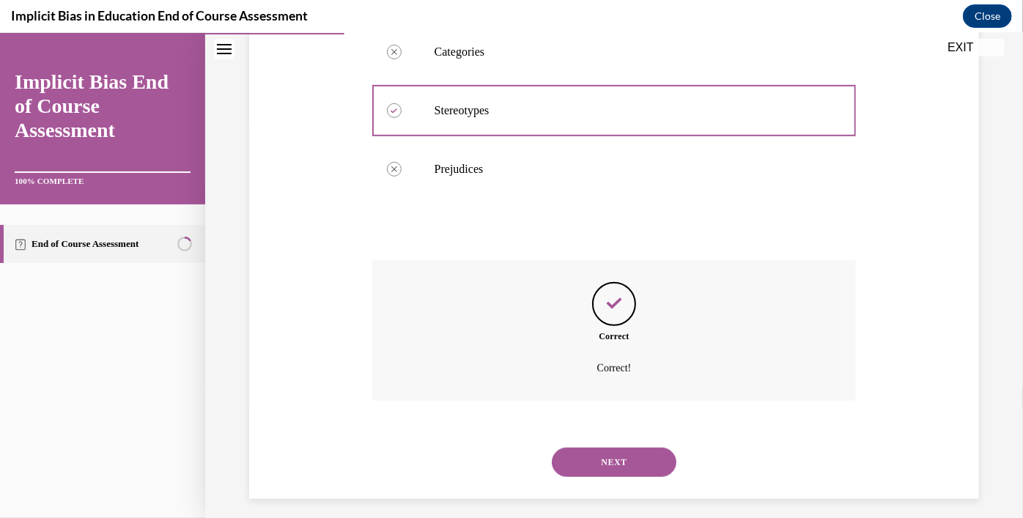
scroll to position [406, 0]
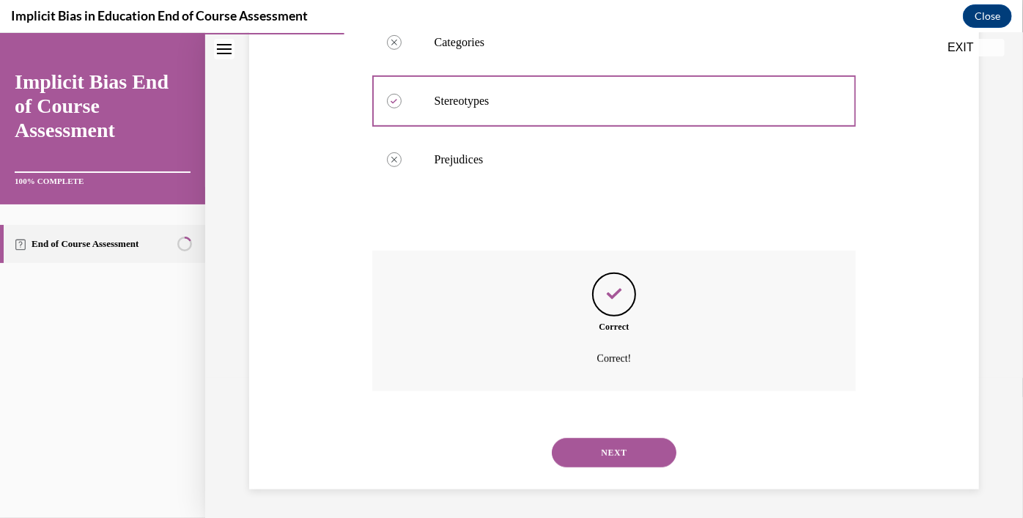
click at [614, 454] on button "NEXT" at bounding box center [614, 452] width 125 height 29
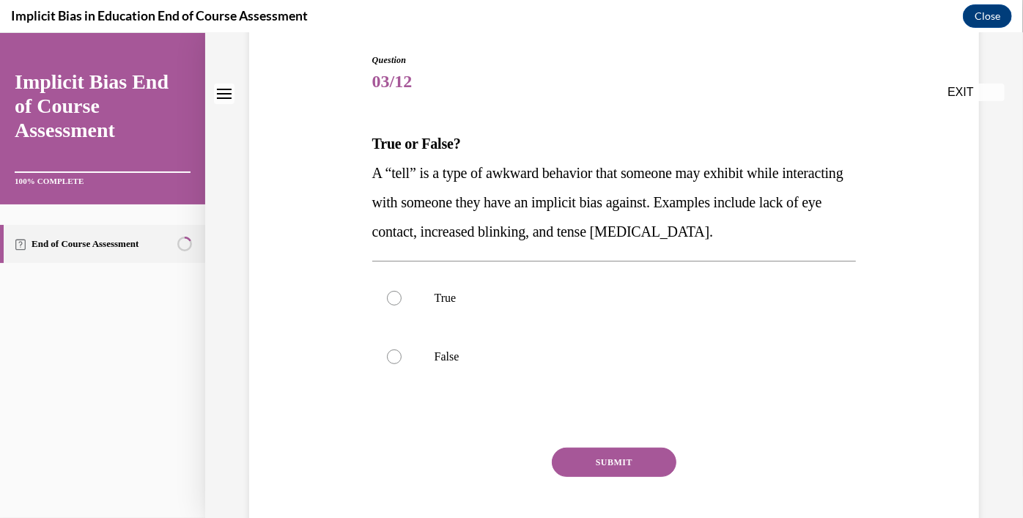
scroll to position [229, 0]
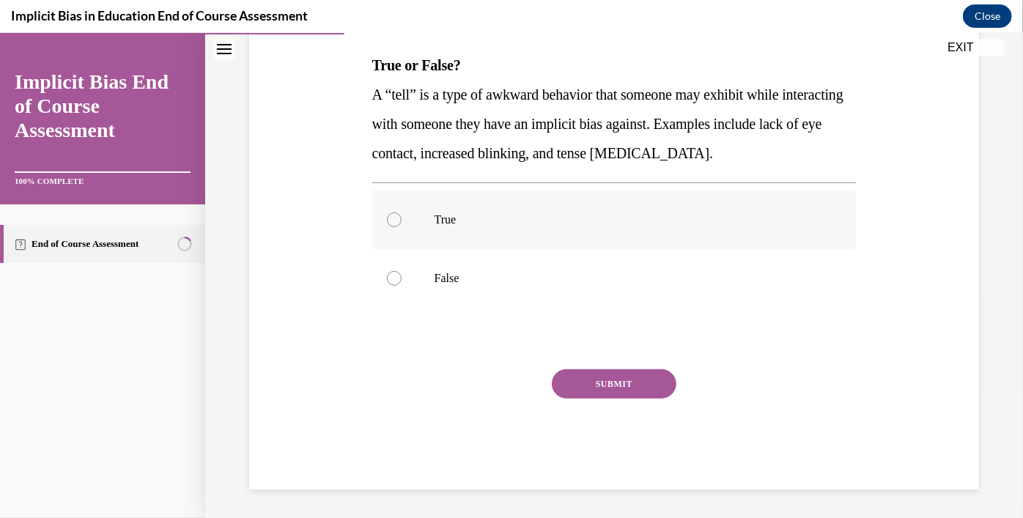
click at [389, 217] on div at bounding box center [394, 219] width 15 height 15
click at [389, 217] on input "True" at bounding box center [394, 219] width 15 height 15
radio input "true"
click at [629, 381] on button "SUBMIT" at bounding box center [614, 383] width 125 height 29
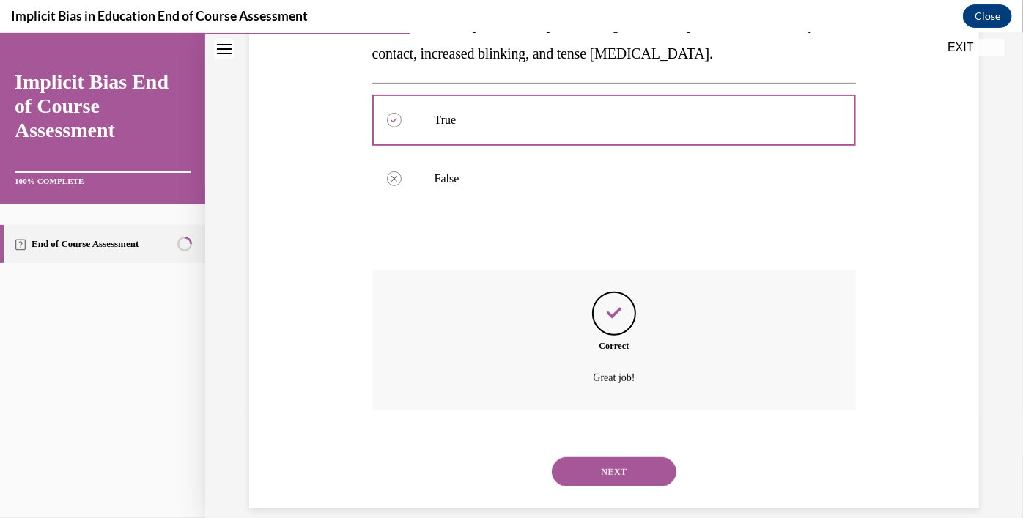
scroll to position [347, 0]
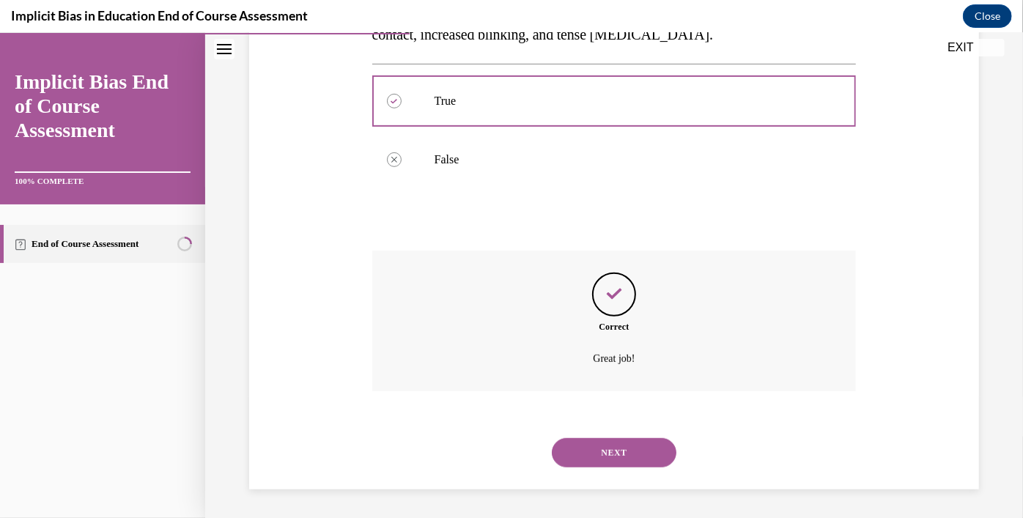
click at [629, 457] on button "NEXT" at bounding box center [614, 452] width 125 height 29
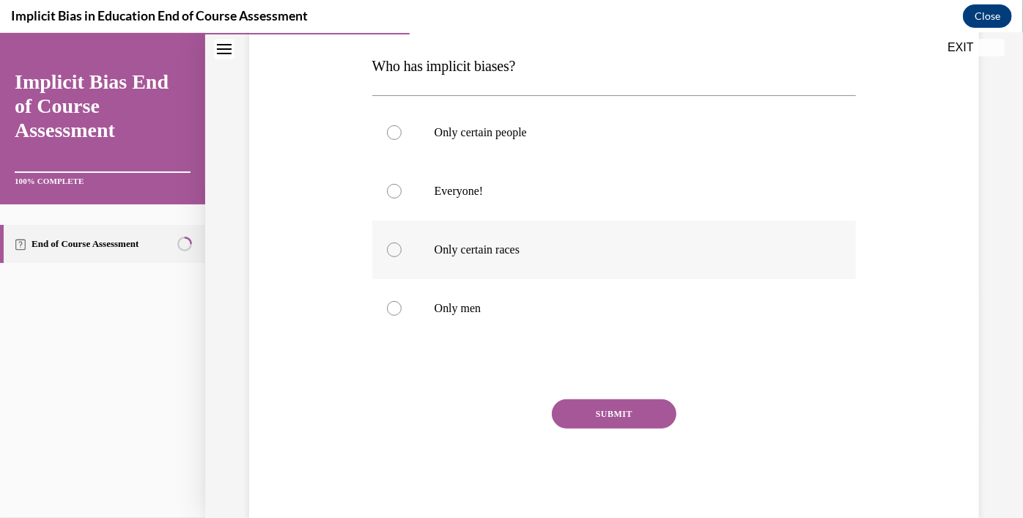
click at [394, 255] on div at bounding box center [394, 249] width 15 height 15
click at [394, 255] on input "Only certain races" at bounding box center [394, 249] width 15 height 15
radio input "true"
click at [389, 191] on div at bounding box center [394, 188] width 15 height 15
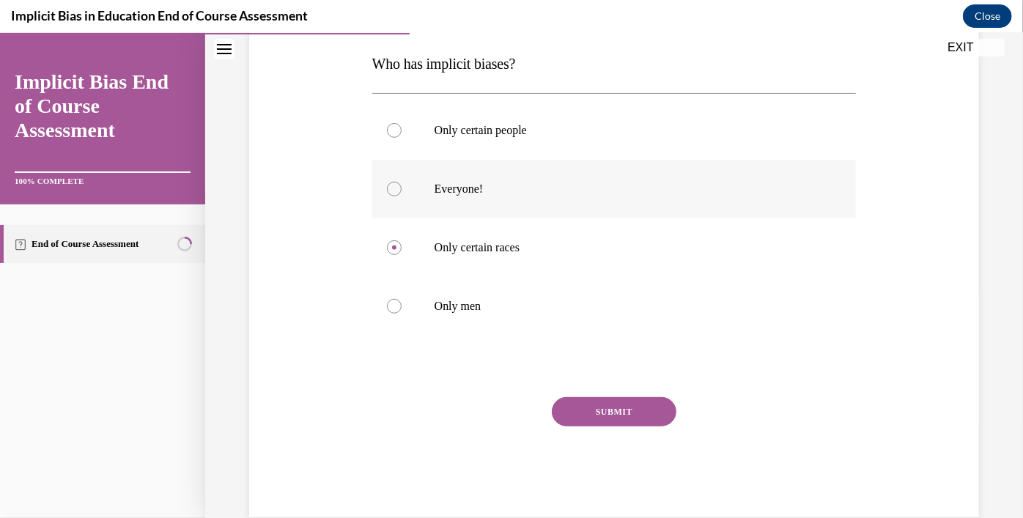
click at [389, 191] on input "Everyone!" at bounding box center [394, 188] width 15 height 15
radio input "true"
click at [612, 405] on button "SUBMIT" at bounding box center [614, 411] width 125 height 29
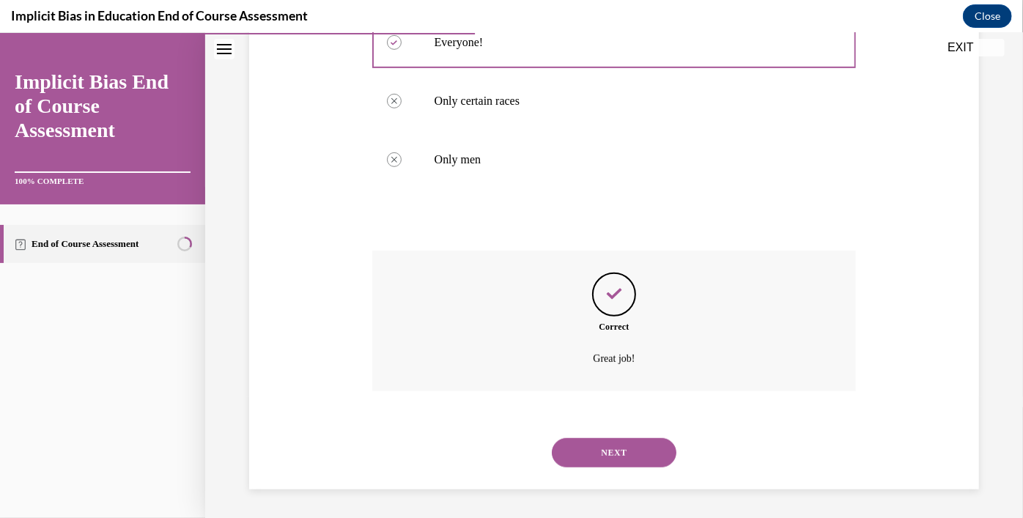
scroll to position [377, 0]
click at [604, 456] on button "NEXT" at bounding box center [614, 452] width 125 height 29
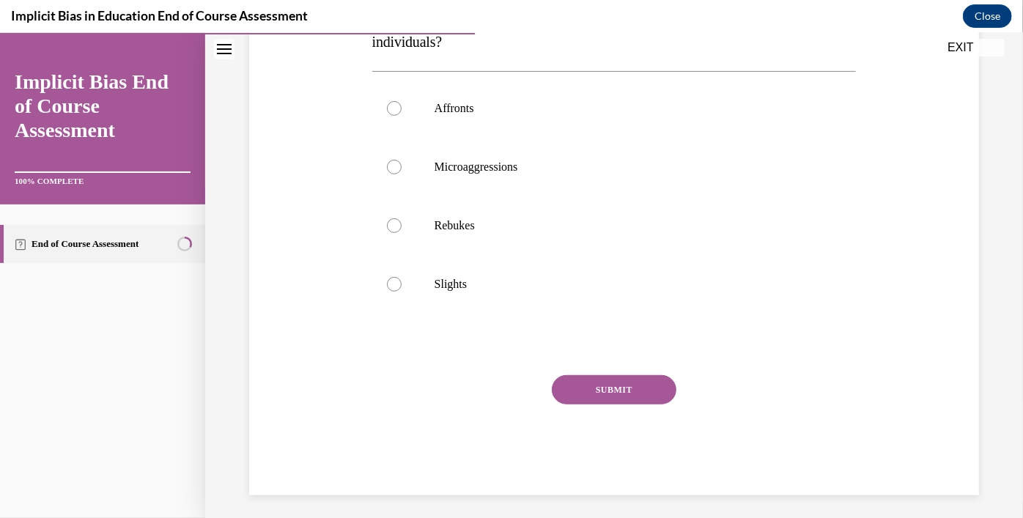
scroll to position [282, 0]
click at [389, 162] on div at bounding box center [394, 165] width 15 height 15
click at [389, 162] on input "Microaggressions" at bounding box center [394, 165] width 15 height 15
radio input "true"
click at [612, 397] on button "SUBMIT" at bounding box center [614, 388] width 125 height 29
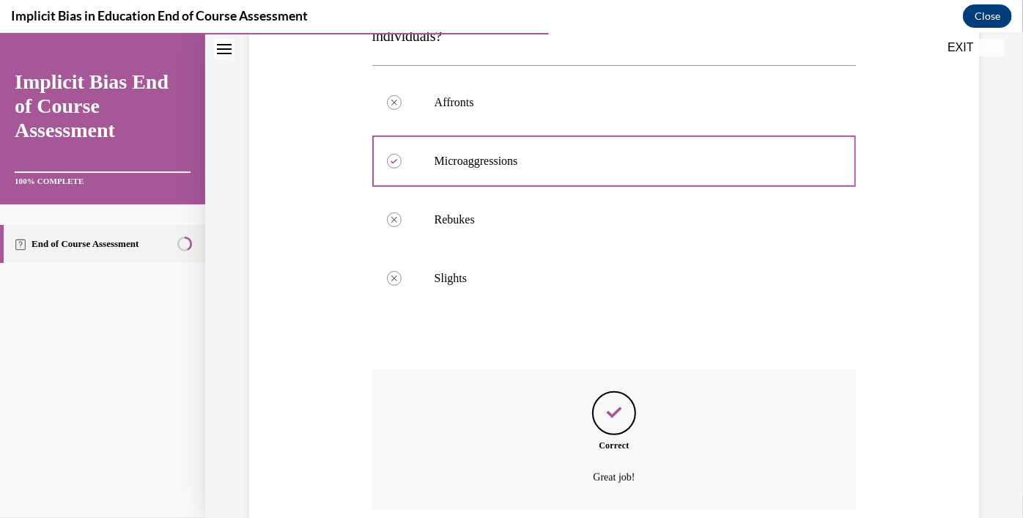
scroll to position [406, 0]
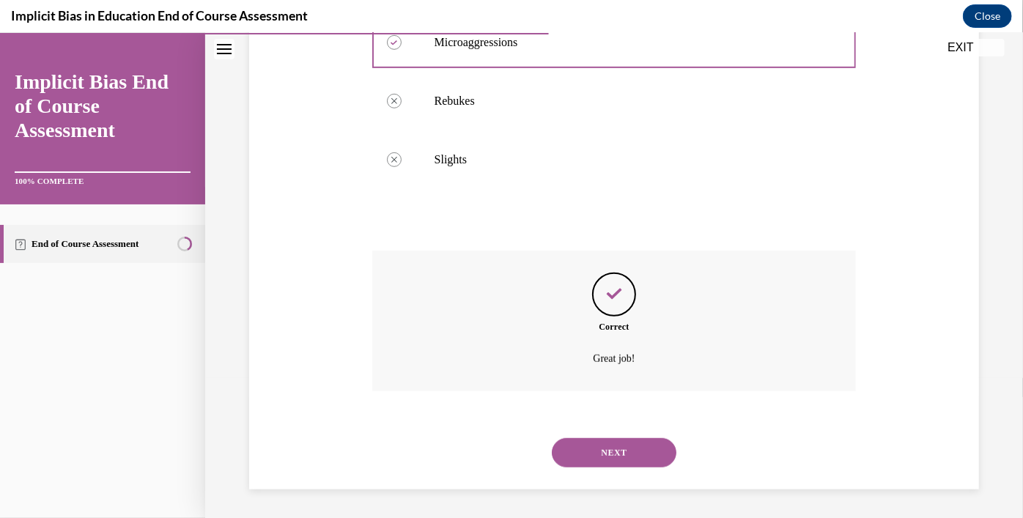
click at [608, 449] on button "NEXT" at bounding box center [614, 452] width 125 height 29
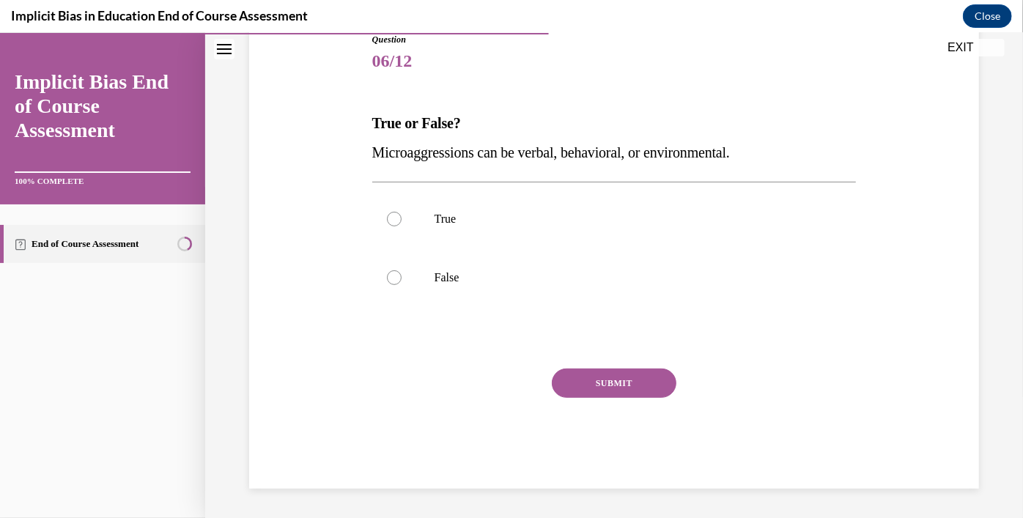
scroll to position [162, 0]
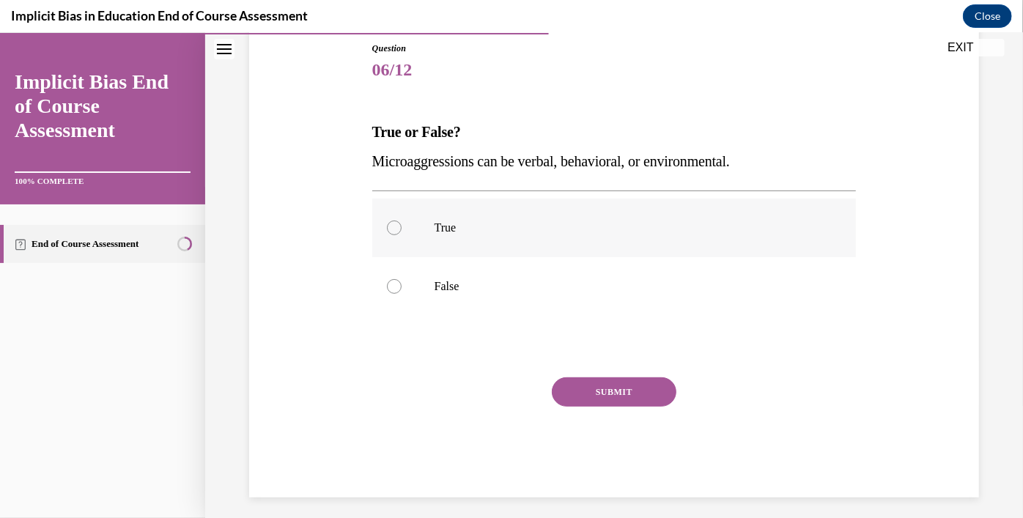
click at [396, 235] on label "True" at bounding box center [614, 227] width 484 height 59
click at [396, 235] on input "True" at bounding box center [394, 227] width 15 height 15
radio input "true"
click at [604, 401] on button "SUBMIT" at bounding box center [614, 391] width 125 height 29
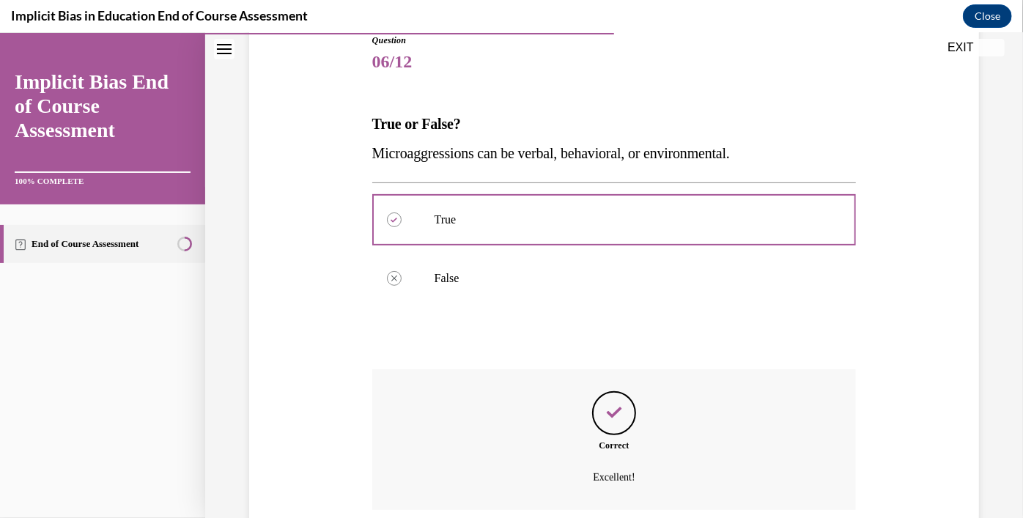
scroll to position [289, 0]
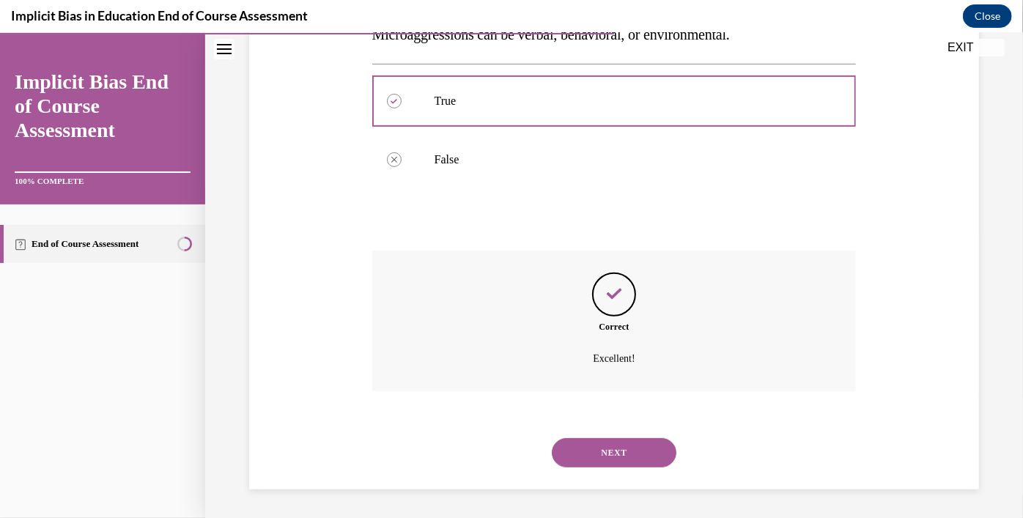
click at [608, 443] on button "NEXT" at bounding box center [614, 452] width 125 height 29
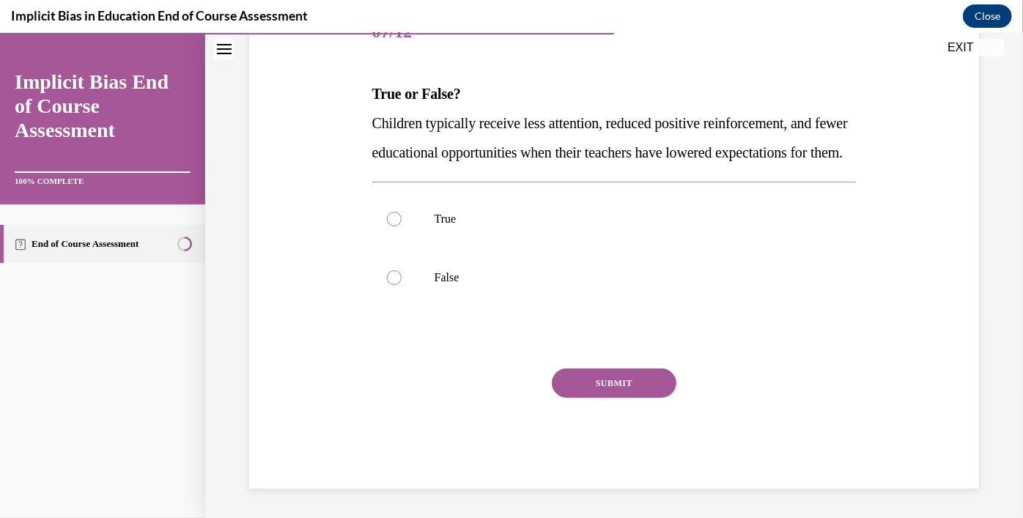
scroll to position [229, 0]
click at [377, 213] on label "True" at bounding box center [614, 218] width 484 height 59
click at [387, 213] on input "True" at bounding box center [394, 218] width 15 height 15
radio input "true"
click at [617, 382] on button "SUBMIT" at bounding box center [614, 382] width 125 height 29
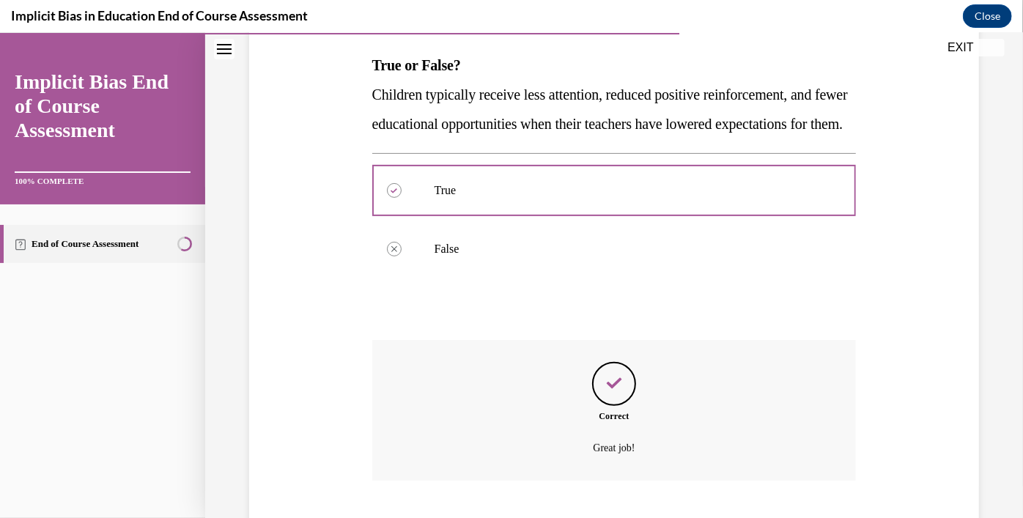
scroll to position [347, 0]
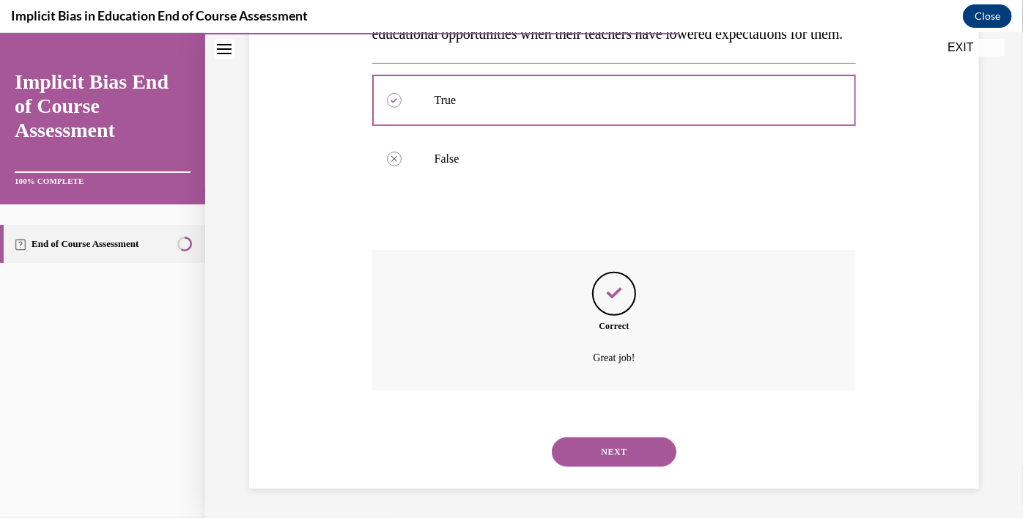
click at [606, 438] on button "NEXT" at bounding box center [614, 451] width 125 height 29
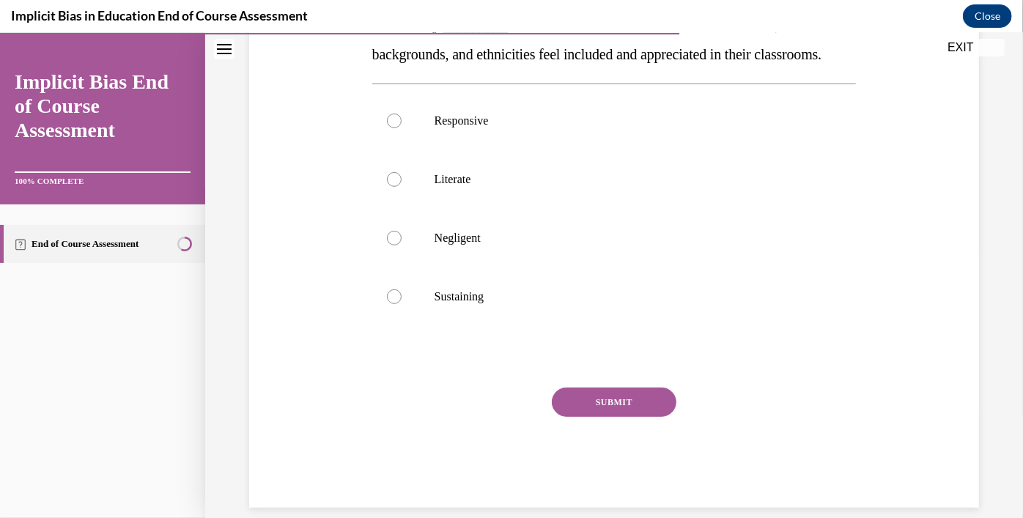
scroll to position [280, 0]
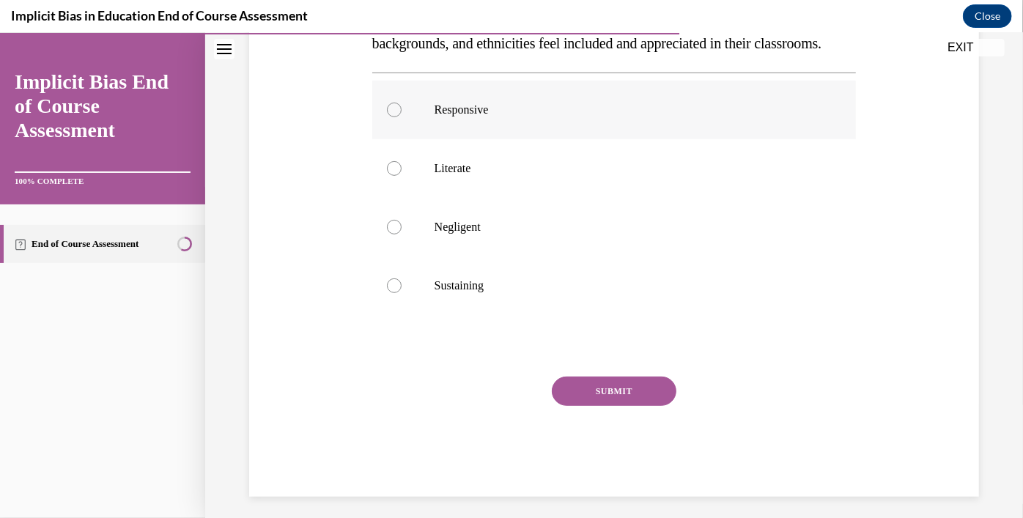
click at [392, 117] on div at bounding box center [394, 109] width 15 height 15
click at [392, 117] on input "Responsive" at bounding box center [394, 109] width 15 height 15
radio input "true"
click at [591, 405] on button "SUBMIT" at bounding box center [614, 390] width 125 height 29
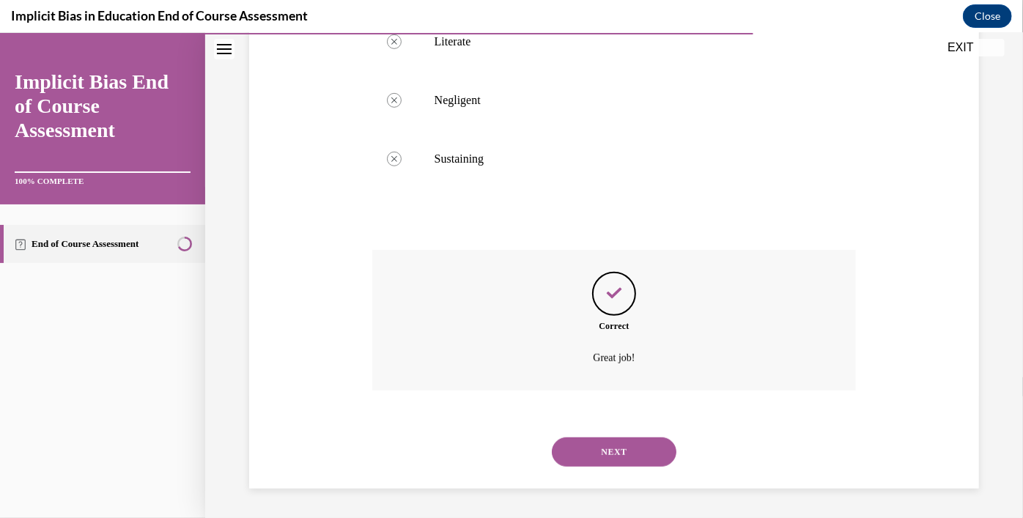
scroll to position [435, 0]
click at [608, 439] on button "NEXT" at bounding box center [614, 451] width 125 height 29
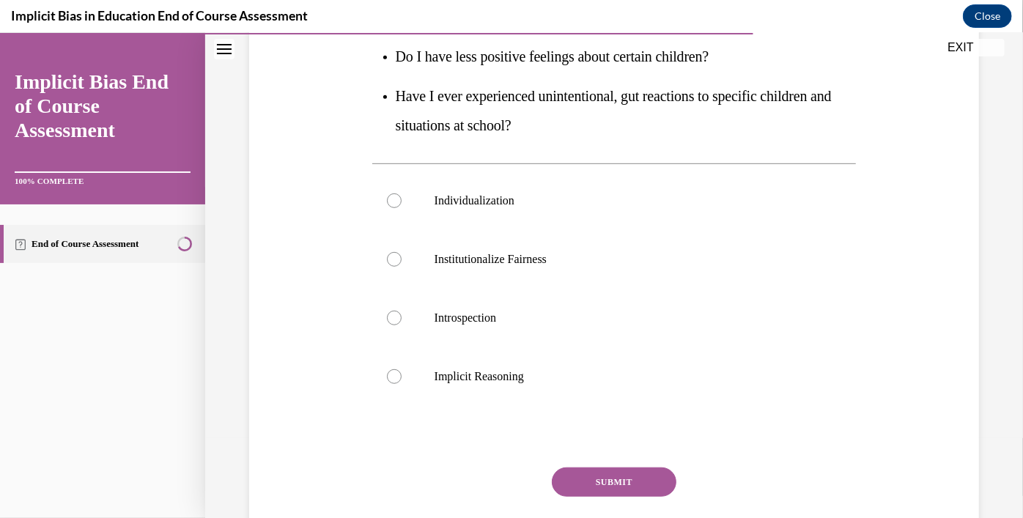
scroll to position [350, 0]
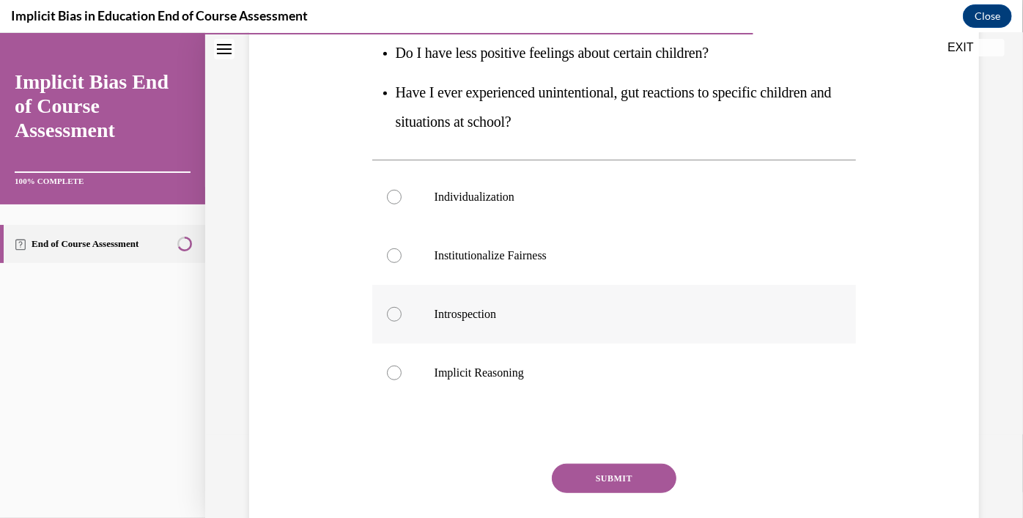
click at [406, 317] on label "Introspection" at bounding box center [614, 313] width 484 height 59
click at [402, 317] on input "Introspection" at bounding box center [394, 313] width 15 height 15
radio input "true"
click at [617, 478] on button "SUBMIT" at bounding box center [614, 477] width 125 height 29
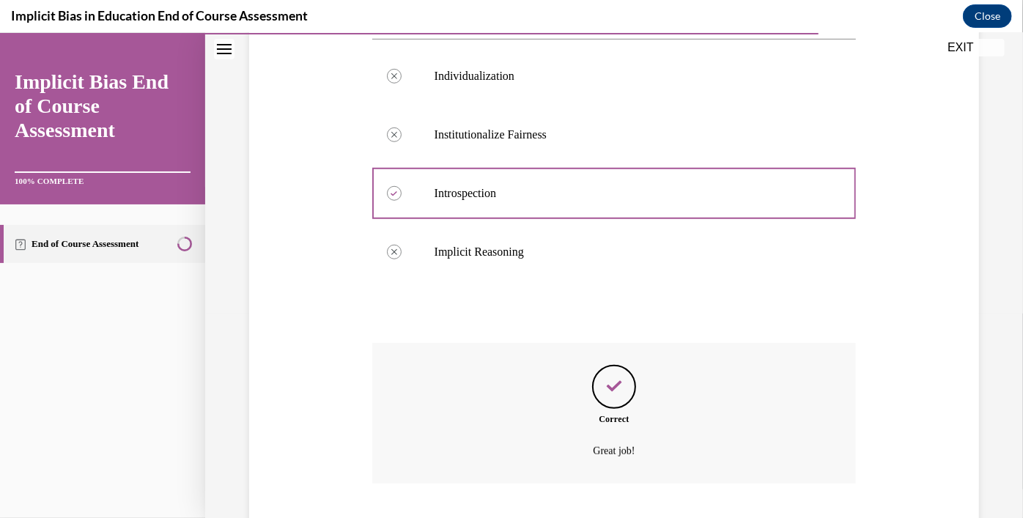
scroll to position [563, 0]
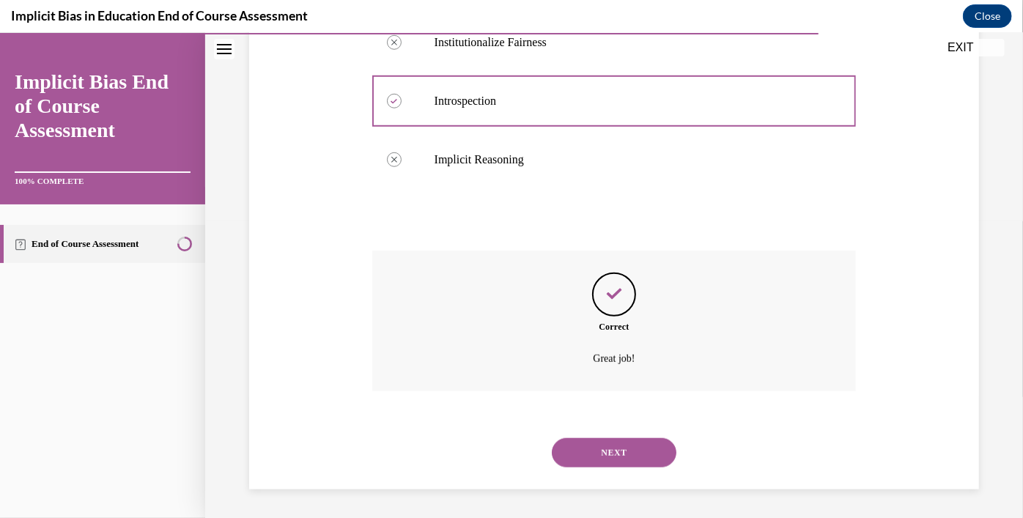
click at [600, 464] on button "NEXT" at bounding box center [614, 452] width 125 height 29
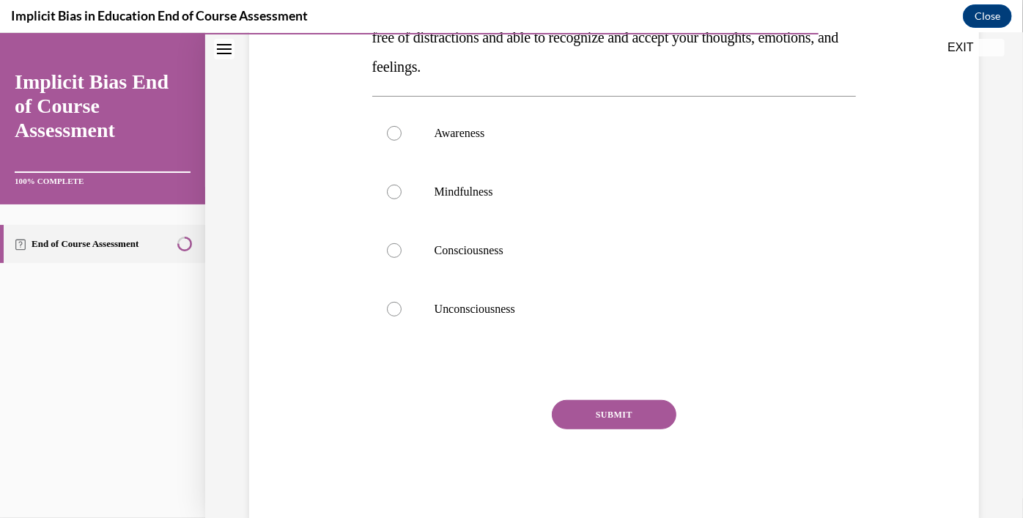
scroll to position [287, 0]
click at [391, 181] on label "Mindfulness" at bounding box center [614, 190] width 484 height 59
click at [391, 183] on input "Mindfulness" at bounding box center [394, 190] width 15 height 15
radio input "true"
click at [613, 413] on button "SUBMIT" at bounding box center [614, 413] width 125 height 29
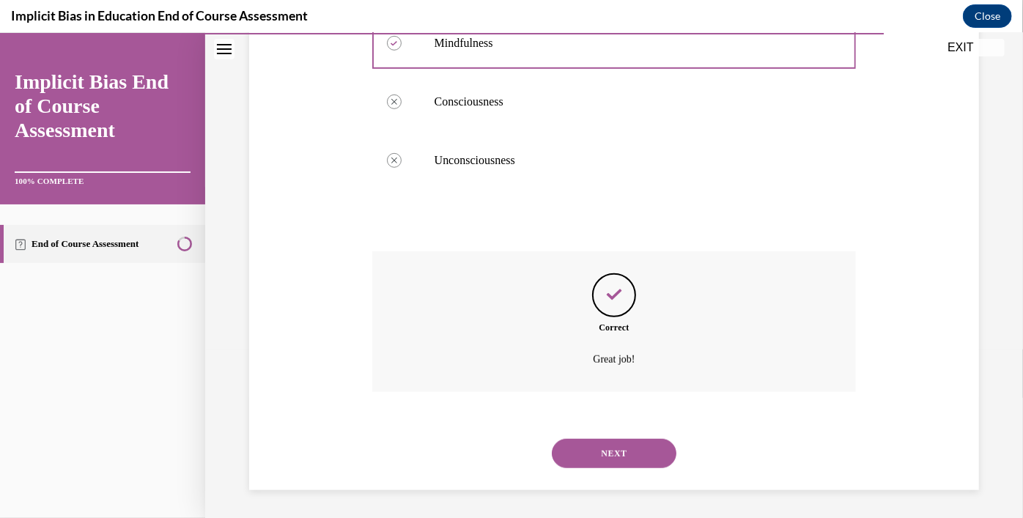
scroll to position [435, 0]
click at [608, 455] on button "NEXT" at bounding box center [614, 452] width 125 height 29
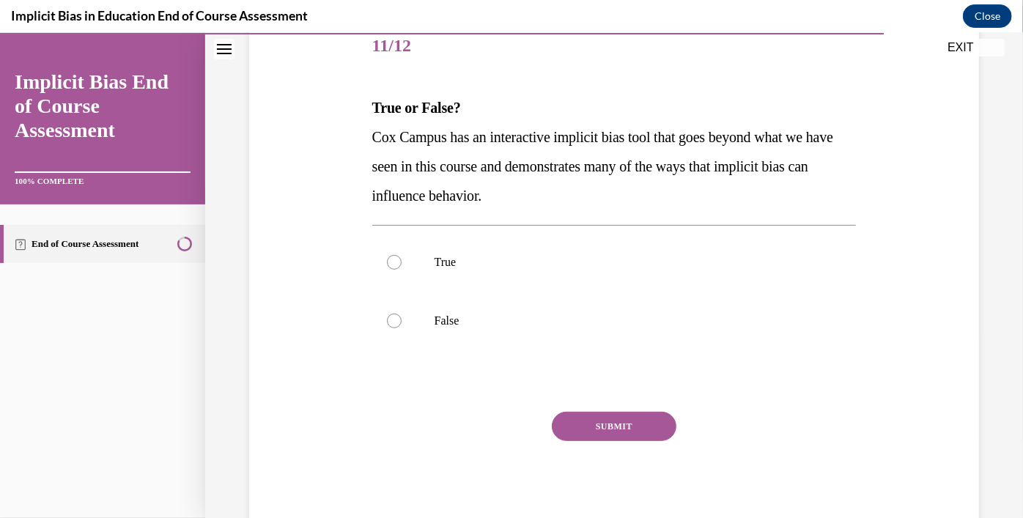
scroll to position [185, 0]
click at [391, 260] on div at bounding box center [394, 262] width 15 height 15
click at [391, 260] on input "True" at bounding box center [394, 262] width 15 height 15
radio input "true"
click at [615, 429] on button "SUBMIT" at bounding box center [614, 426] width 125 height 29
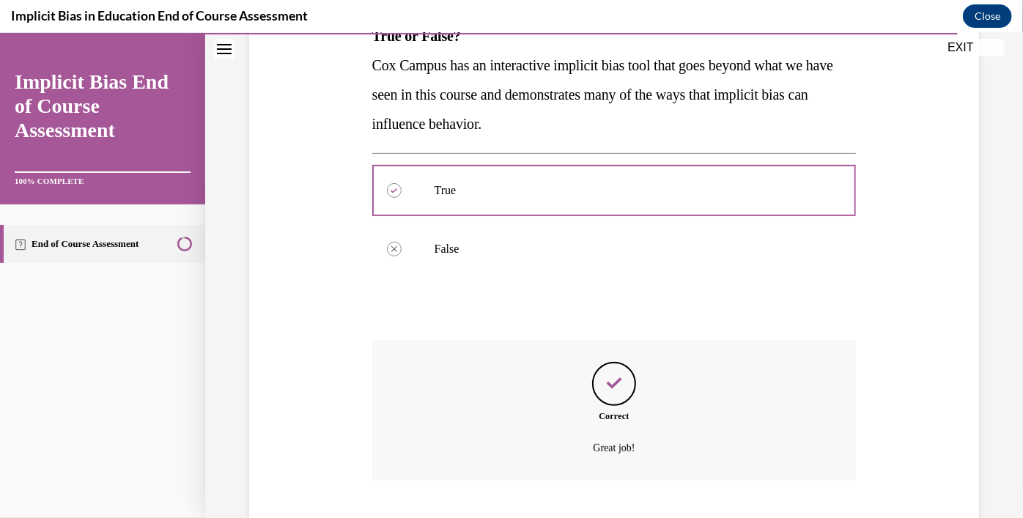
scroll to position [347, 0]
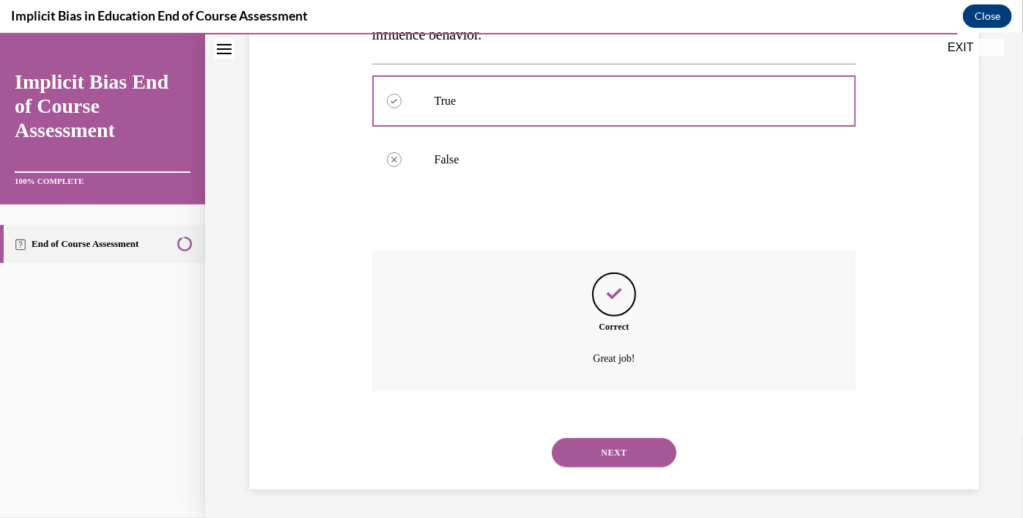
click at [604, 460] on button "NEXT" at bounding box center [614, 452] width 125 height 29
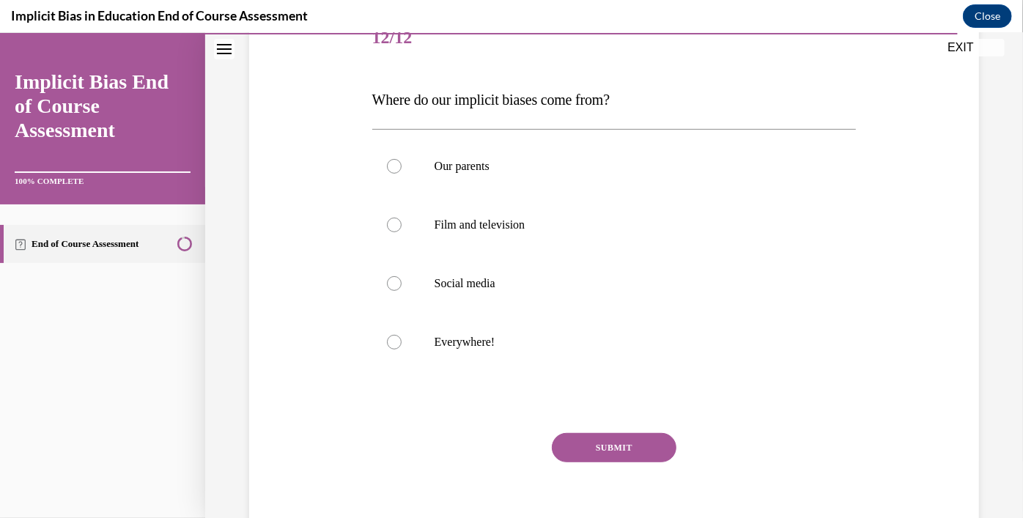
scroll to position [194, 0]
click at [405, 347] on label "Everywhere!" at bounding box center [614, 341] width 484 height 59
click at [402, 347] on input "Everywhere!" at bounding box center [394, 341] width 15 height 15
radio input "true"
click at [612, 446] on button "SUBMIT" at bounding box center [614, 446] width 125 height 29
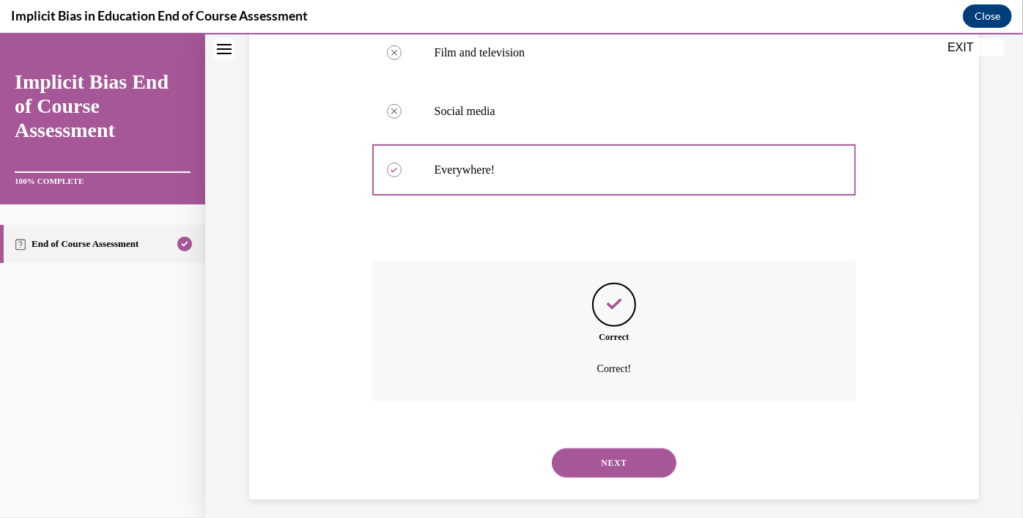
scroll to position [377, 0]
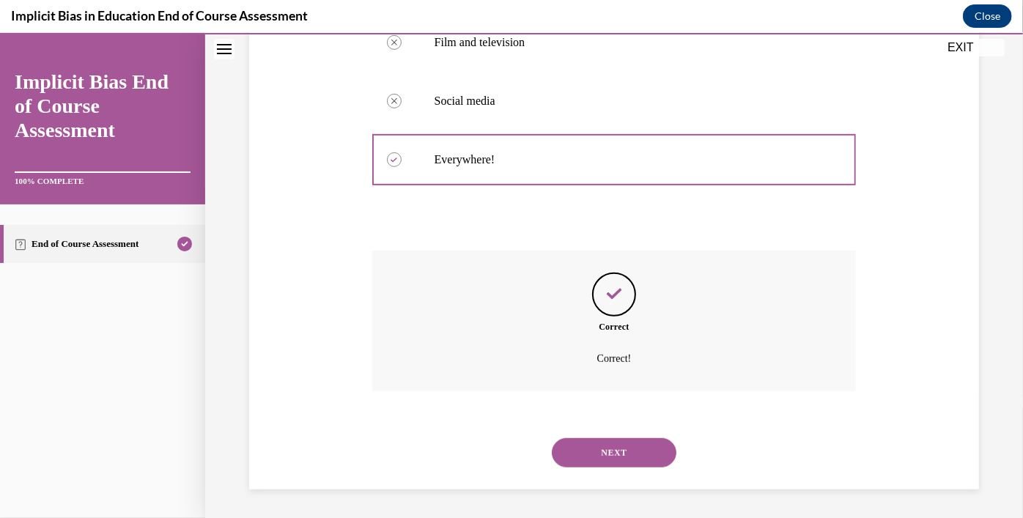
click at [617, 460] on button "NEXT" at bounding box center [614, 452] width 125 height 29
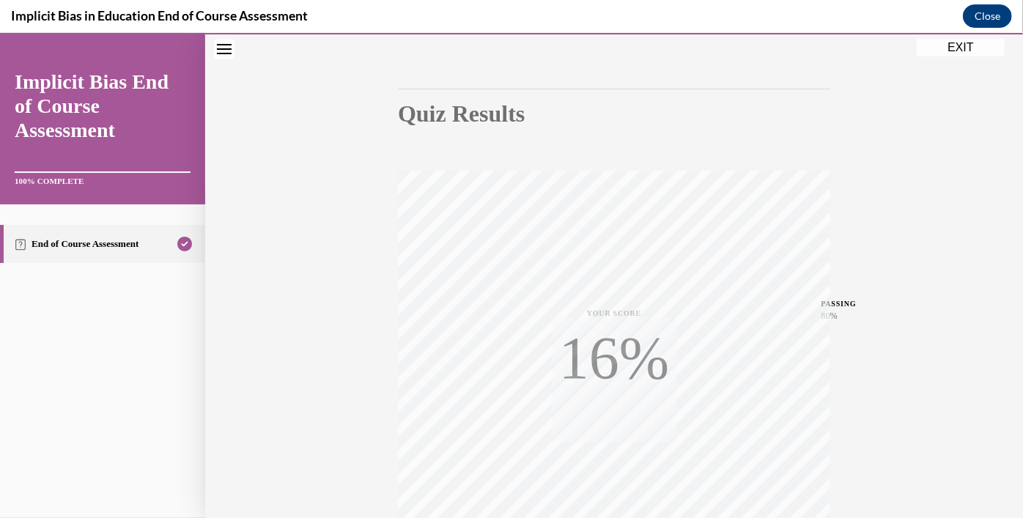
scroll to position [265, 0]
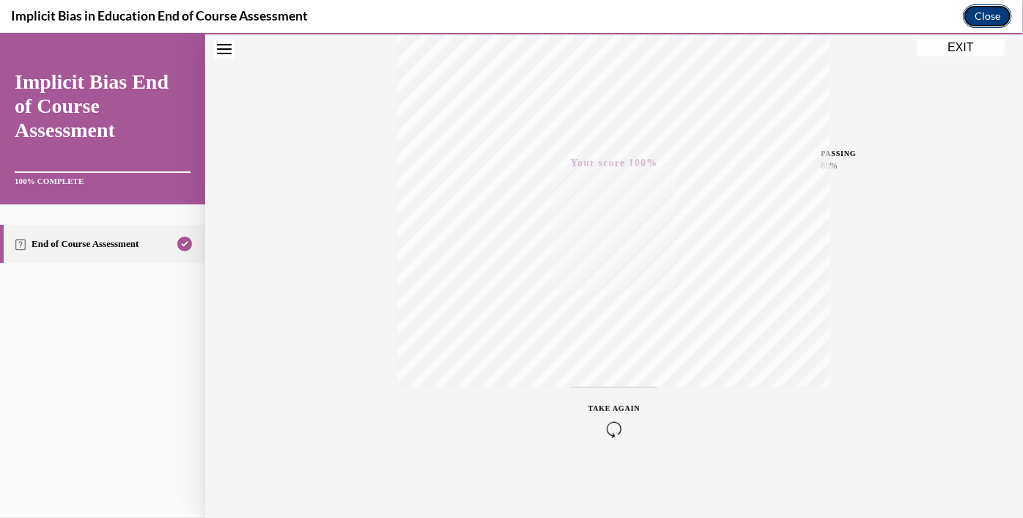
click at [987, 21] on button "Close" at bounding box center [987, 15] width 49 height 23
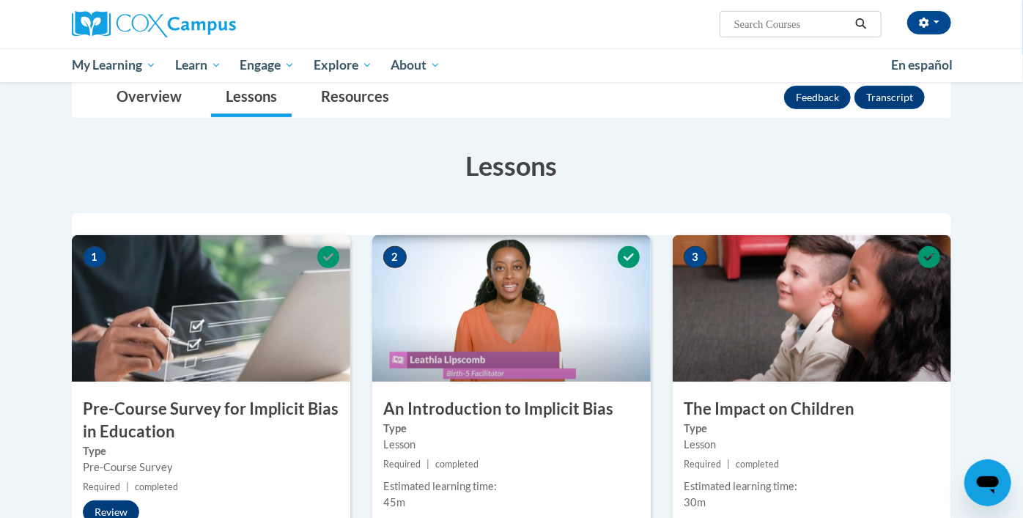
scroll to position [0, 0]
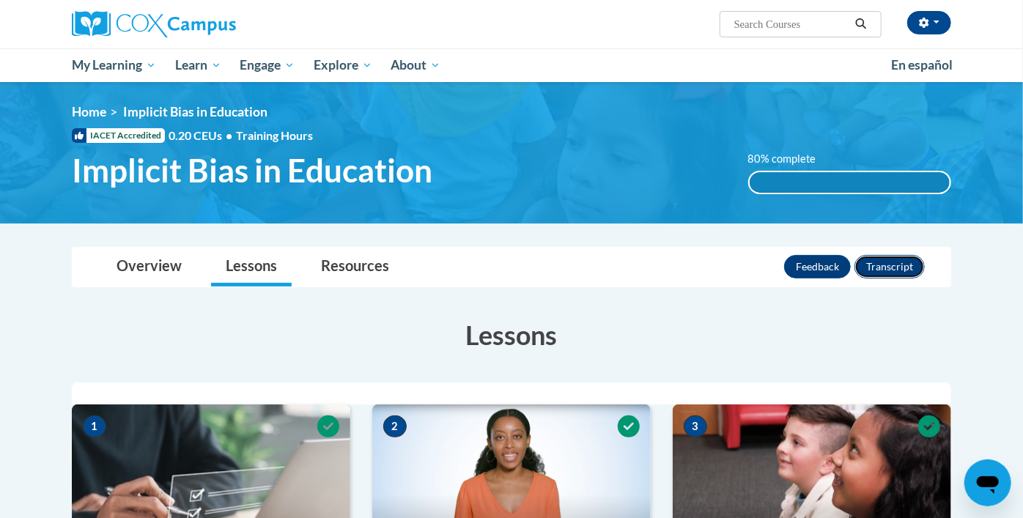
click at [886, 267] on button "Transcript" at bounding box center [890, 266] width 70 height 23
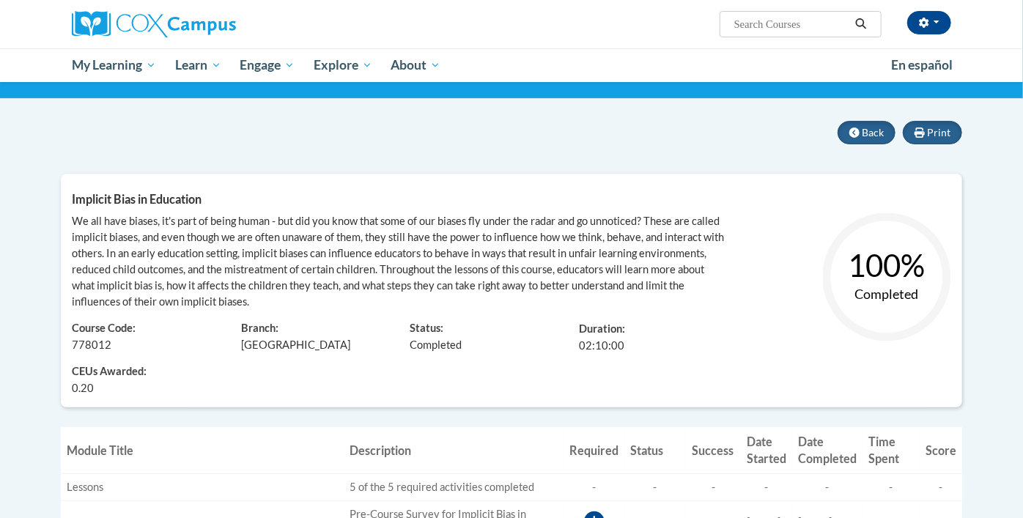
scroll to position [95, 0]
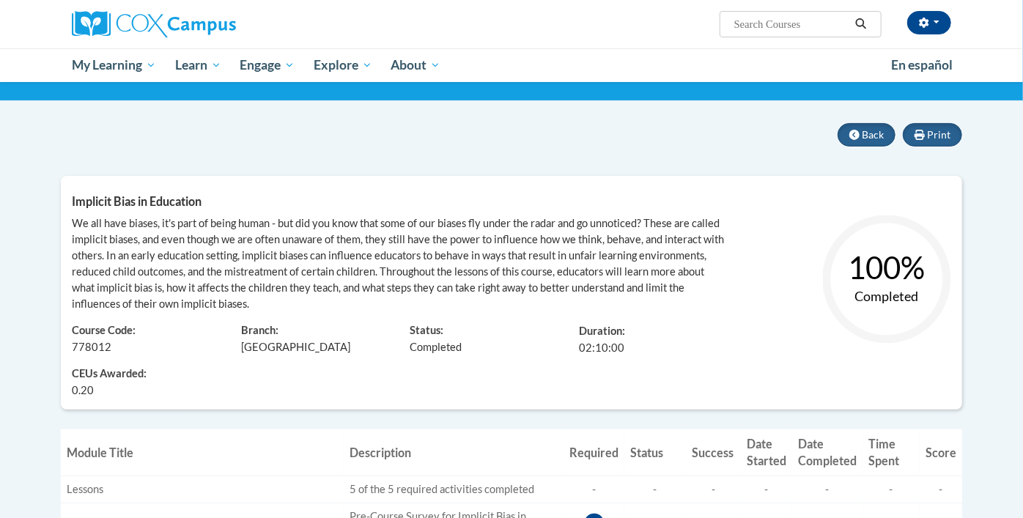
click at [876, 283] on text "100%" at bounding box center [887, 267] width 77 height 37
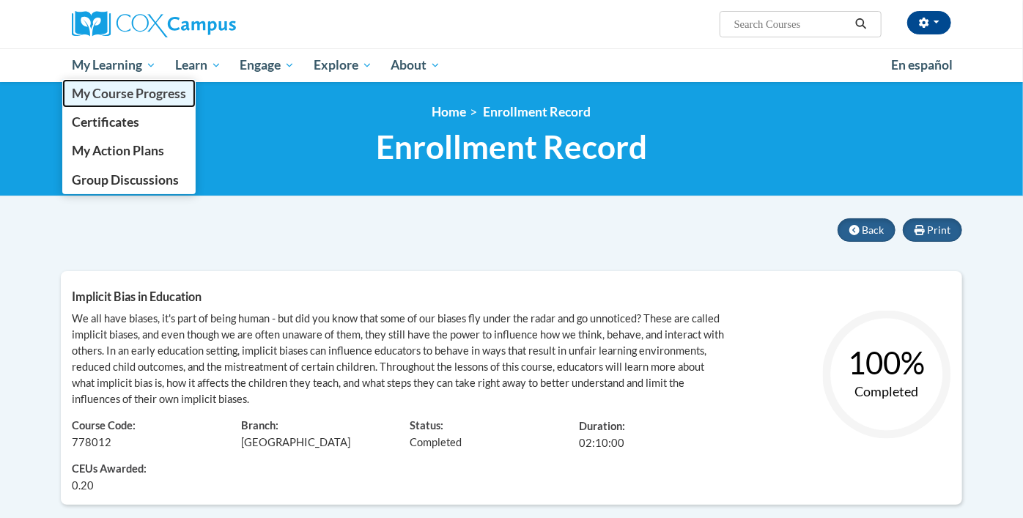
click at [129, 81] on link "My Course Progress" at bounding box center [128, 93] width 133 height 29
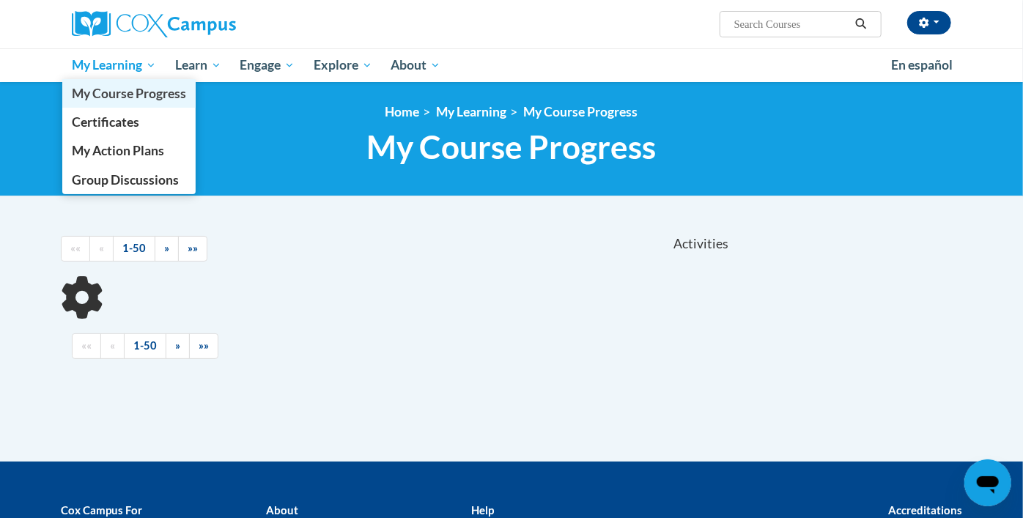
click at [100, 81] on link "My Course Progress" at bounding box center [128, 93] width 133 height 29
click at [86, 67] on span "My Learning" at bounding box center [114, 65] width 84 height 18
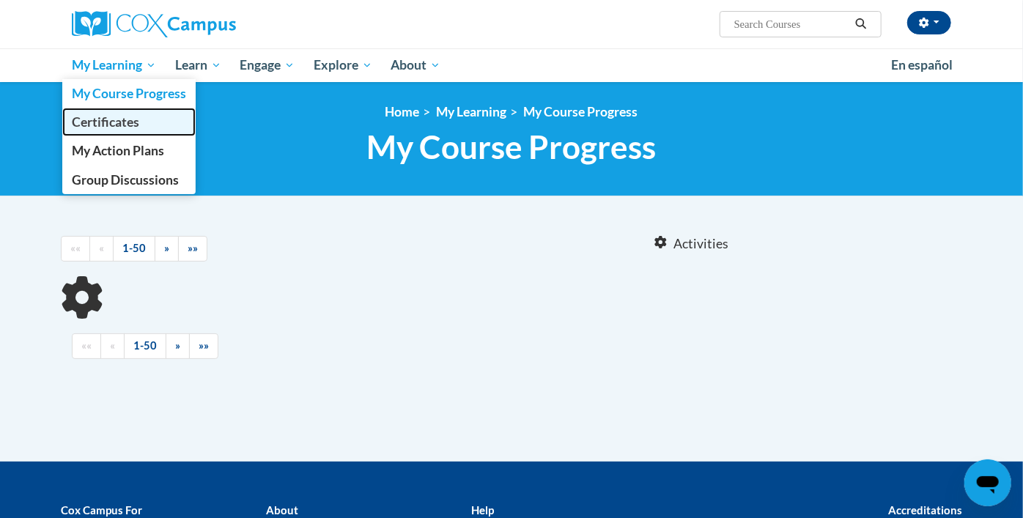
click at [84, 125] on span "Certificates" at bounding box center [105, 121] width 67 height 15
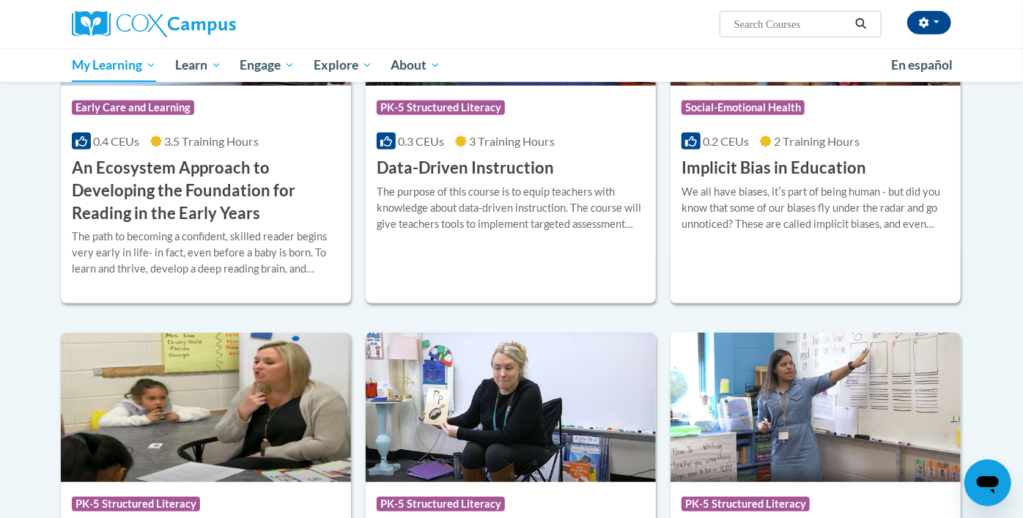
scroll to position [417, 0]
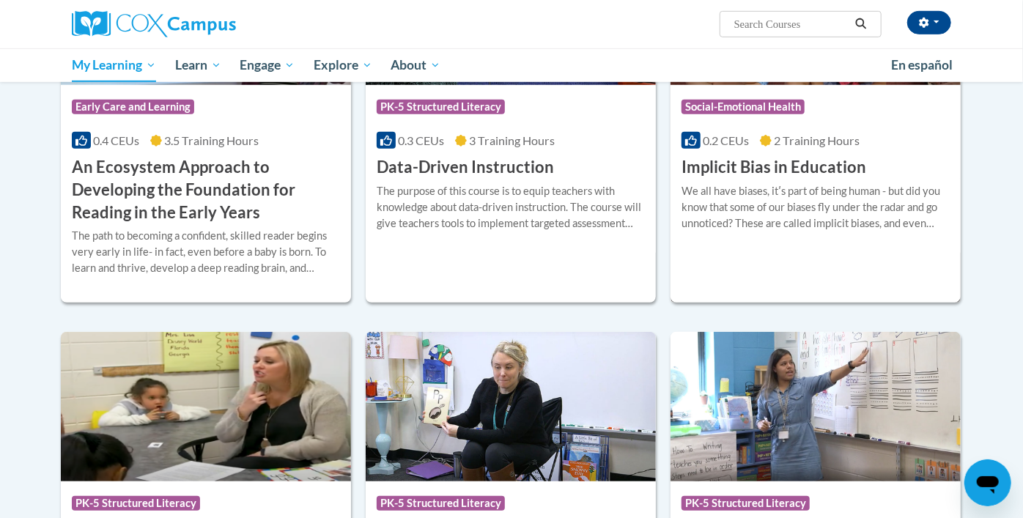
click at [780, 196] on div "We all have biases, itʹs part of being human - but did you know that some of ou…" at bounding box center [816, 207] width 268 height 48
